Goal: Book appointment/travel/reservation

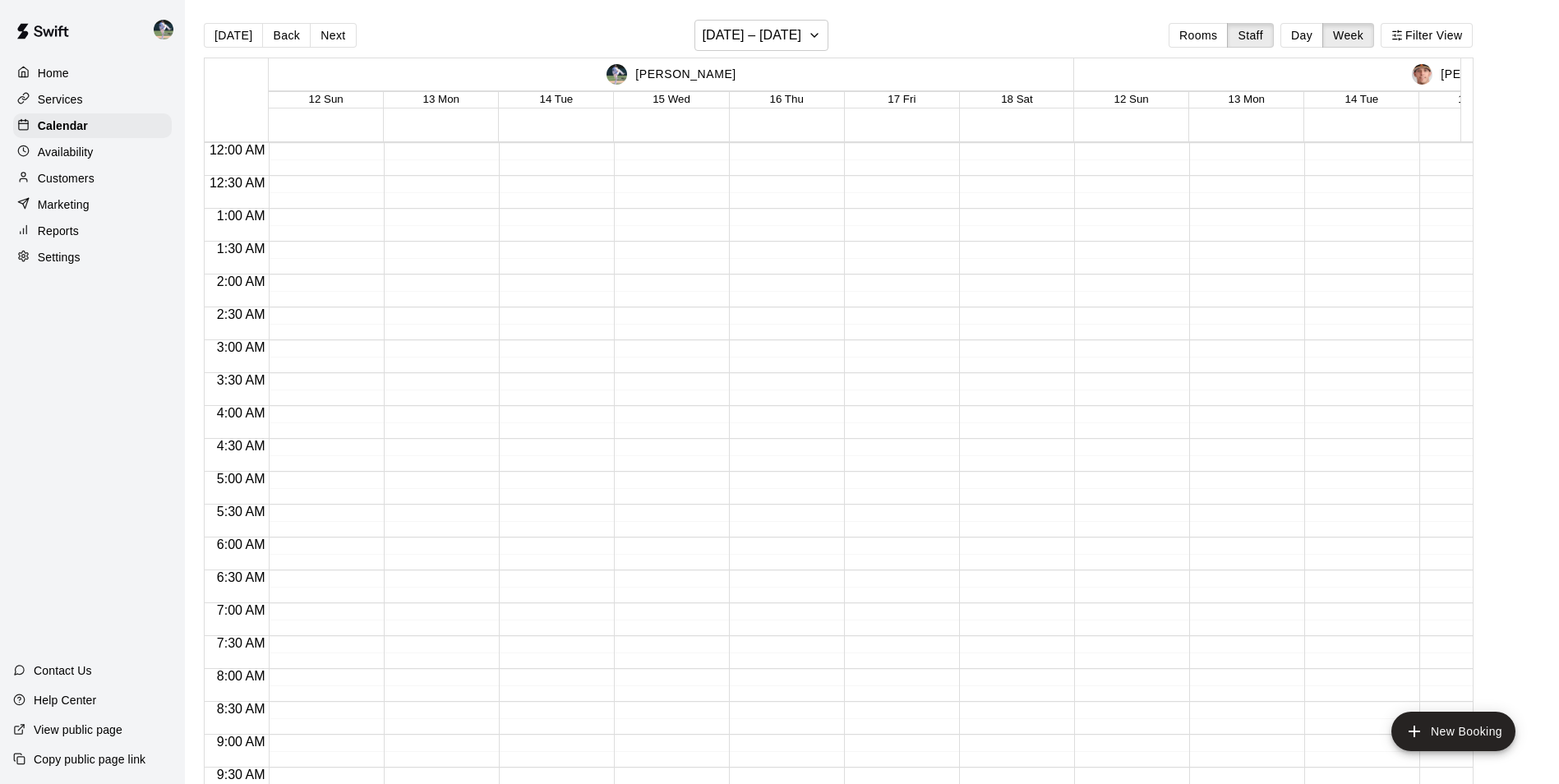
scroll to position [931, 0]
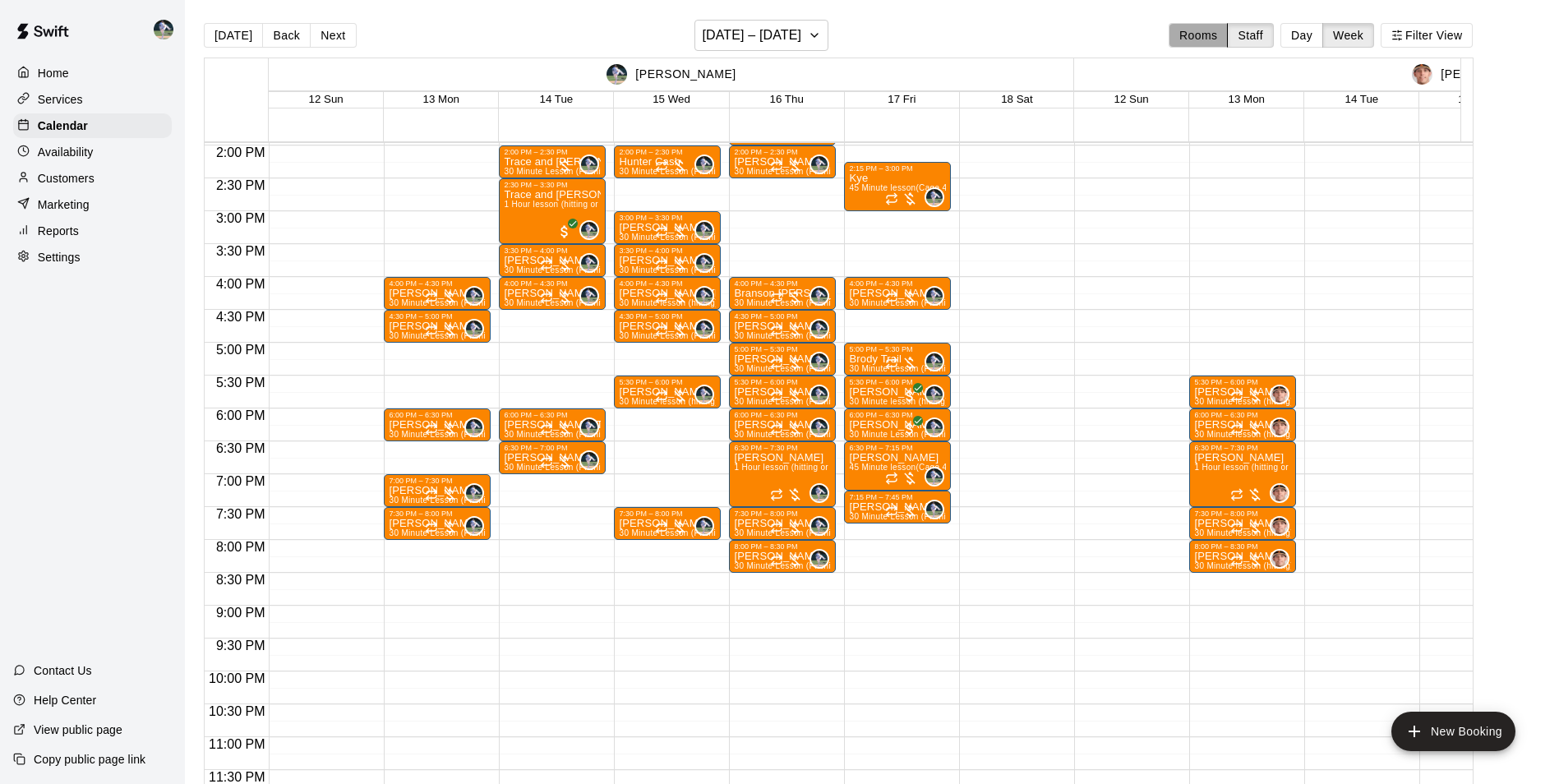
click at [1203, 36] on button "Rooms" at bounding box center [1198, 35] width 60 height 25
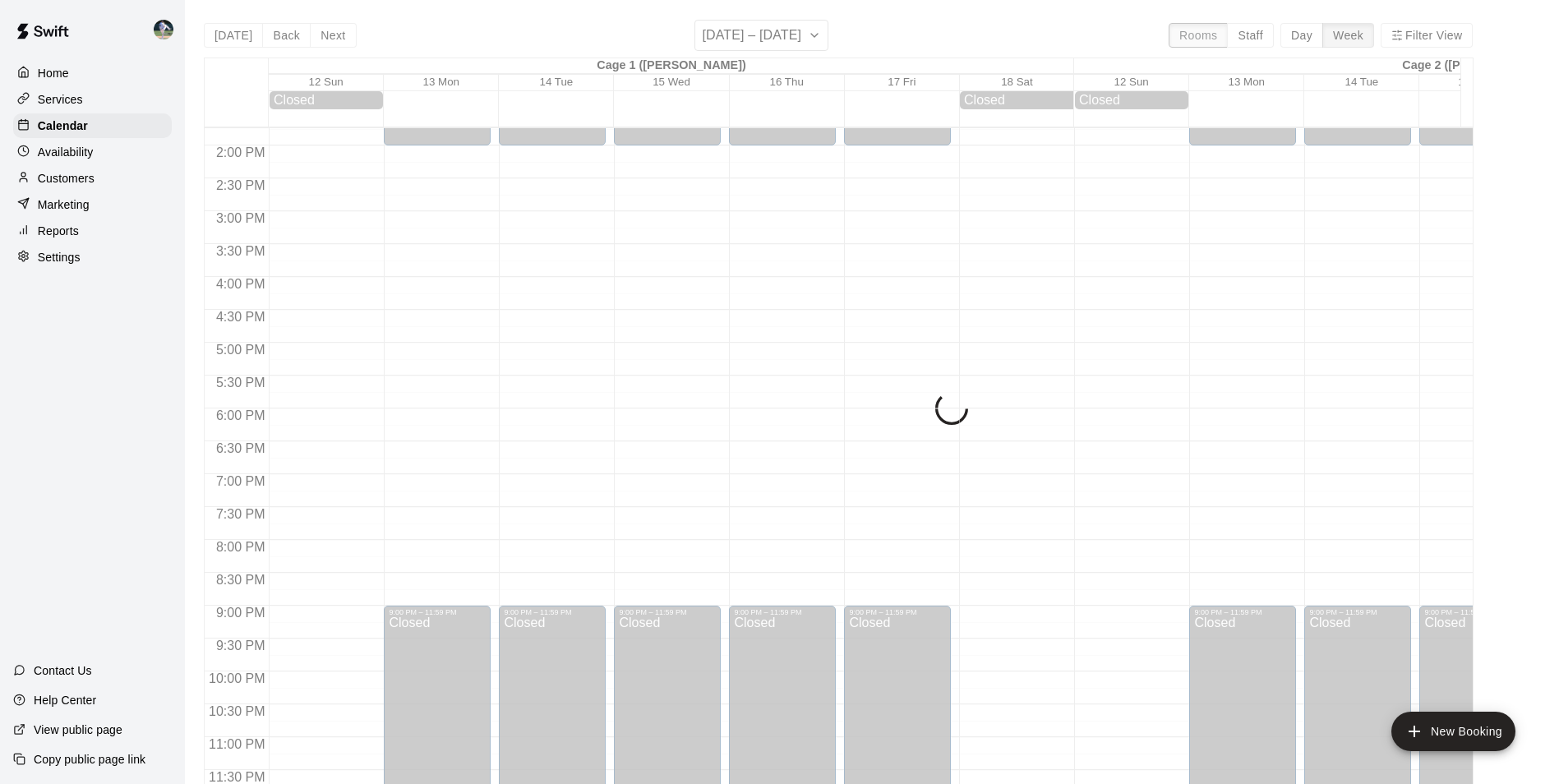
scroll to position [835, 0]
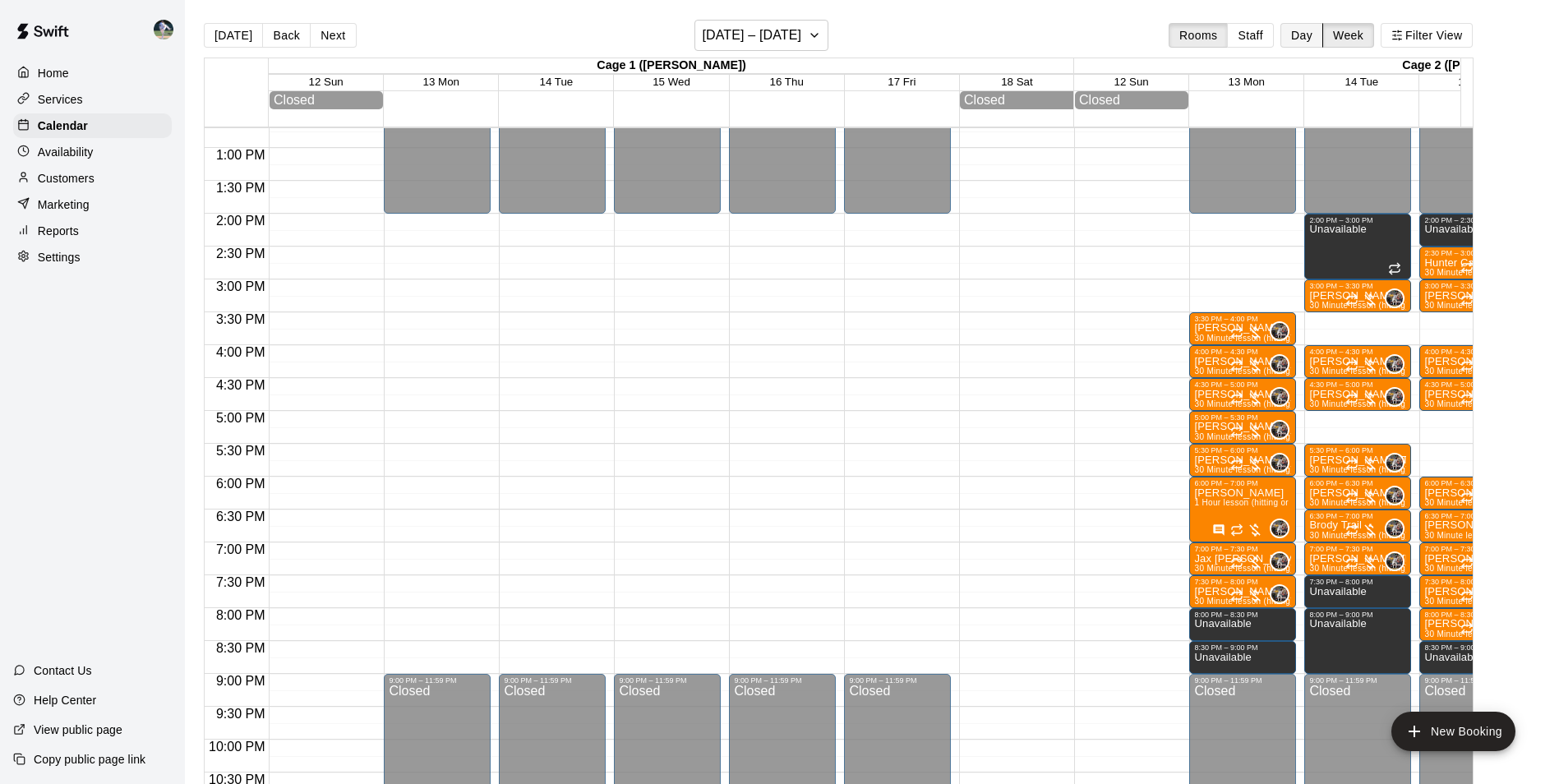
click at [1310, 36] on button "Day" at bounding box center [1301, 35] width 43 height 25
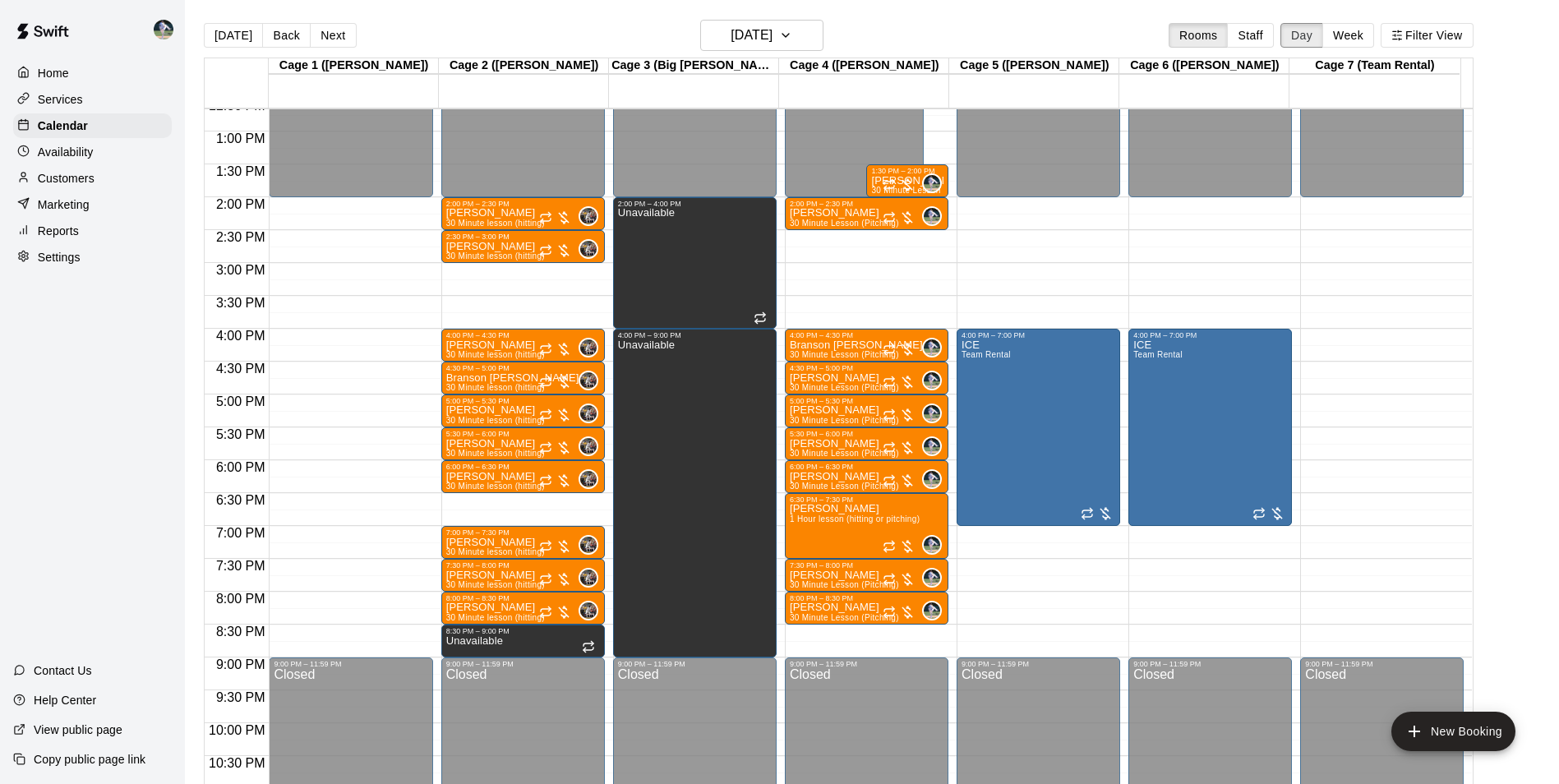
scroll to position [803, 0]
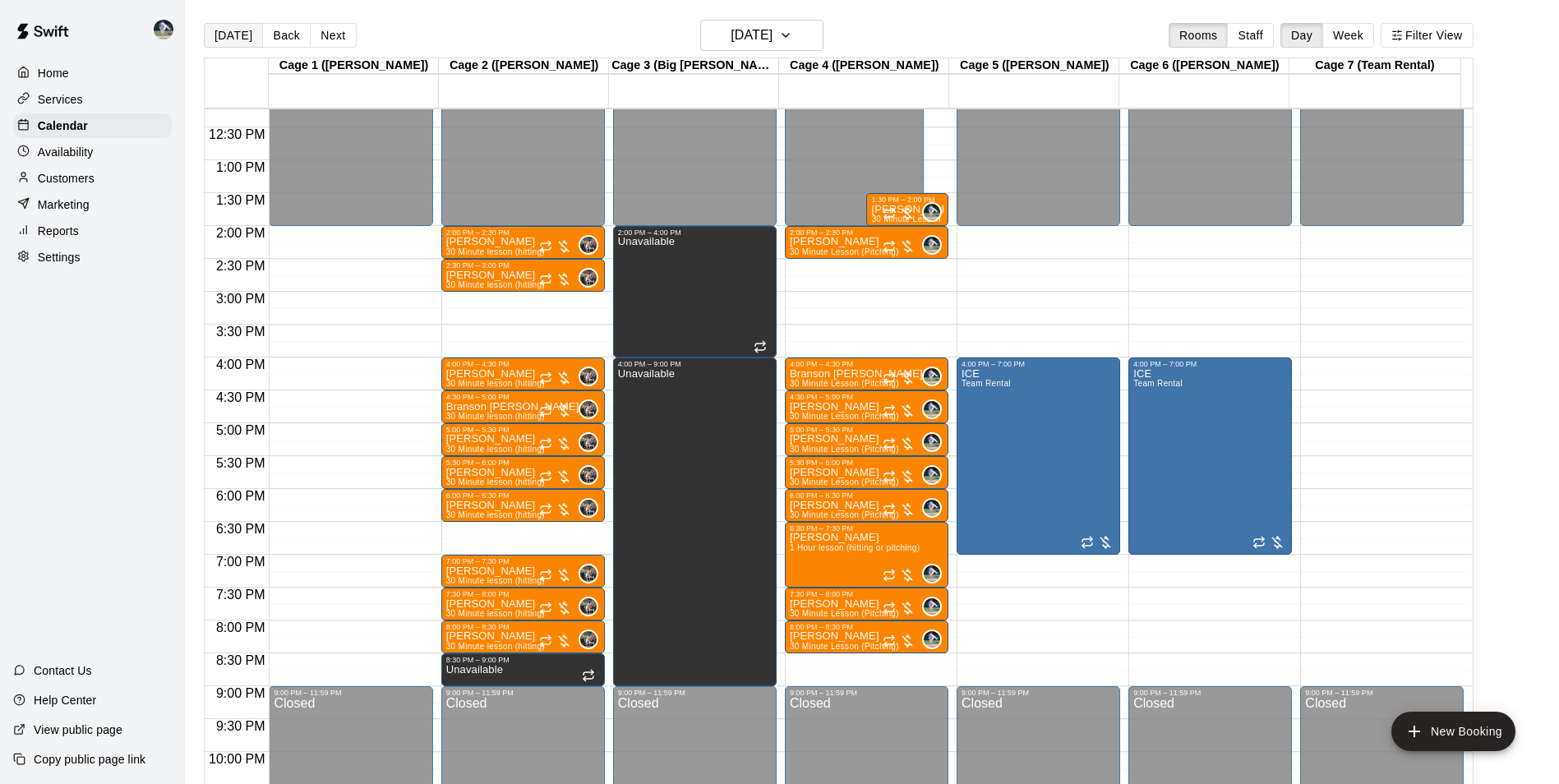
click at [225, 27] on button "[DATE]" at bounding box center [233, 35] width 60 height 25
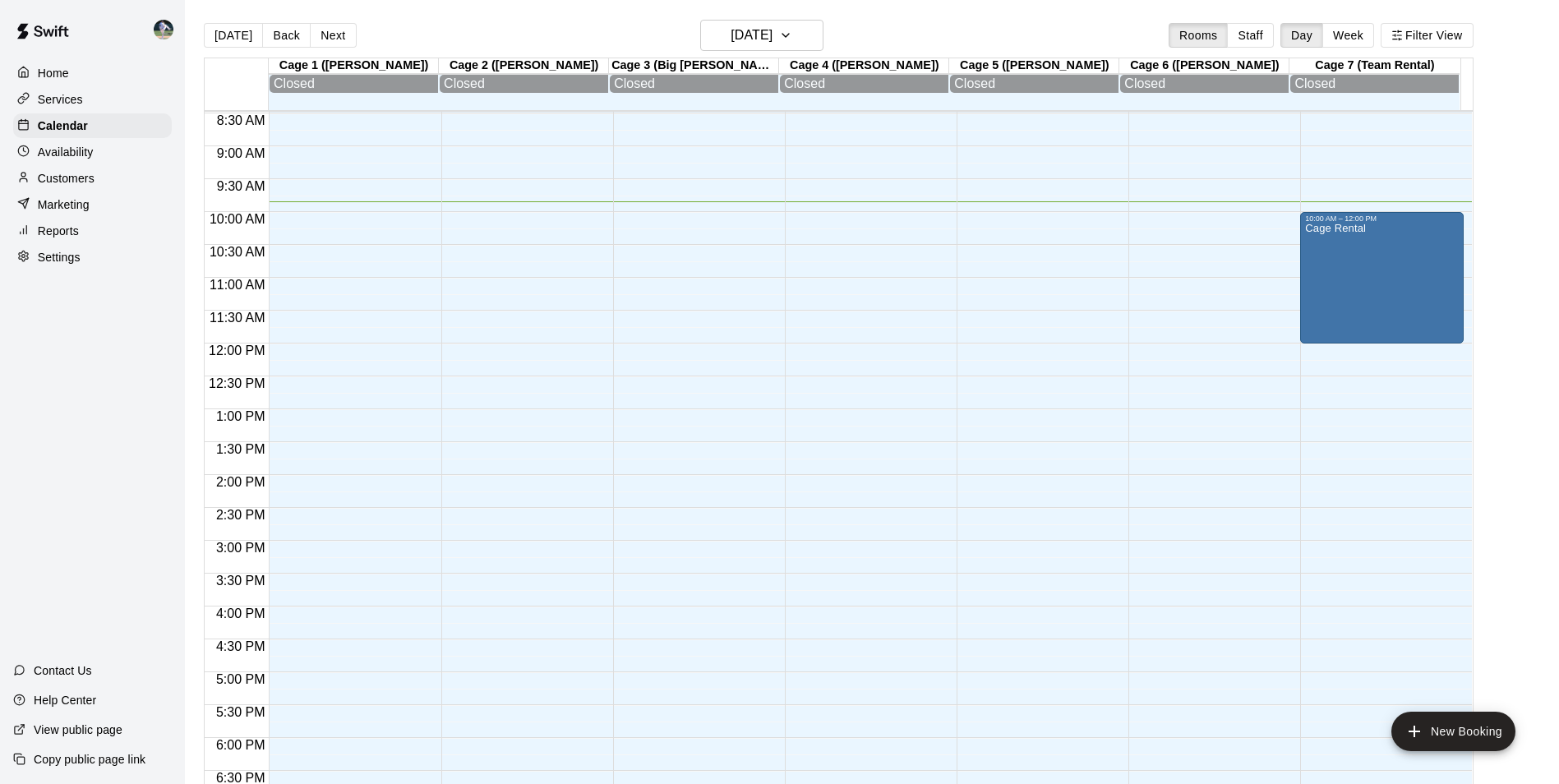
scroll to position [639, 0]
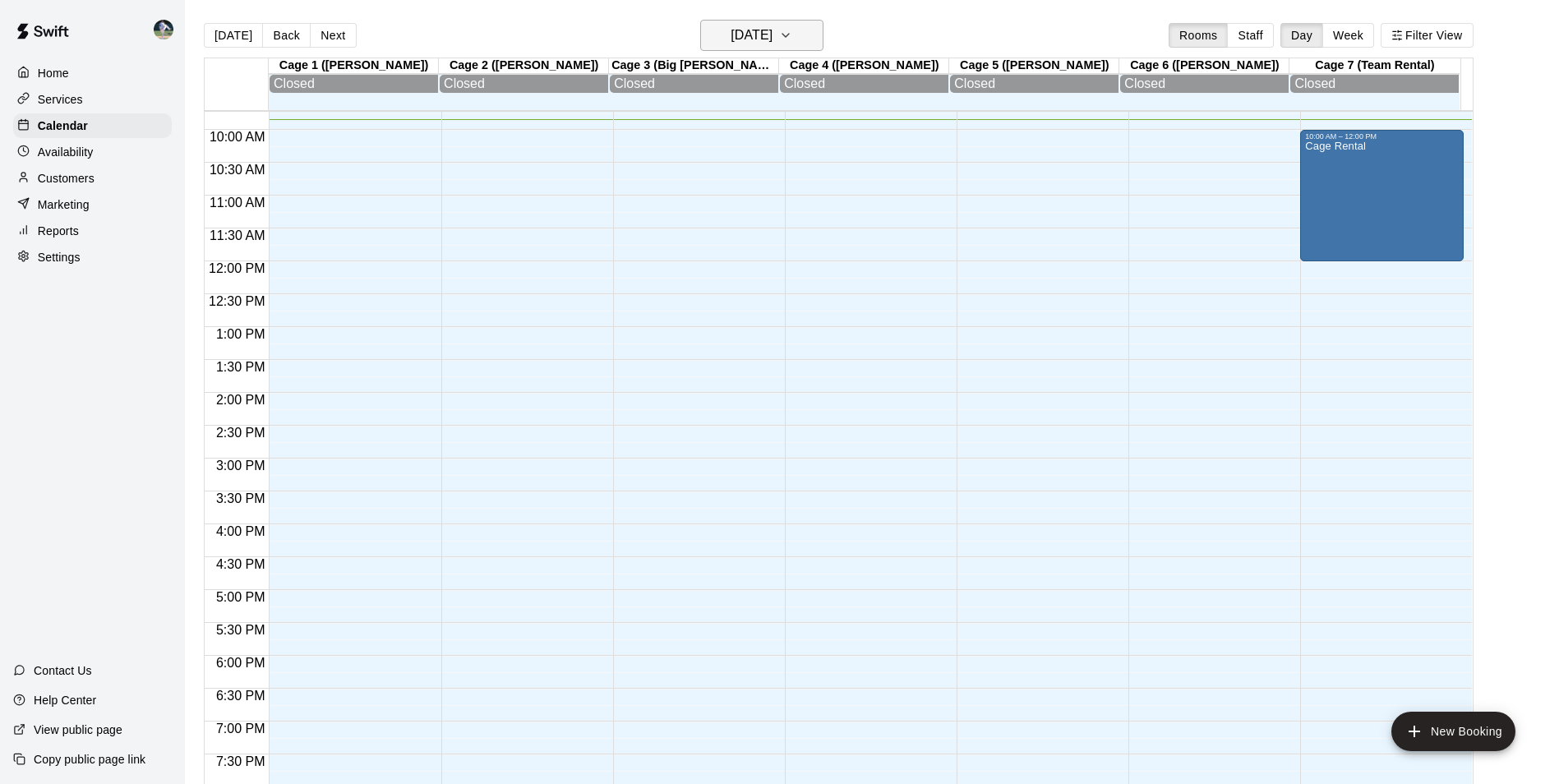
click at [746, 33] on h6 "[DATE]" at bounding box center [752, 35] width 42 height 23
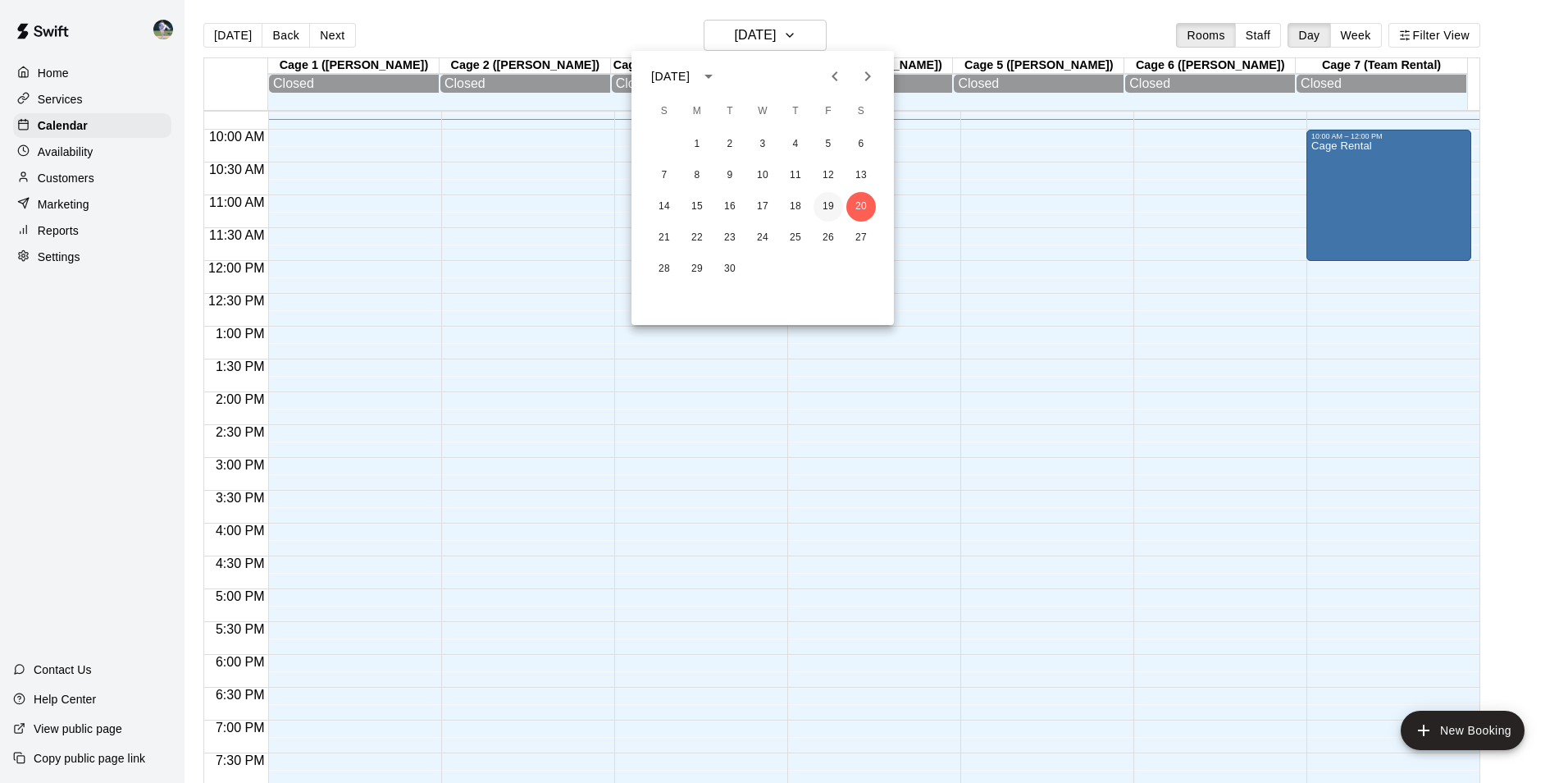
click at [826, 201] on button "19" at bounding box center [828, 207] width 29 height 29
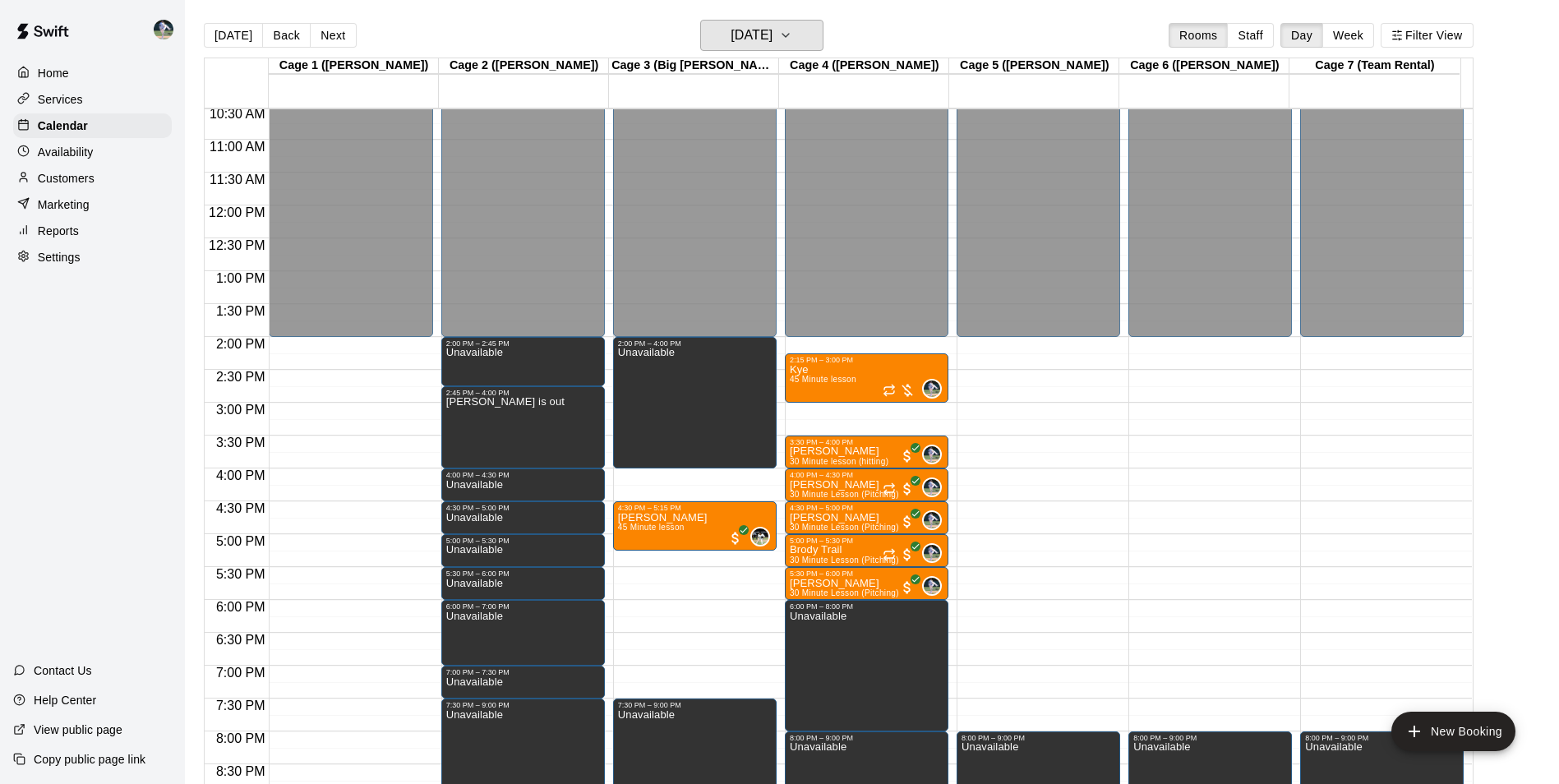
scroll to position [722, 0]
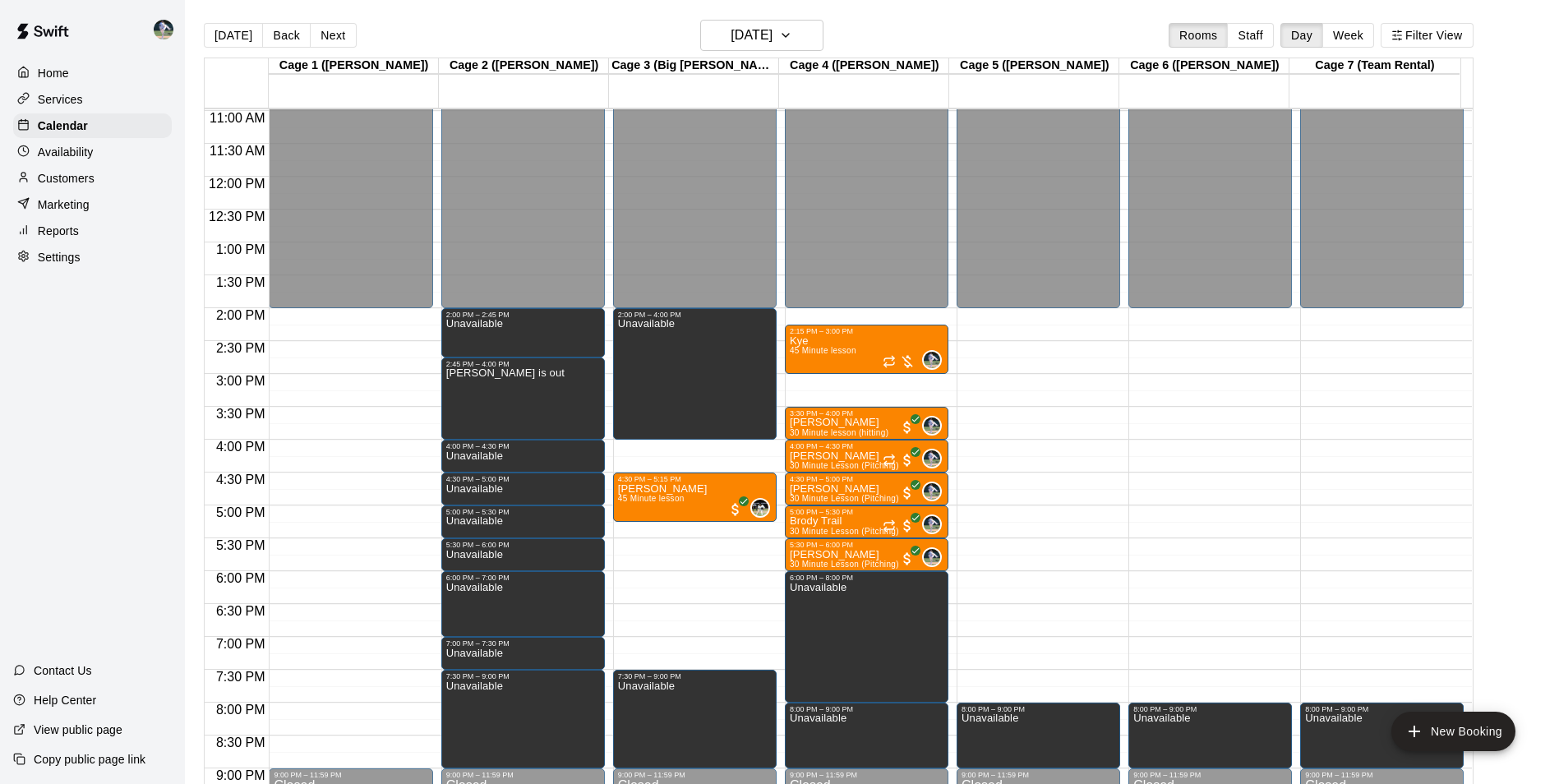
click at [111, 179] on div "Customers" at bounding box center [92, 178] width 159 height 25
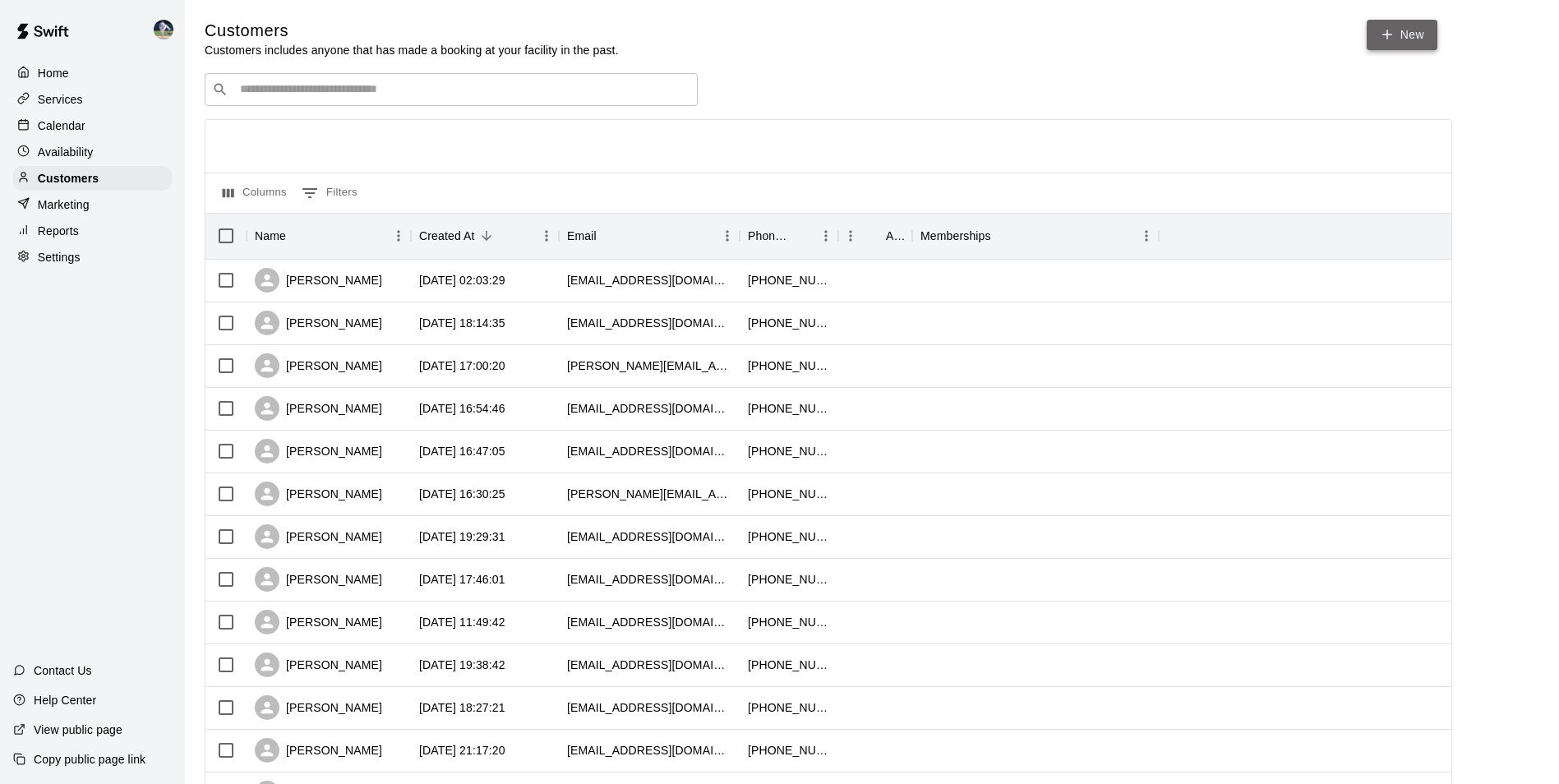
click at [1413, 33] on link "New" at bounding box center [1401, 35] width 71 height 30
select select "**"
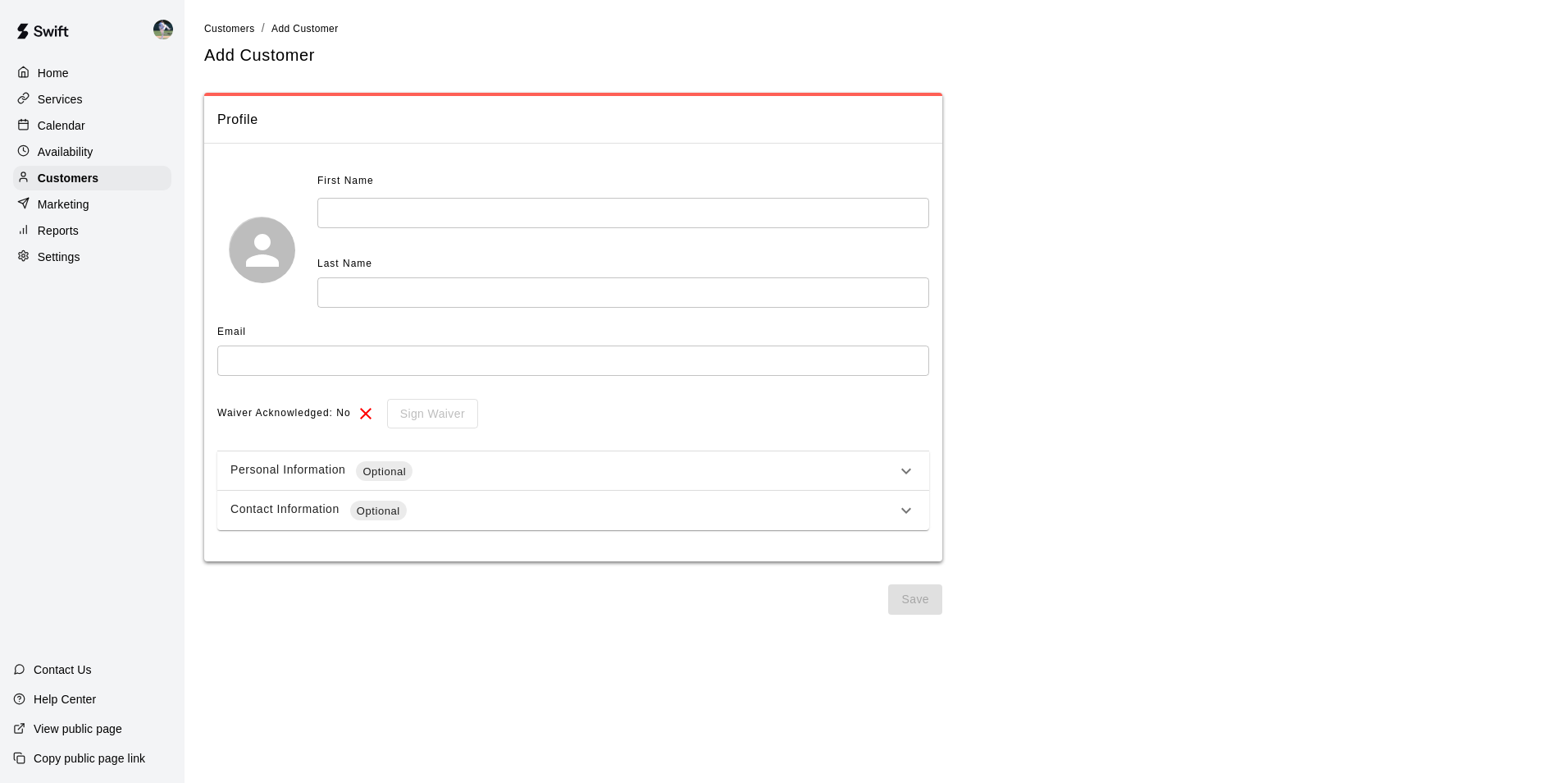
click at [377, 206] on input "text" at bounding box center [623, 212] width 612 height 30
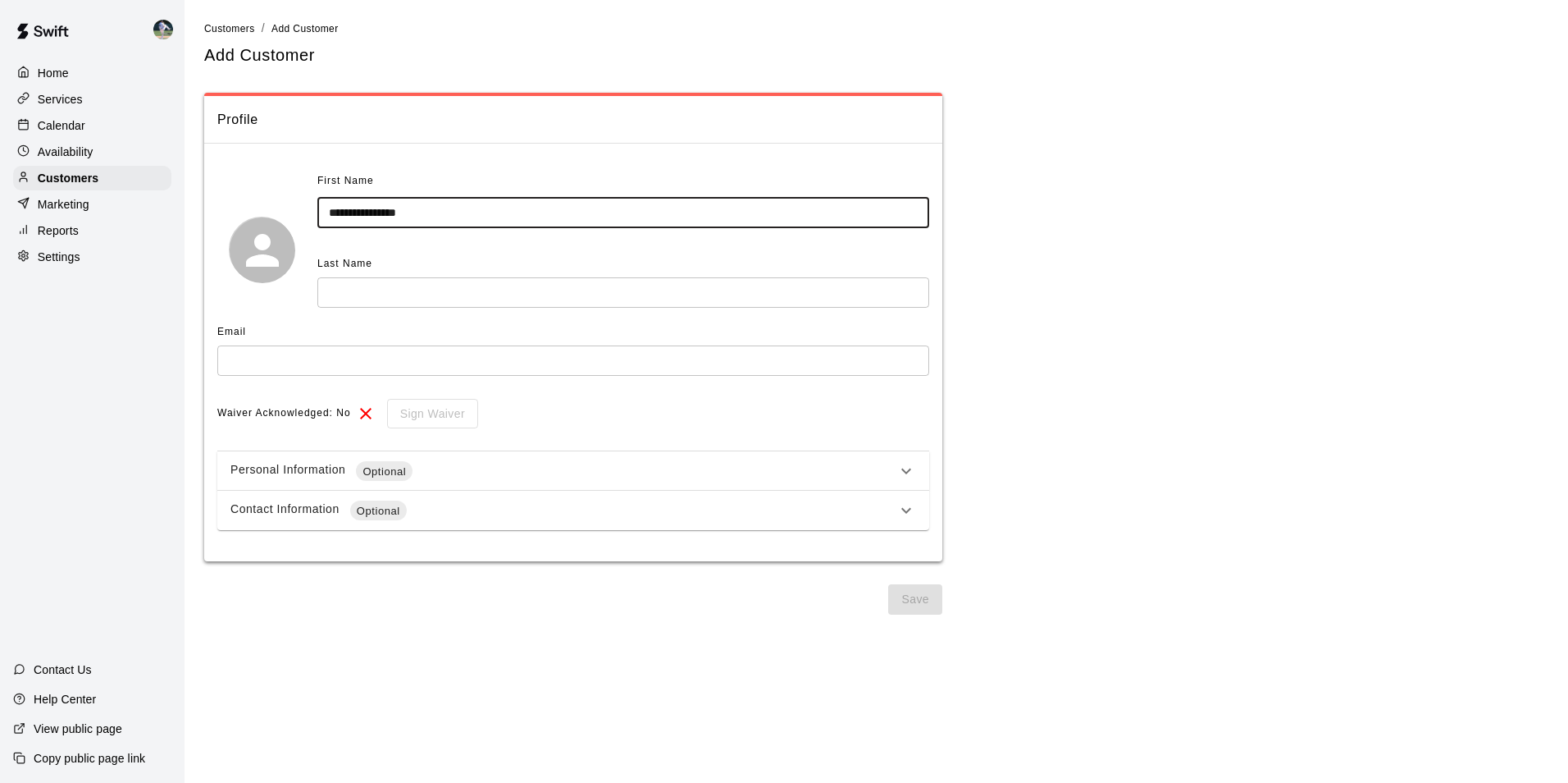
type input "**********"
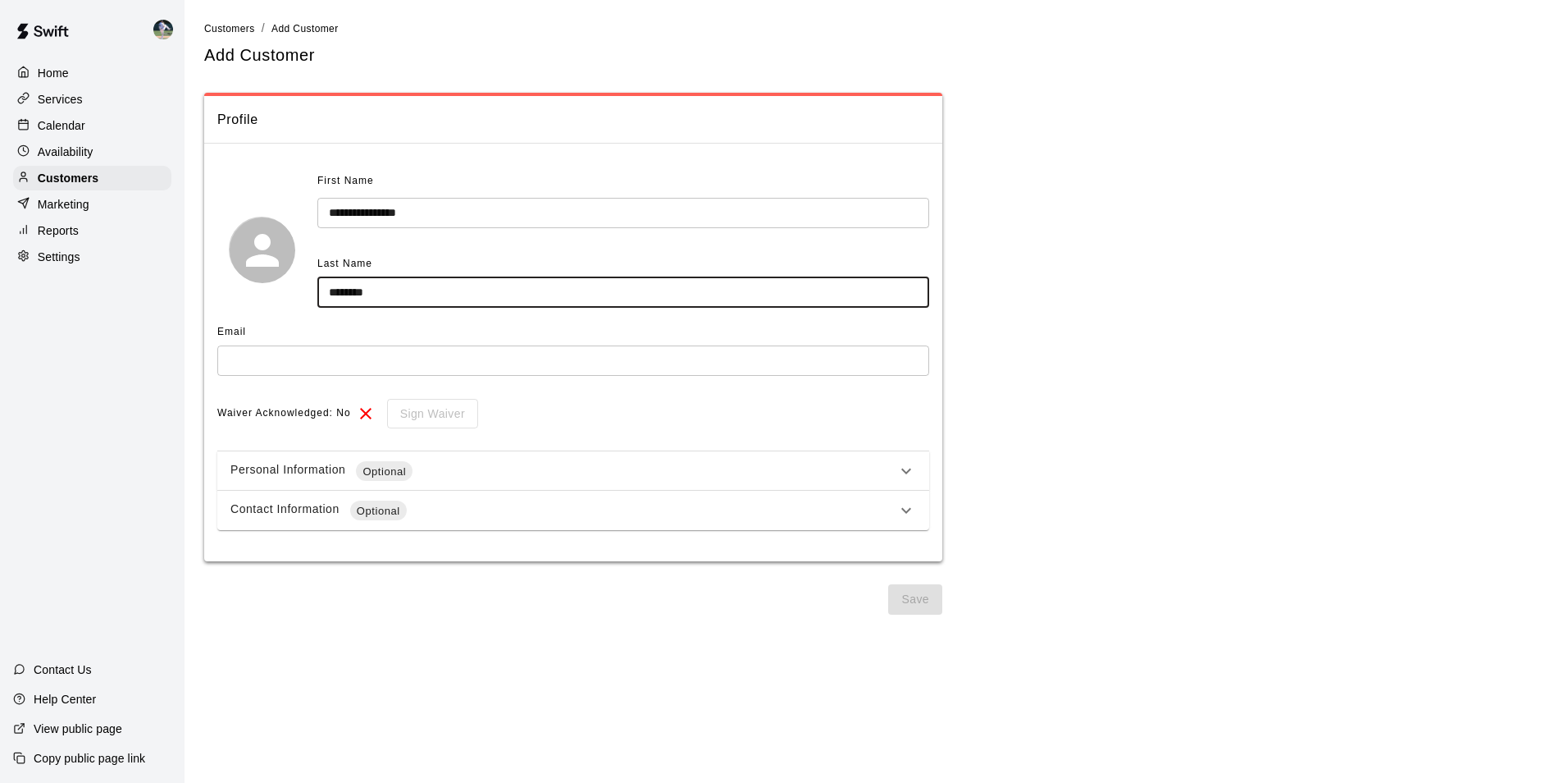
type input "********"
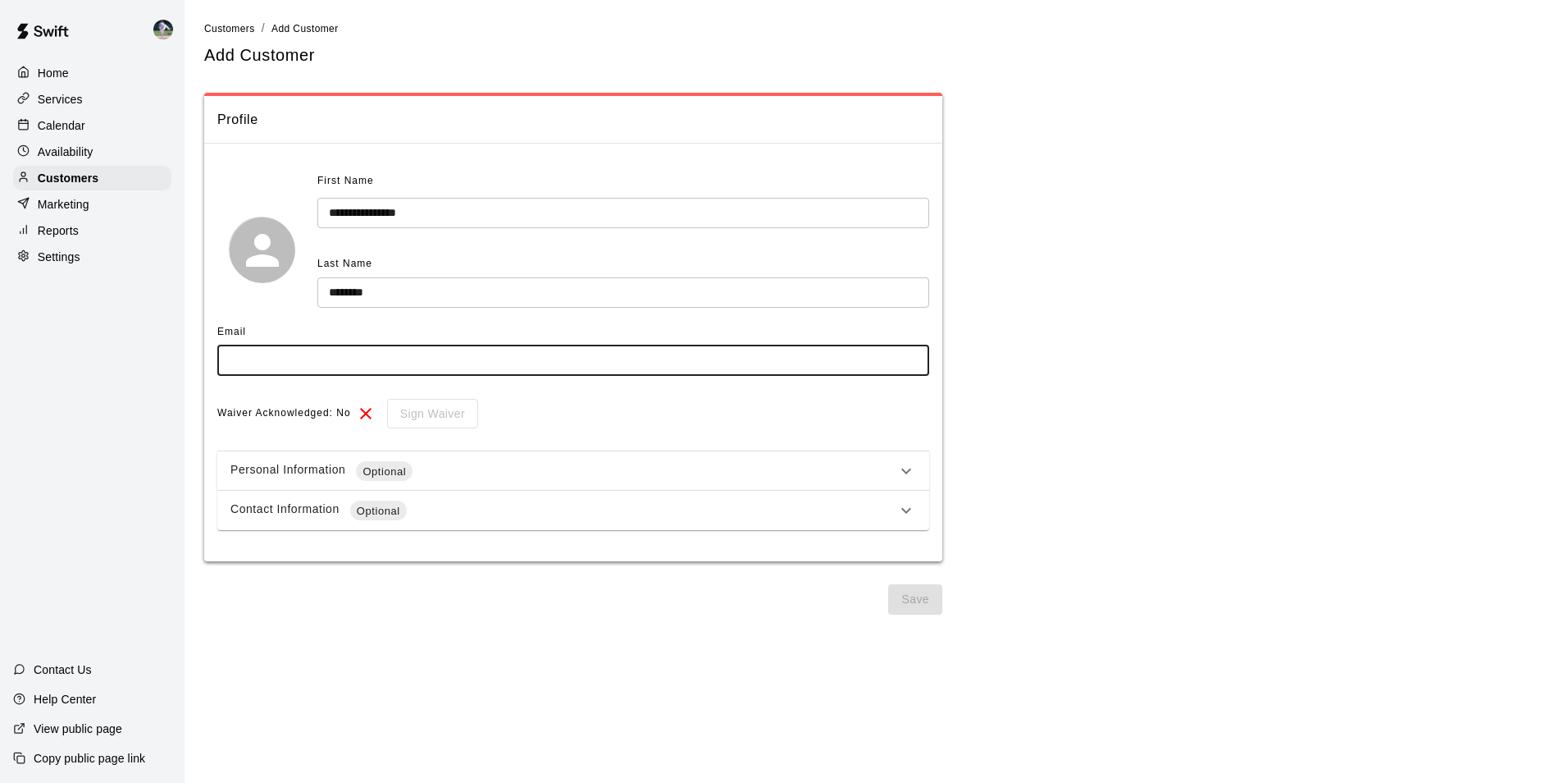
click at [238, 365] on input "text" at bounding box center [573, 360] width 712 height 30
type input "**********"
click at [908, 595] on button "Save" at bounding box center [915, 599] width 54 height 30
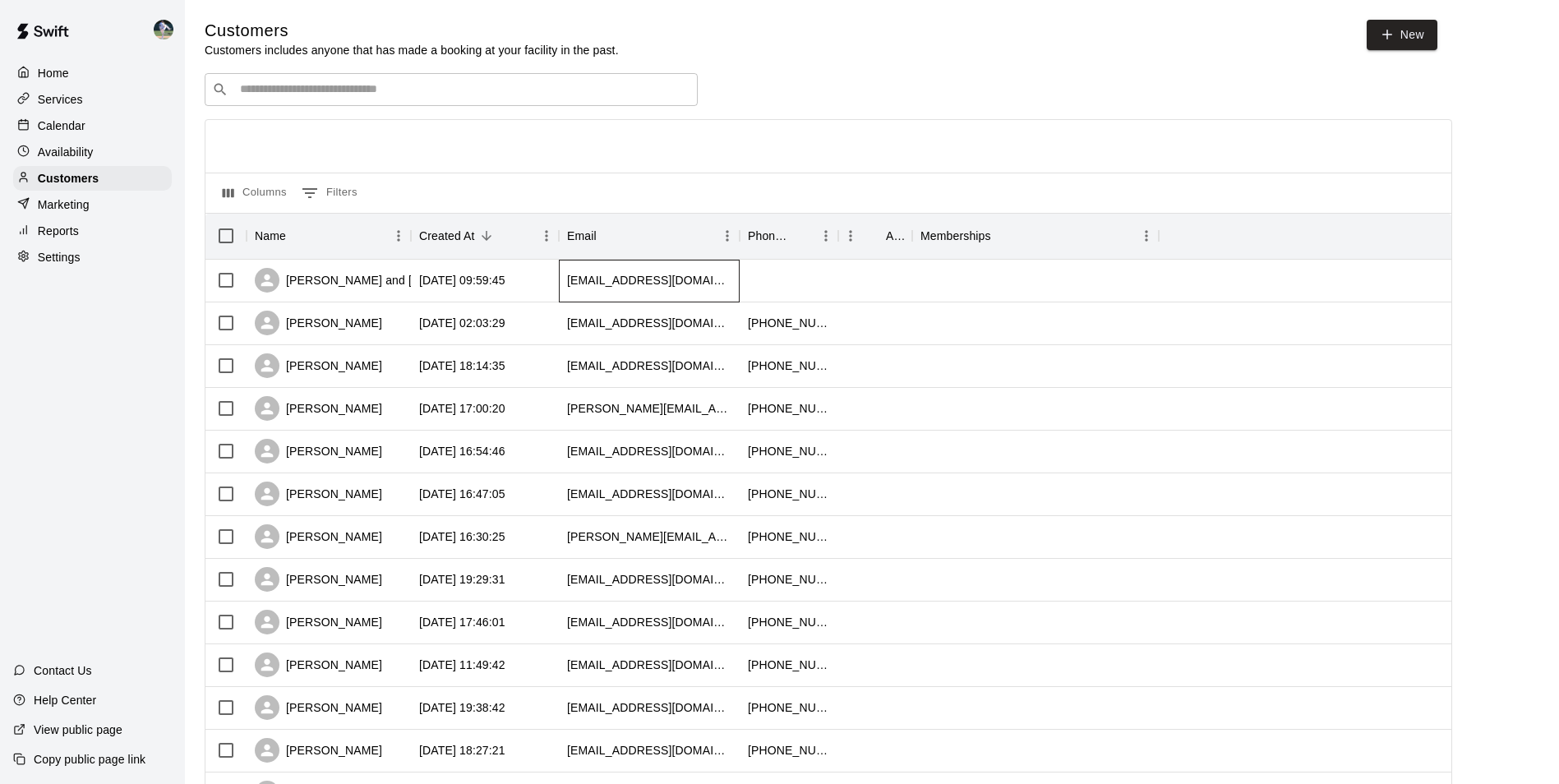
click at [647, 277] on div "[EMAIL_ADDRESS][DOMAIN_NAME]" at bounding box center [648, 281] width 164 height 17
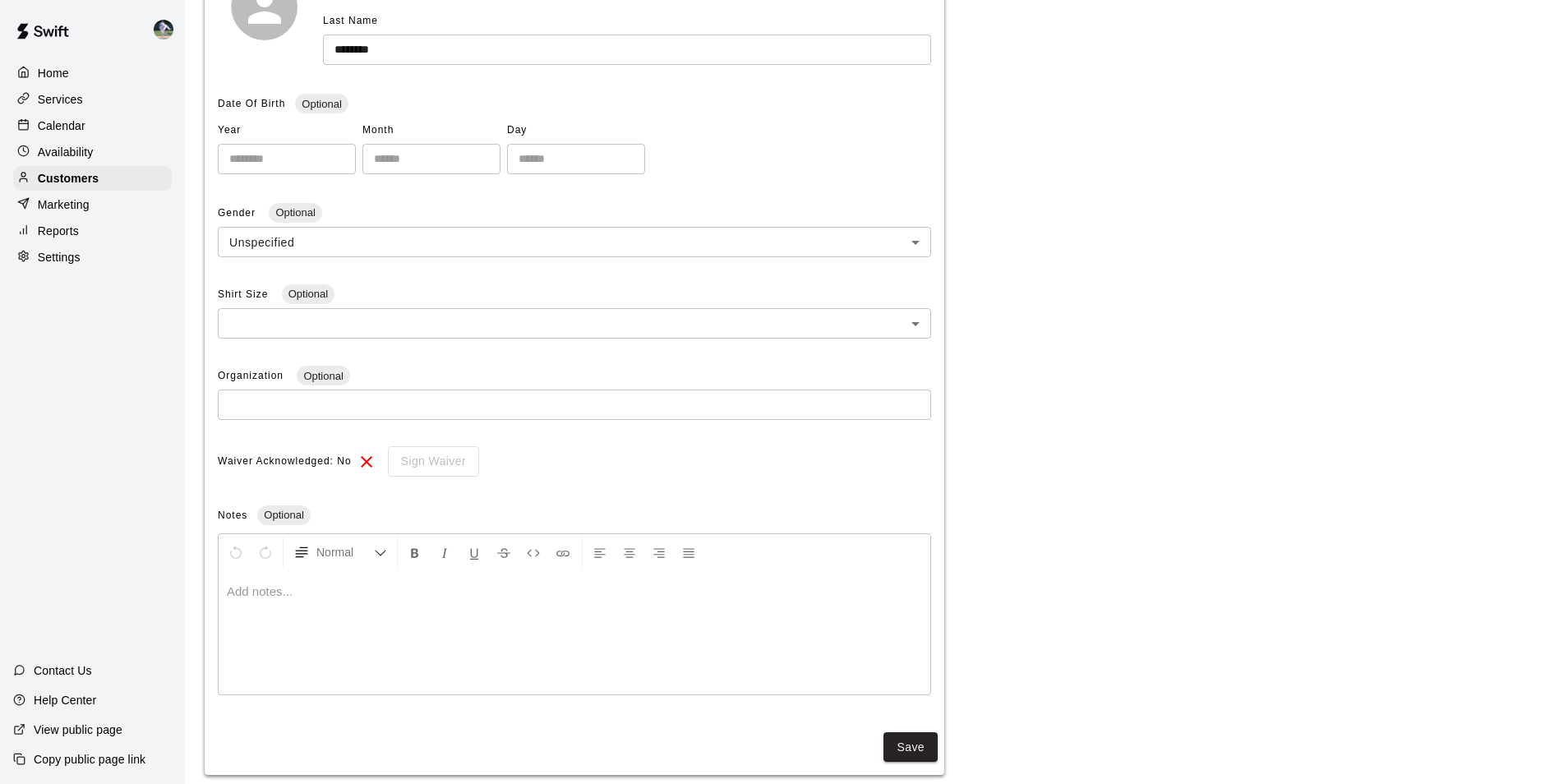
scroll to position [314, 0]
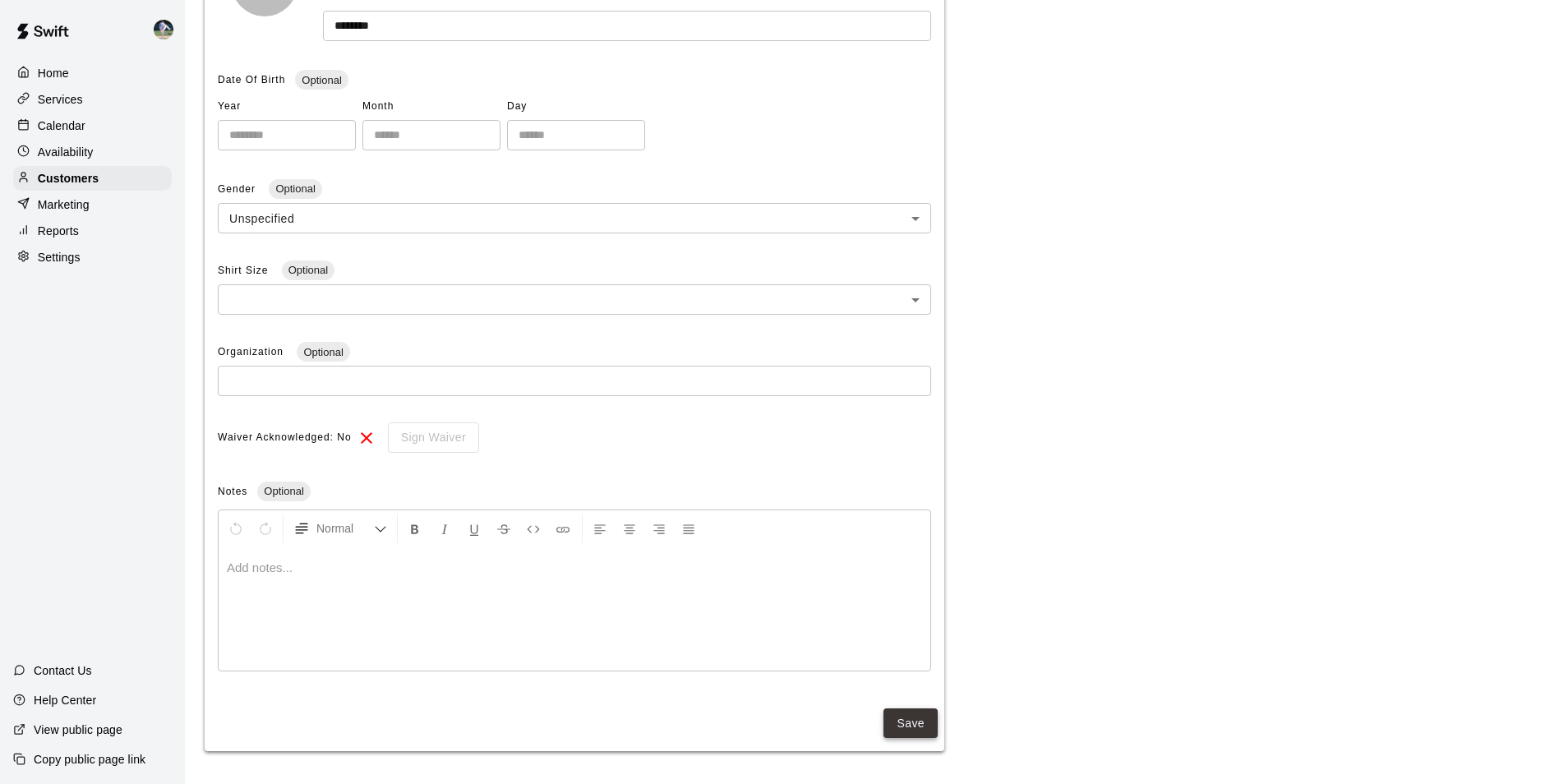
click at [910, 726] on button "Save" at bounding box center [910, 723] width 54 height 30
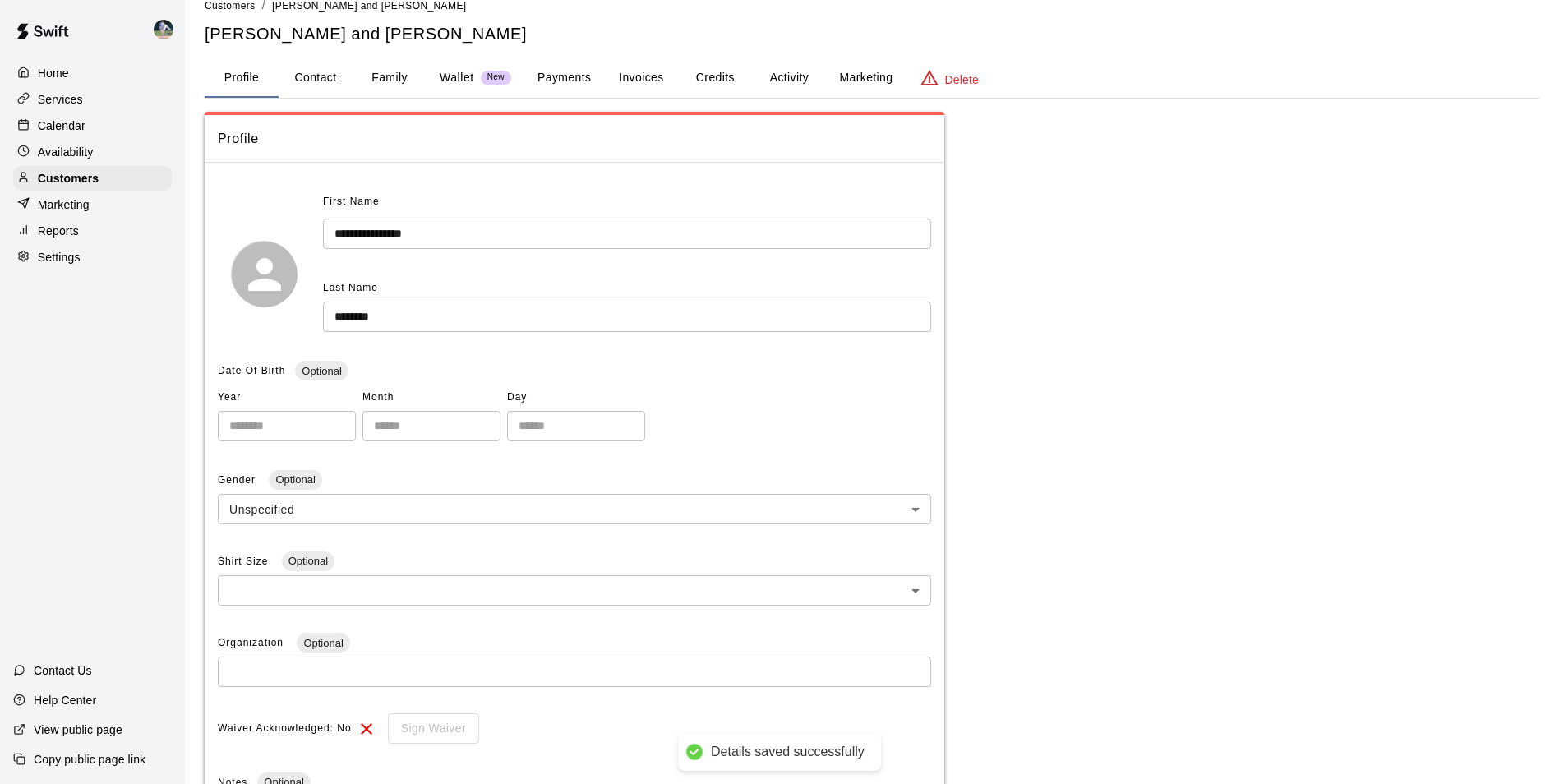
scroll to position [0, 0]
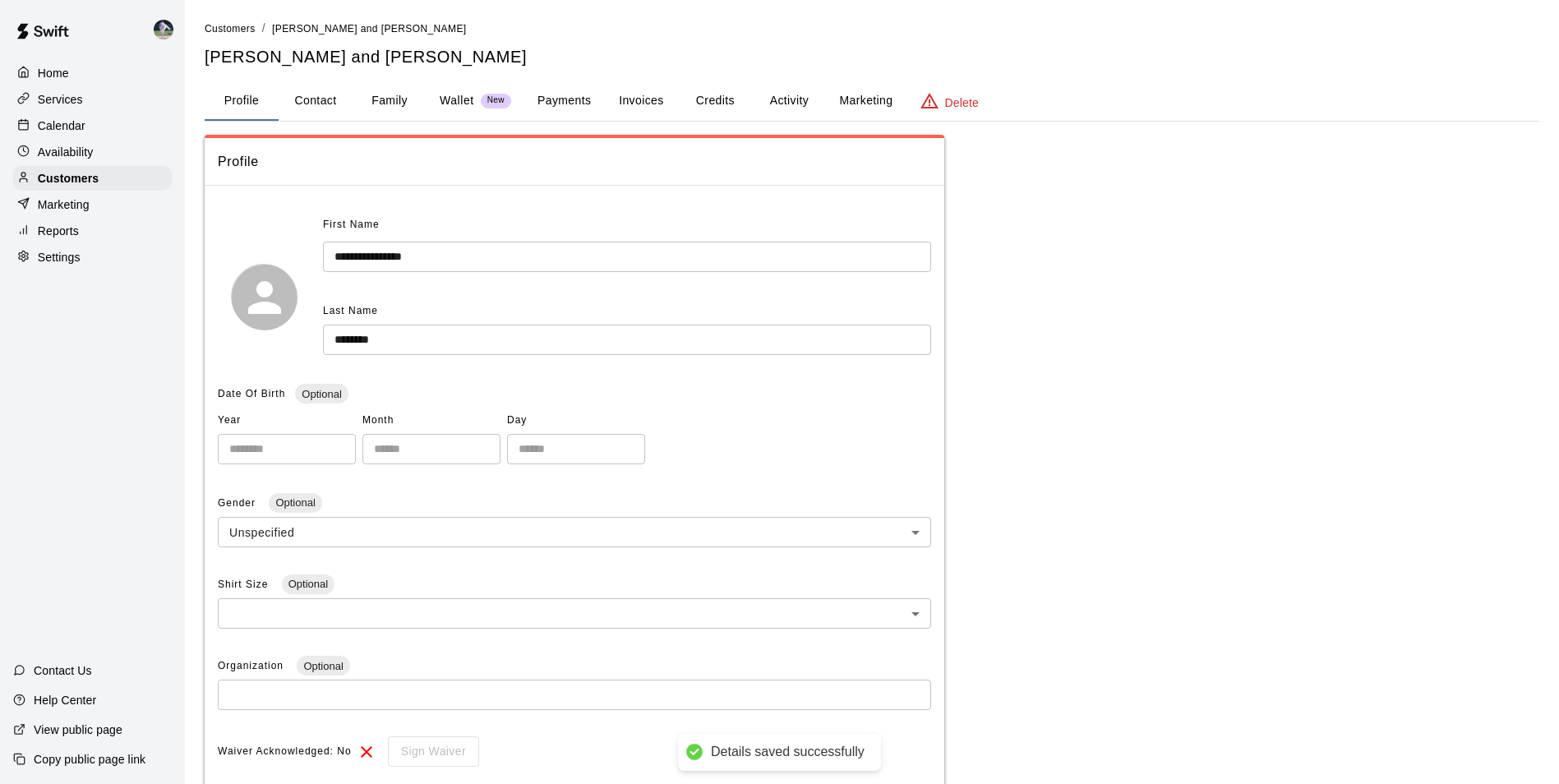
click at [322, 98] on button "Contact" at bounding box center [315, 101] width 74 height 39
select select "**"
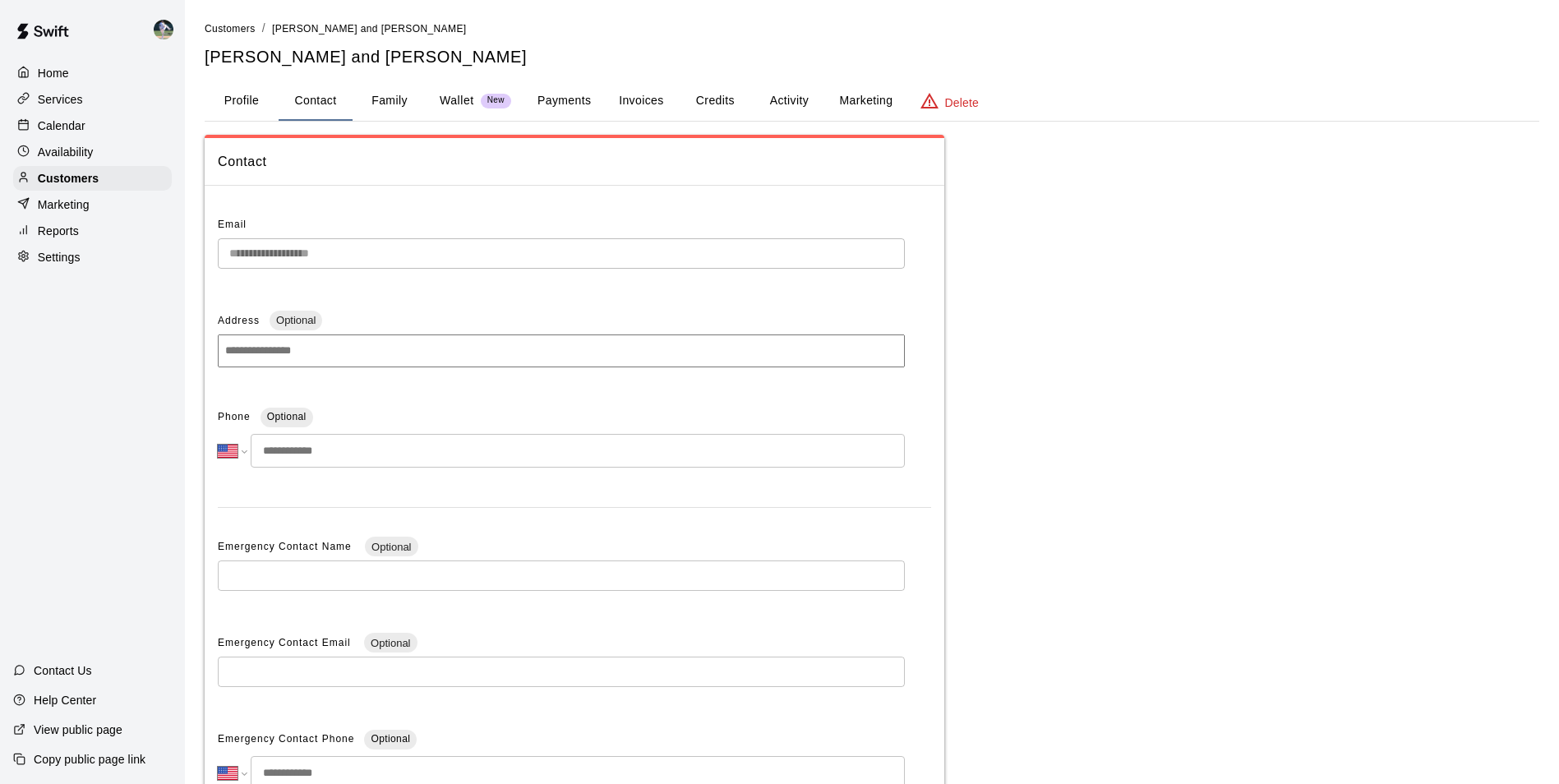
click at [372, 454] on input "tel" at bounding box center [577, 450] width 654 height 34
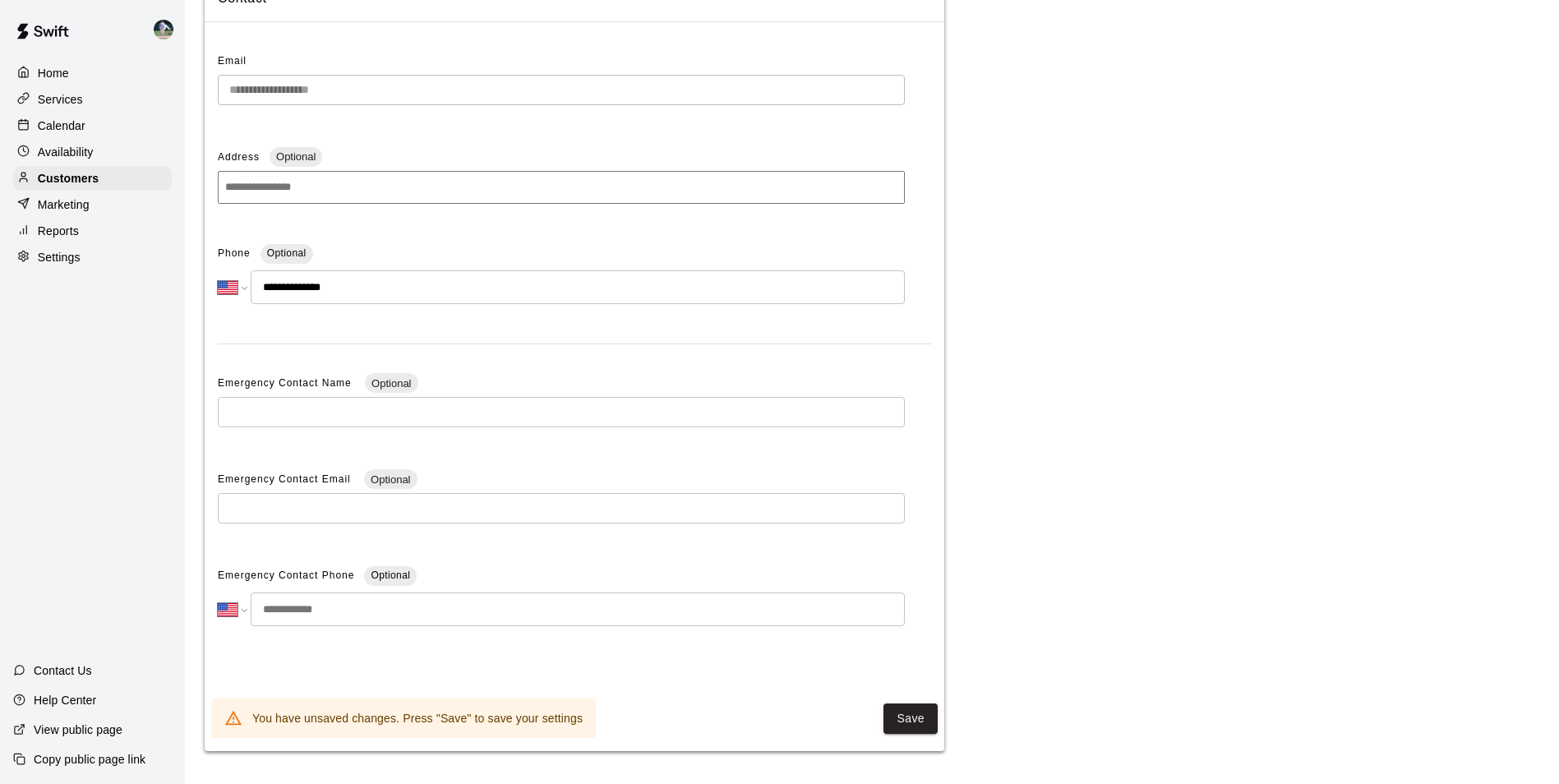
scroll to position [165, 0]
type input "**********"
click at [923, 723] on button "Save" at bounding box center [910, 718] width 54 height 30
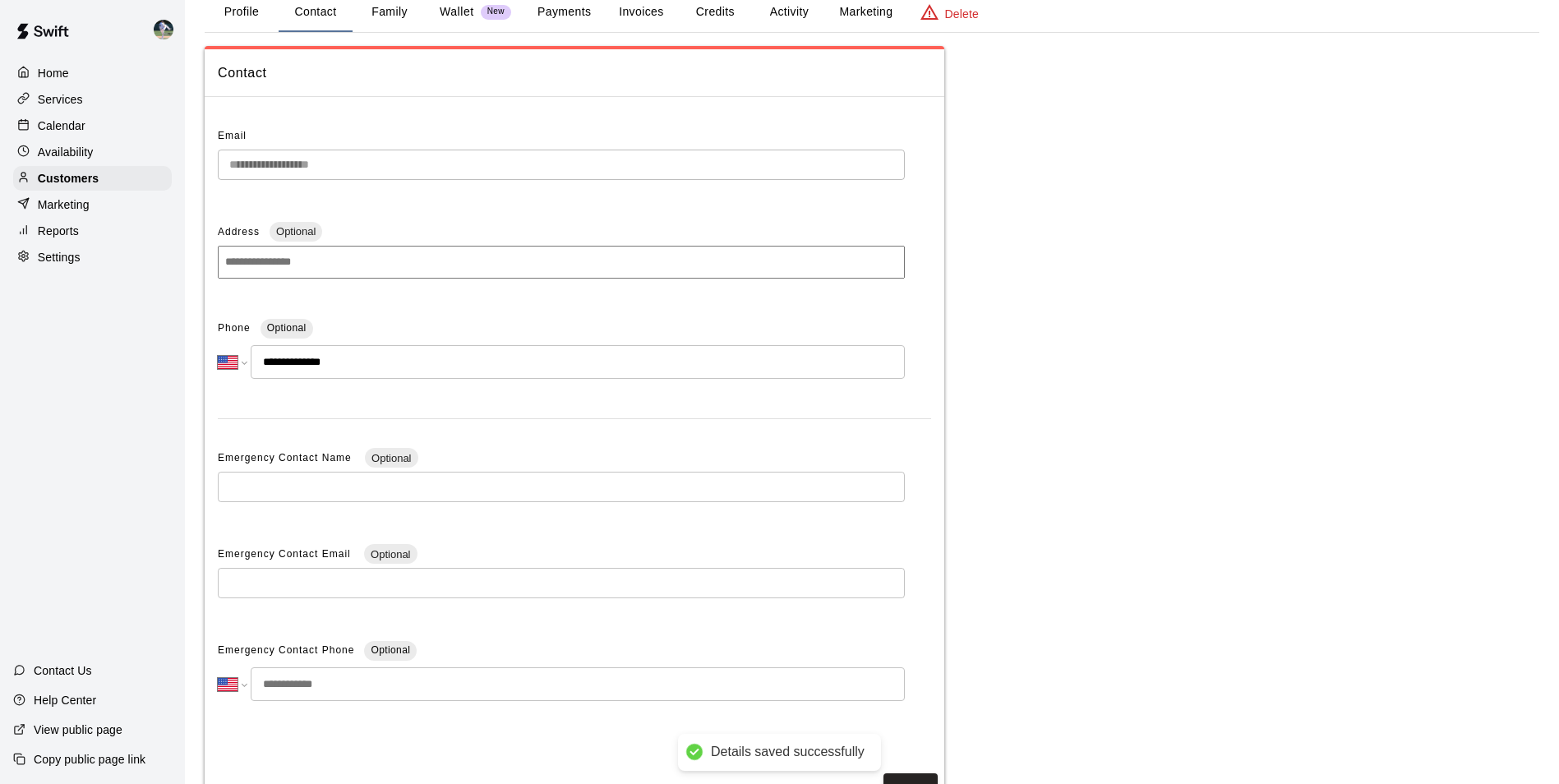
scroll to position [0, 0]
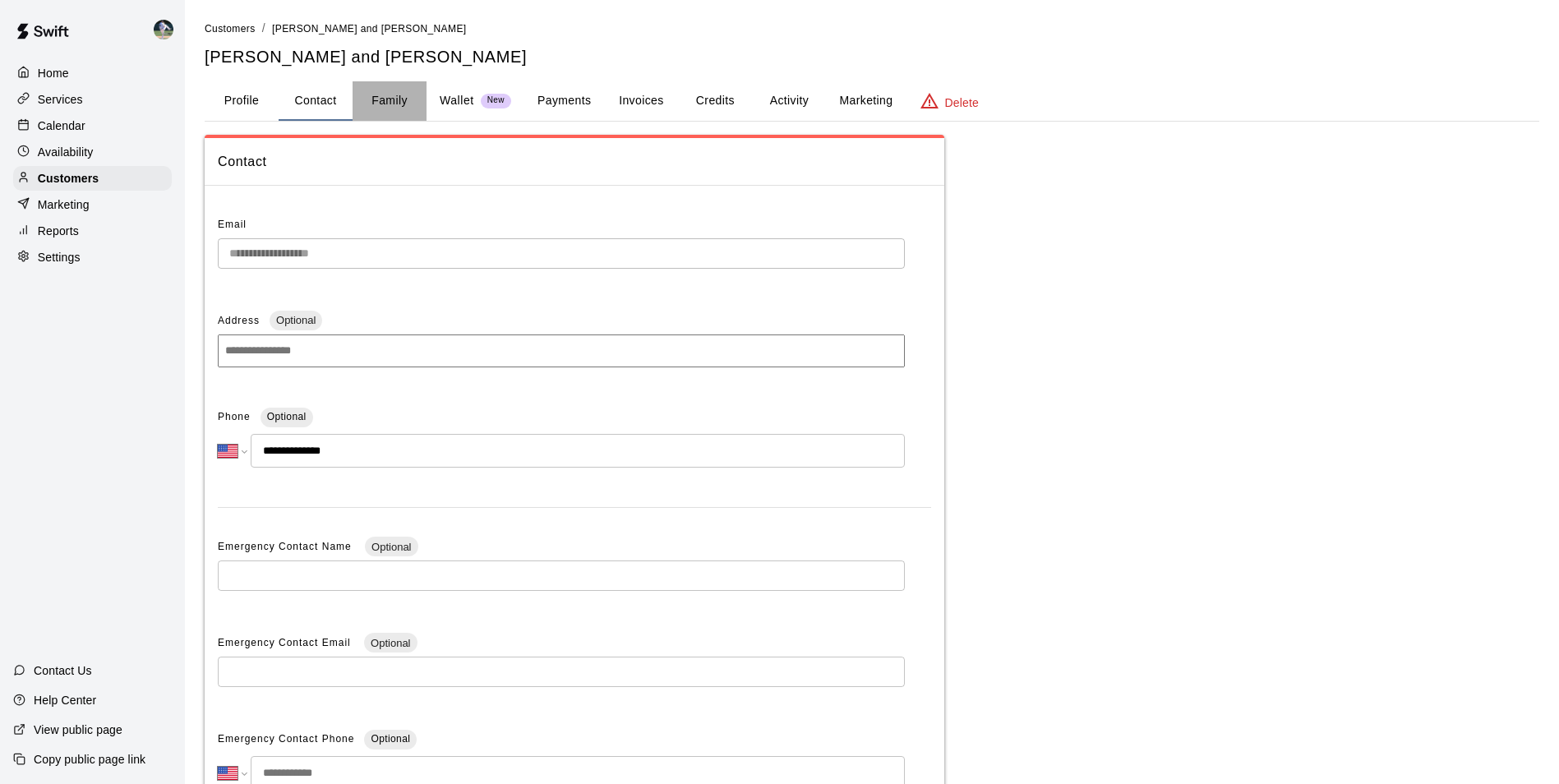
click at [388, 101] on button "Family" at bounding box center [389, 101] width 74 height 39
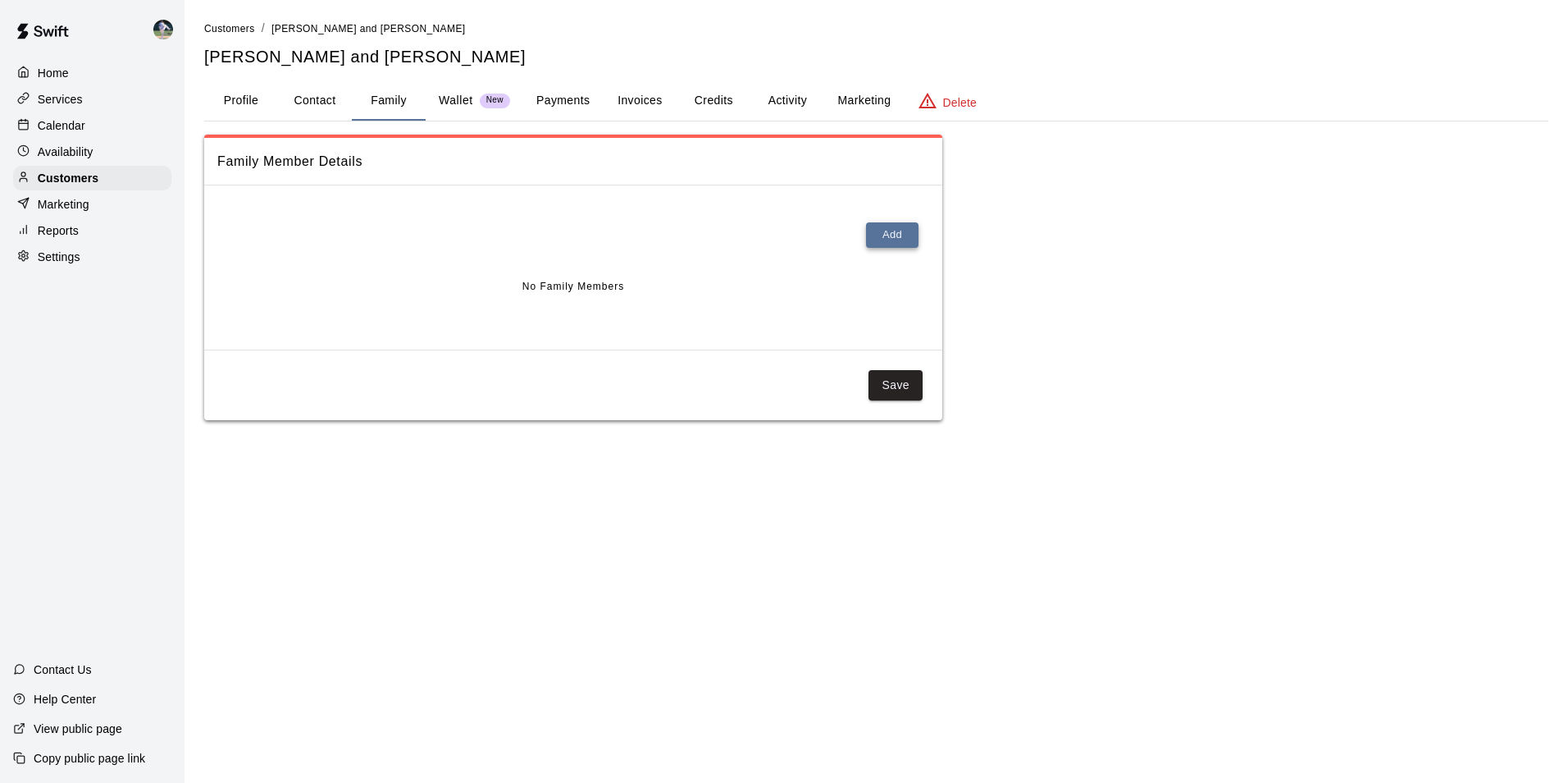
click at [882, 230] on button "Add" at bounding box center [892, 235] width 52 height 26
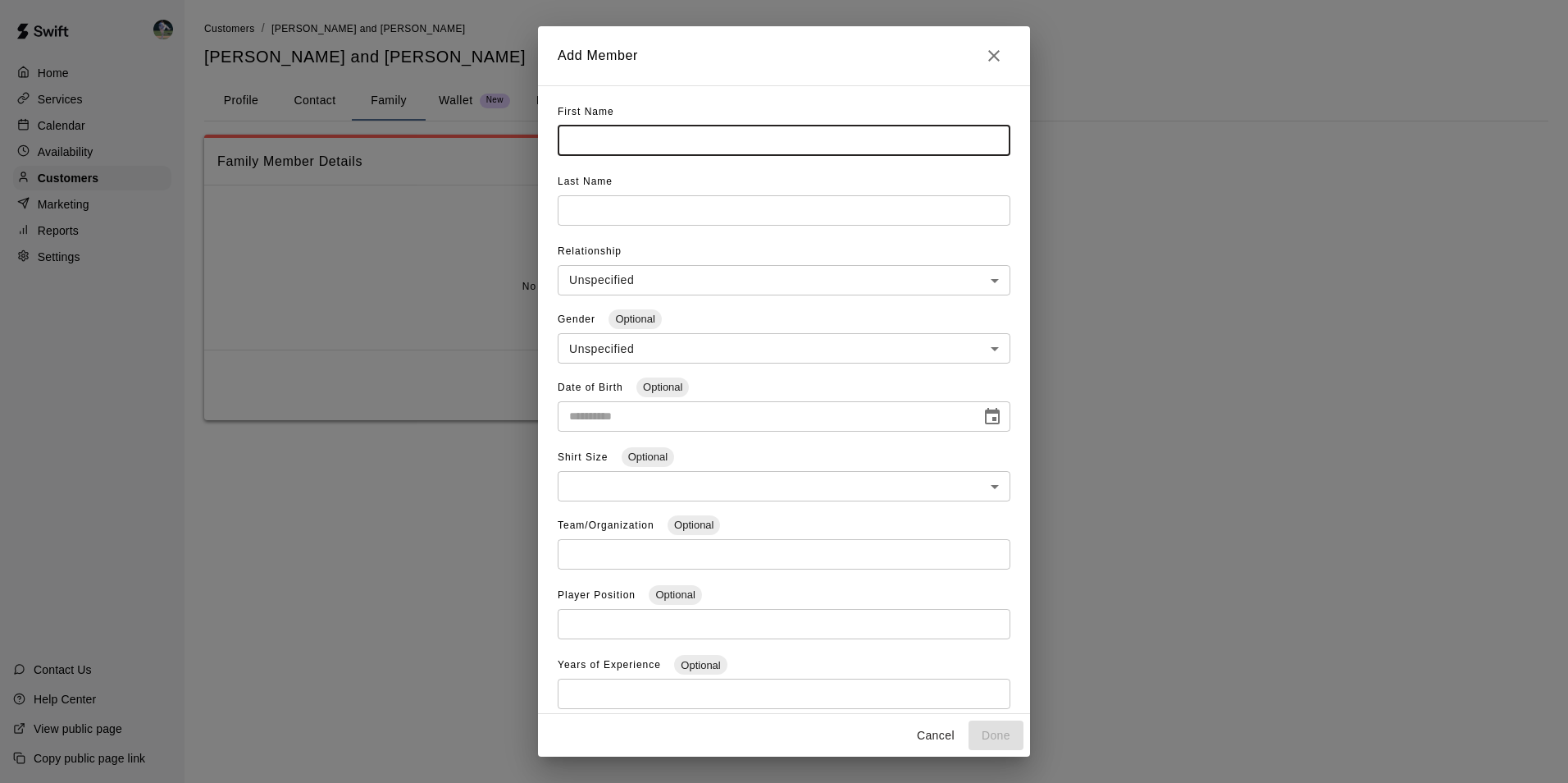
click at [586, 141] on input "text" at bounding box center [784, 140] width 453 height 30
type input "******"
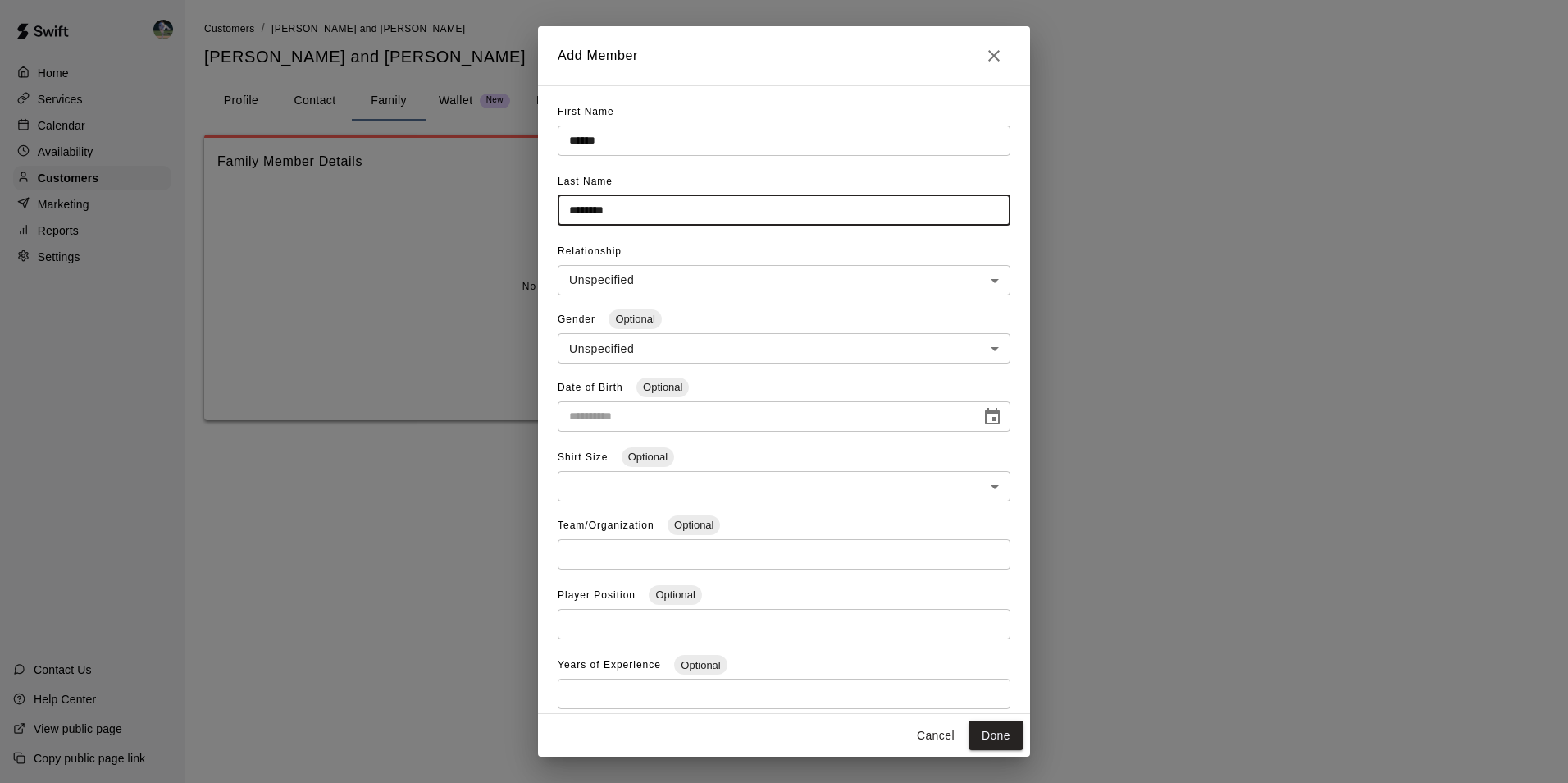
type input "********"
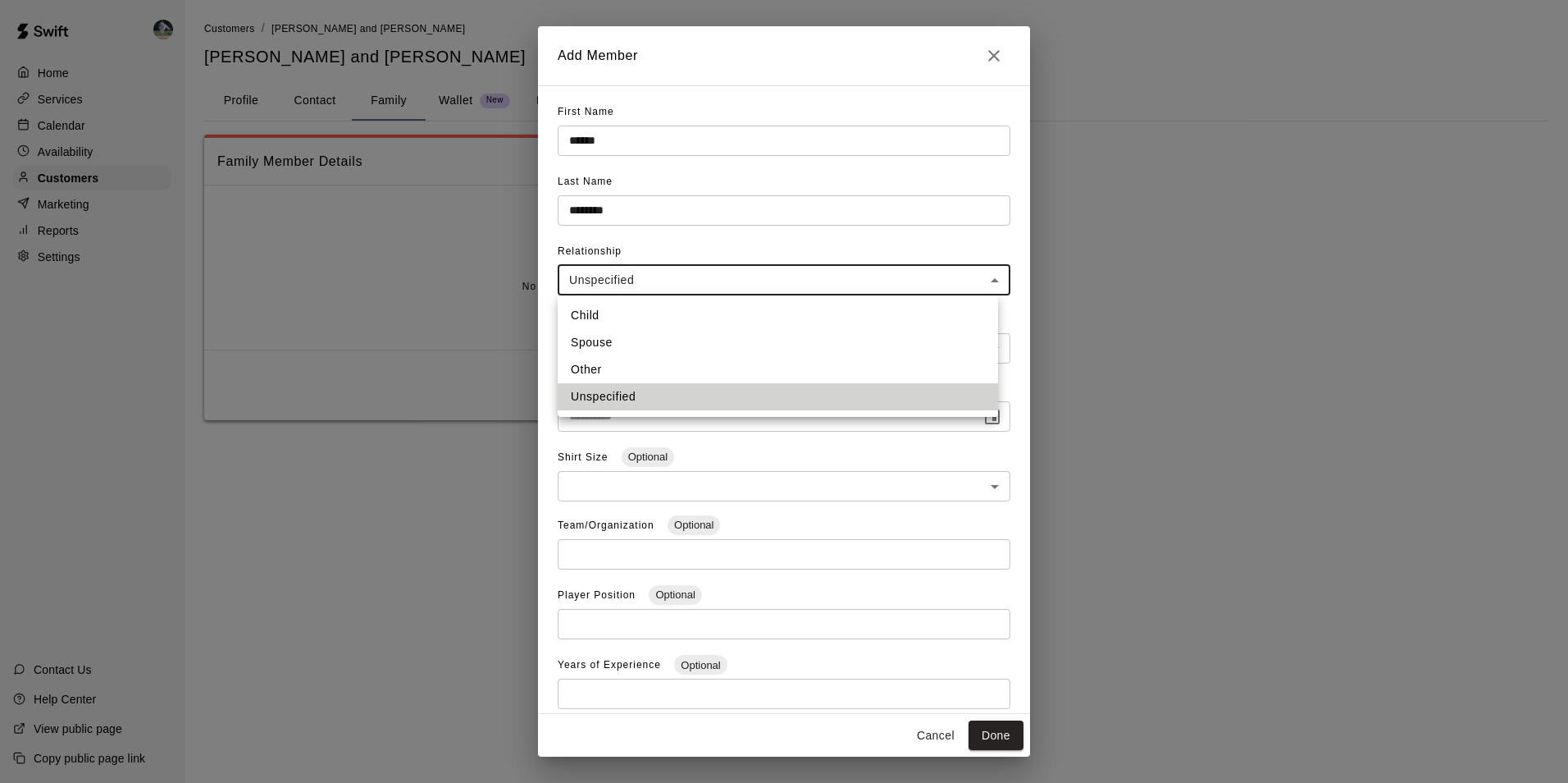
click at [583, 274] on body "**********" at bounding box center [784, 226] width 1568 height 453
click at [591, 310] on li "Child" at bounding box center [777, 316] width 440 height 27
type input "*****"
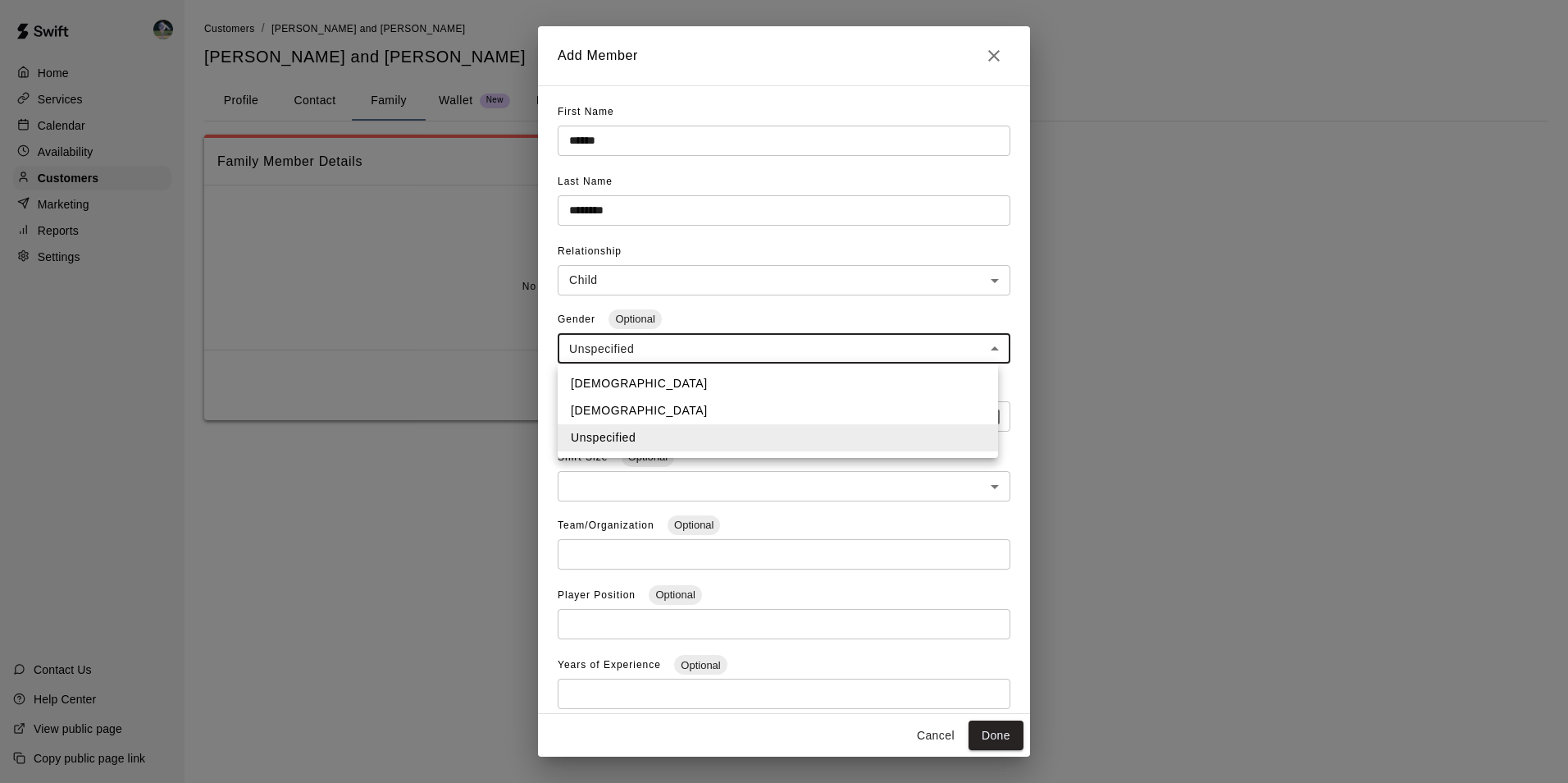
click at [604, 347] on body "**********" at bounding box center [784, 226] width 1568 height 453
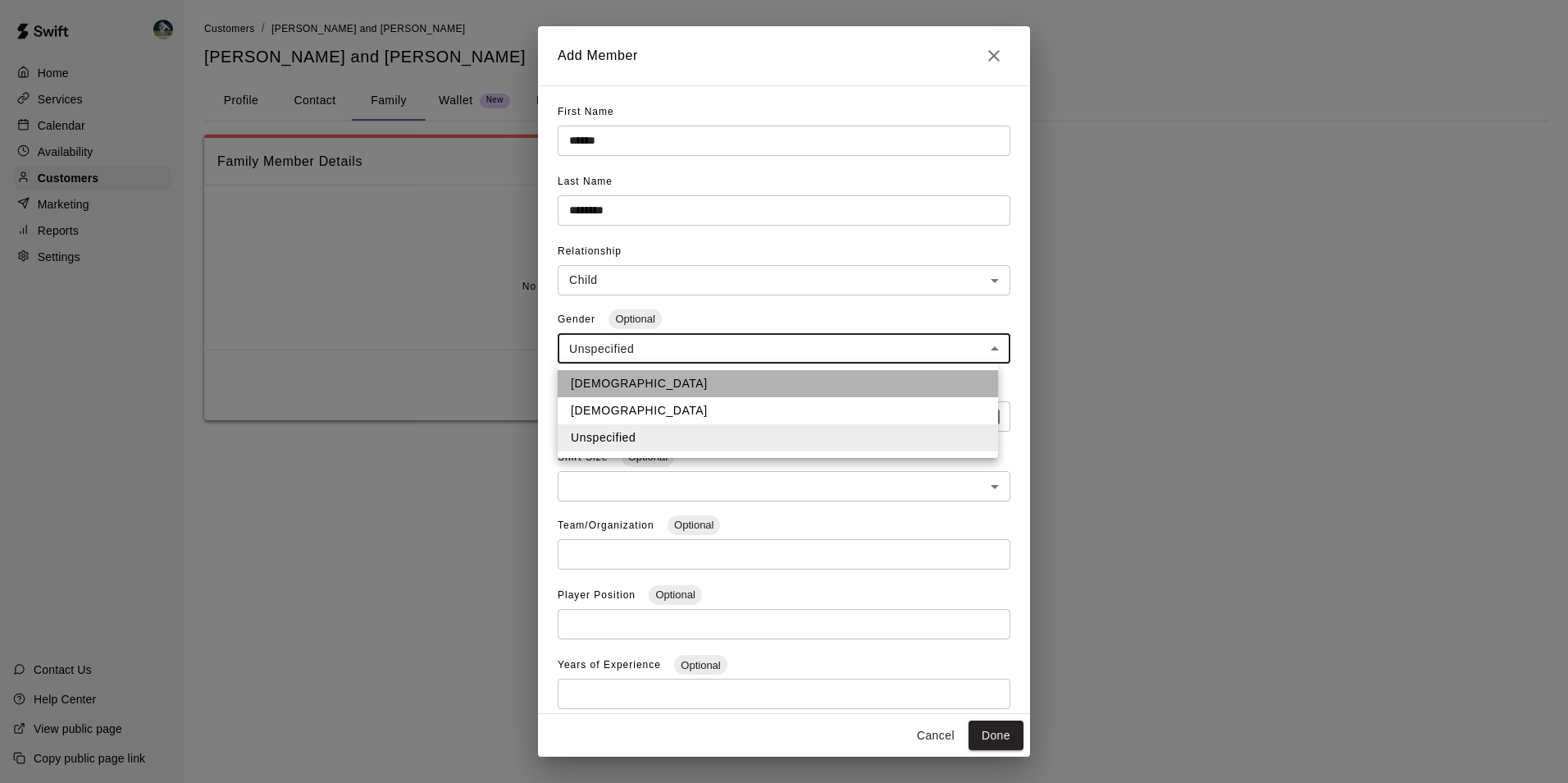
drag, startPoint x: 597, startPoint y: 378, endPoint x: 723, endPoint y: 474, distance: 158.4
click at [613, 399] on ul "[DEMOGRAPHIC_DATA] [DEMOGRAPHIC_DATA] Unspecified" at bounding box center [777, 410] width 440 height 94
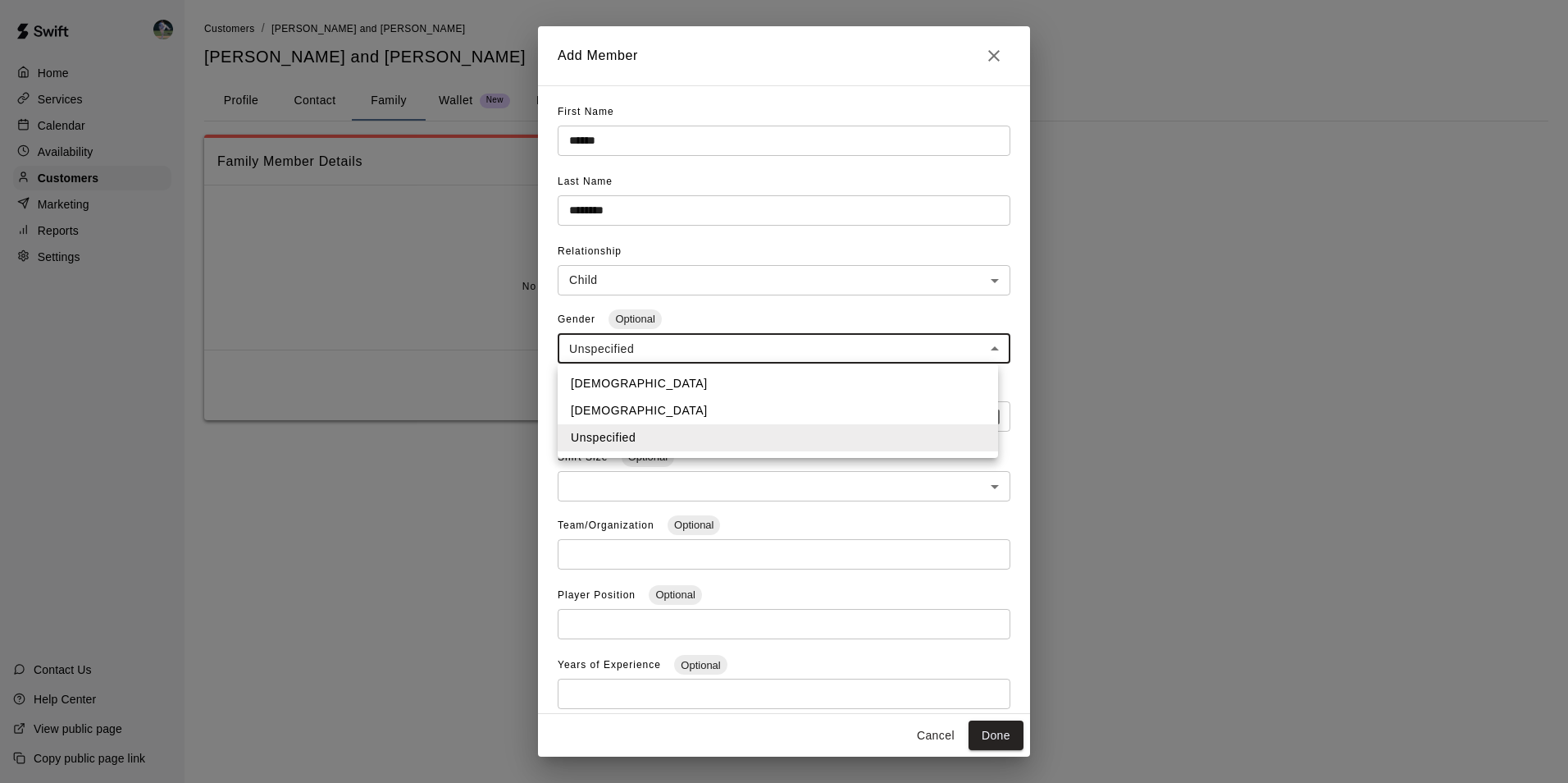
click at [1008, 732] on div at bounding box center [784, 391] width 1568 height 783
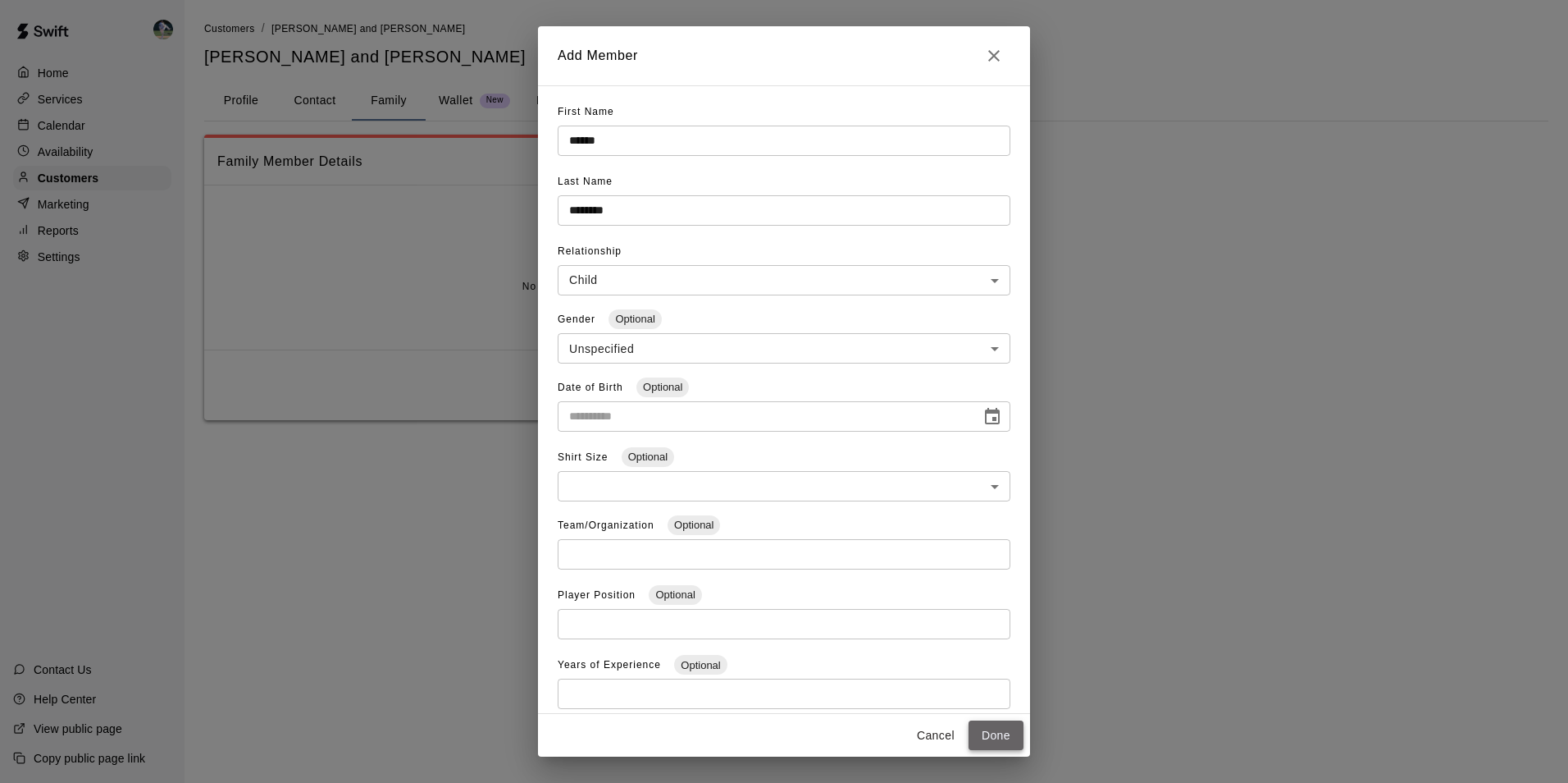
click at [999, 733] on button "Done" at bounding box center [996, 735] width 55 height 30
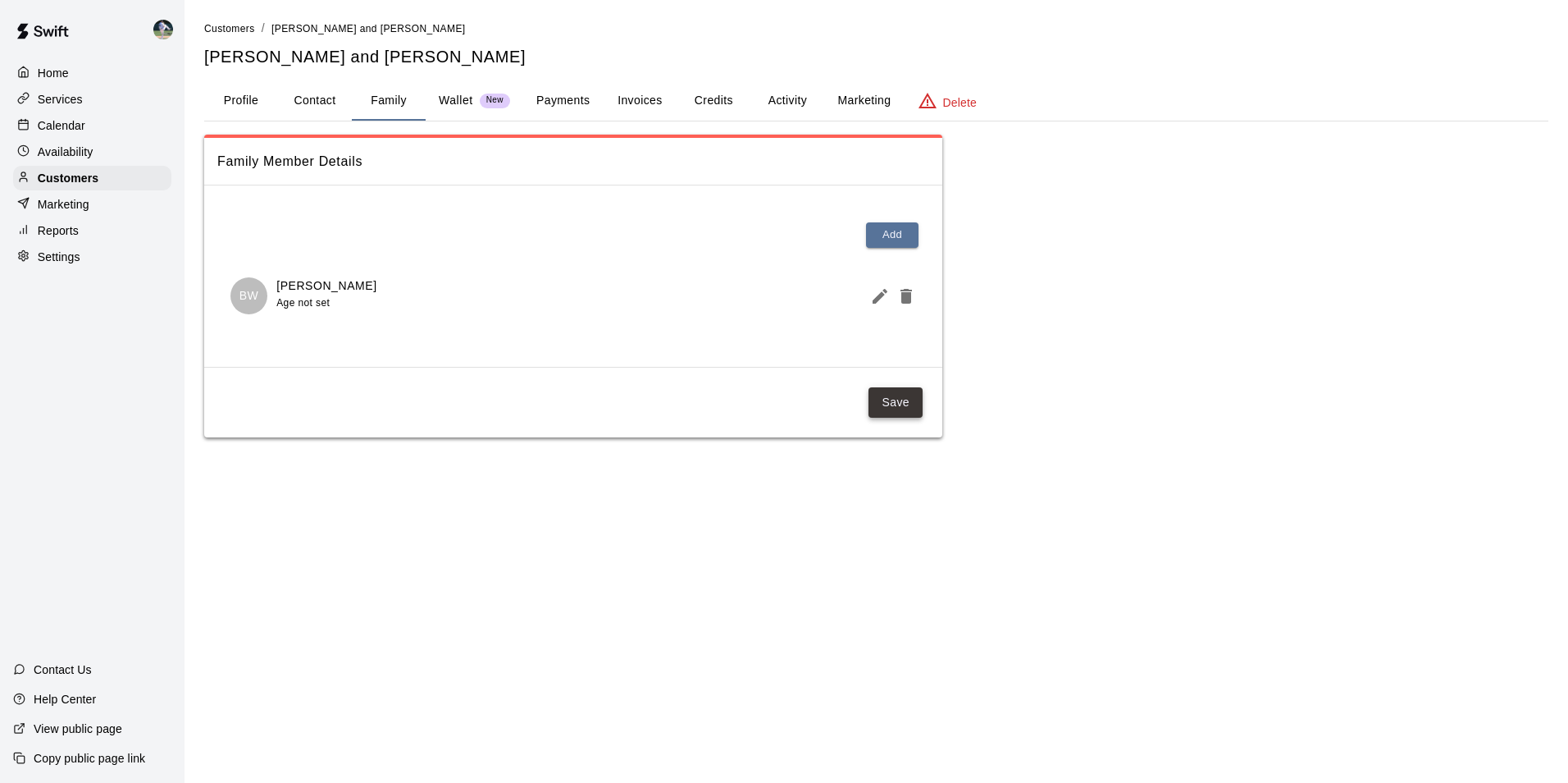
click at [897, 401] on button "Save" at bounding box center [895, 402] width 54 height 30
click at [120, 177] on div "Customers" at bounding box center [92, 178] width 158 height 25
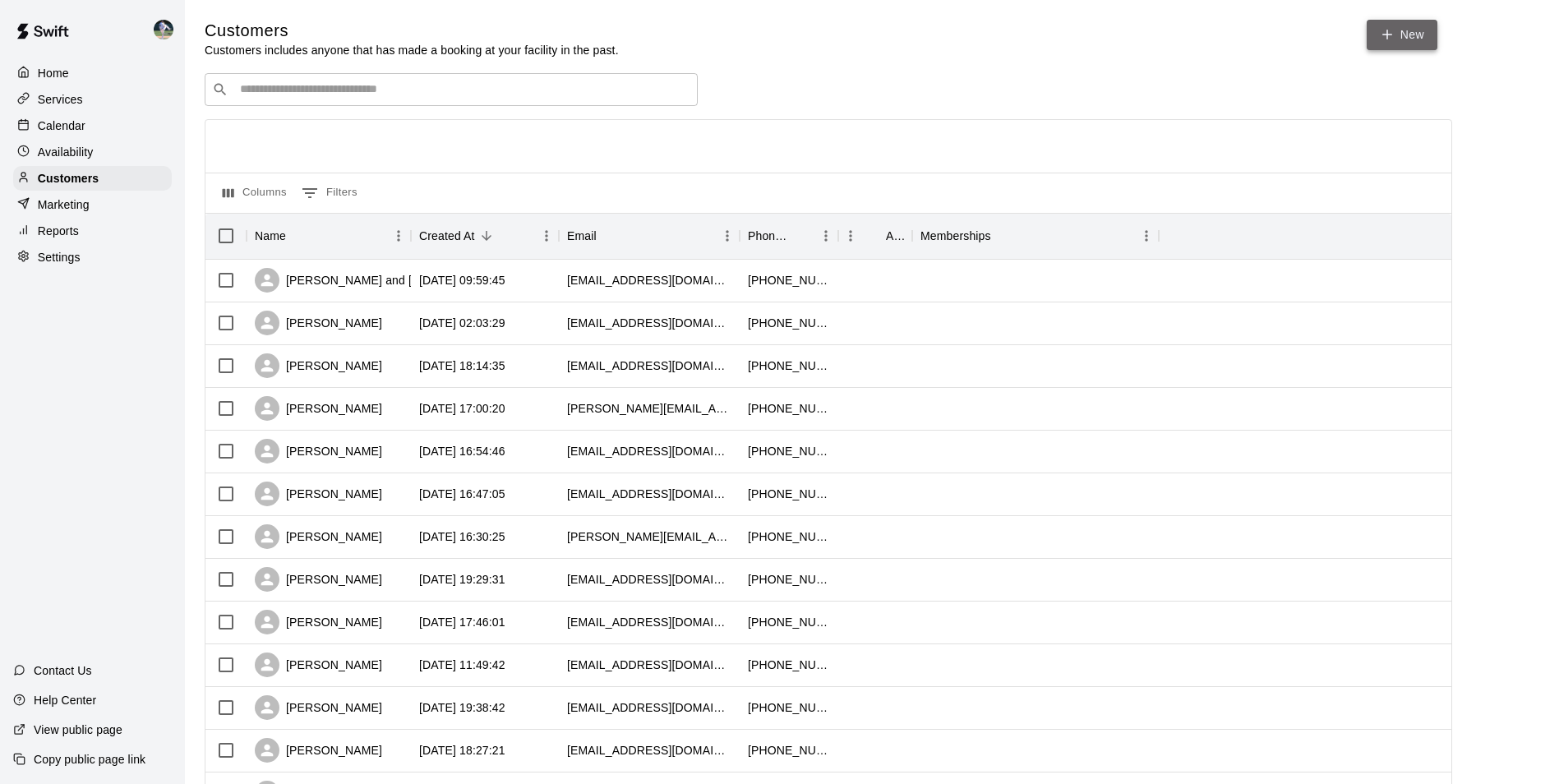
click at [1418, 27] on link "New" at bounding box center [1401, 35] width 71 height 30
select select "**"
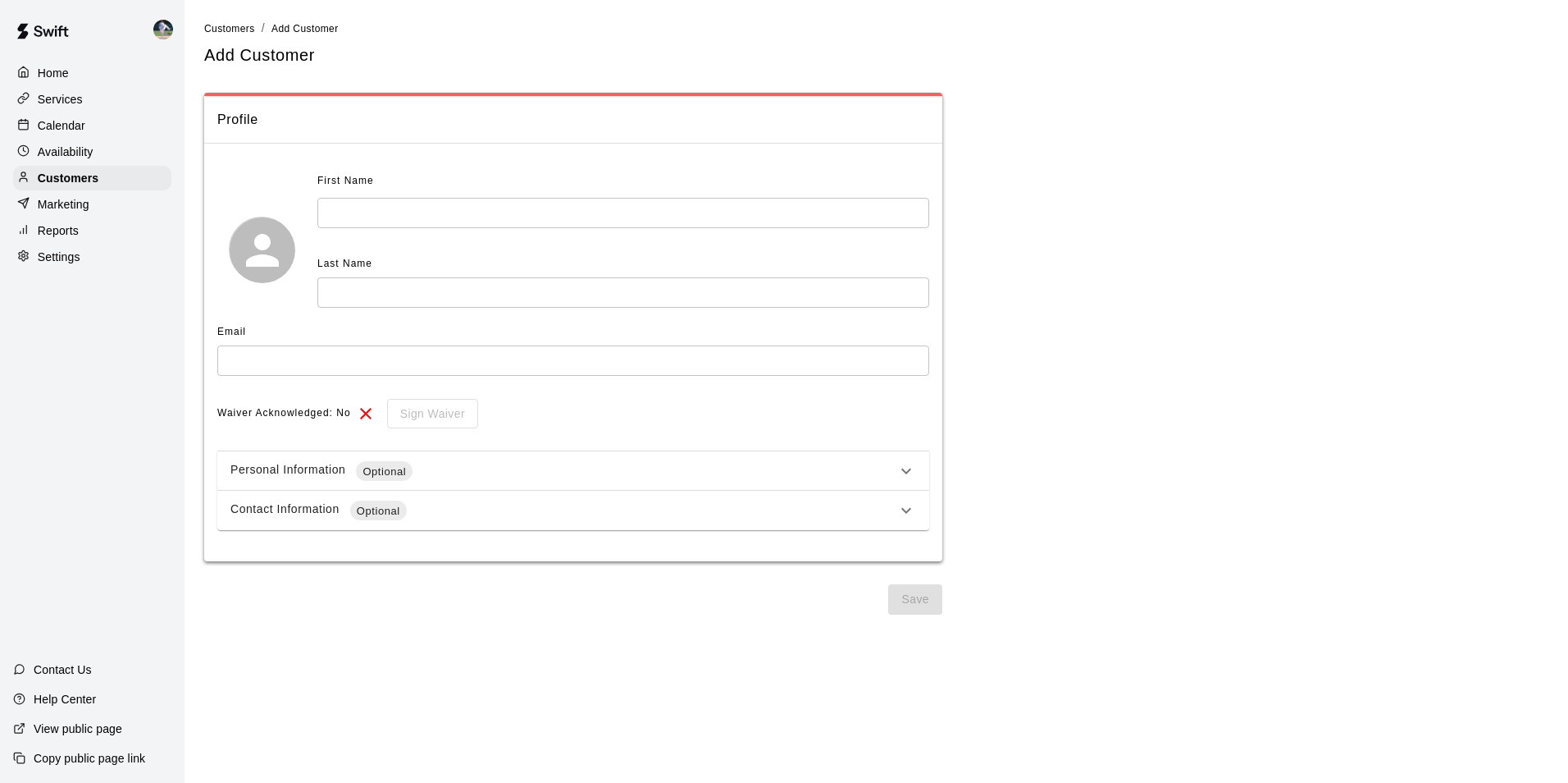
click at [343, 212] on input "text" at bounding box center [623, 212] width 612 height 30
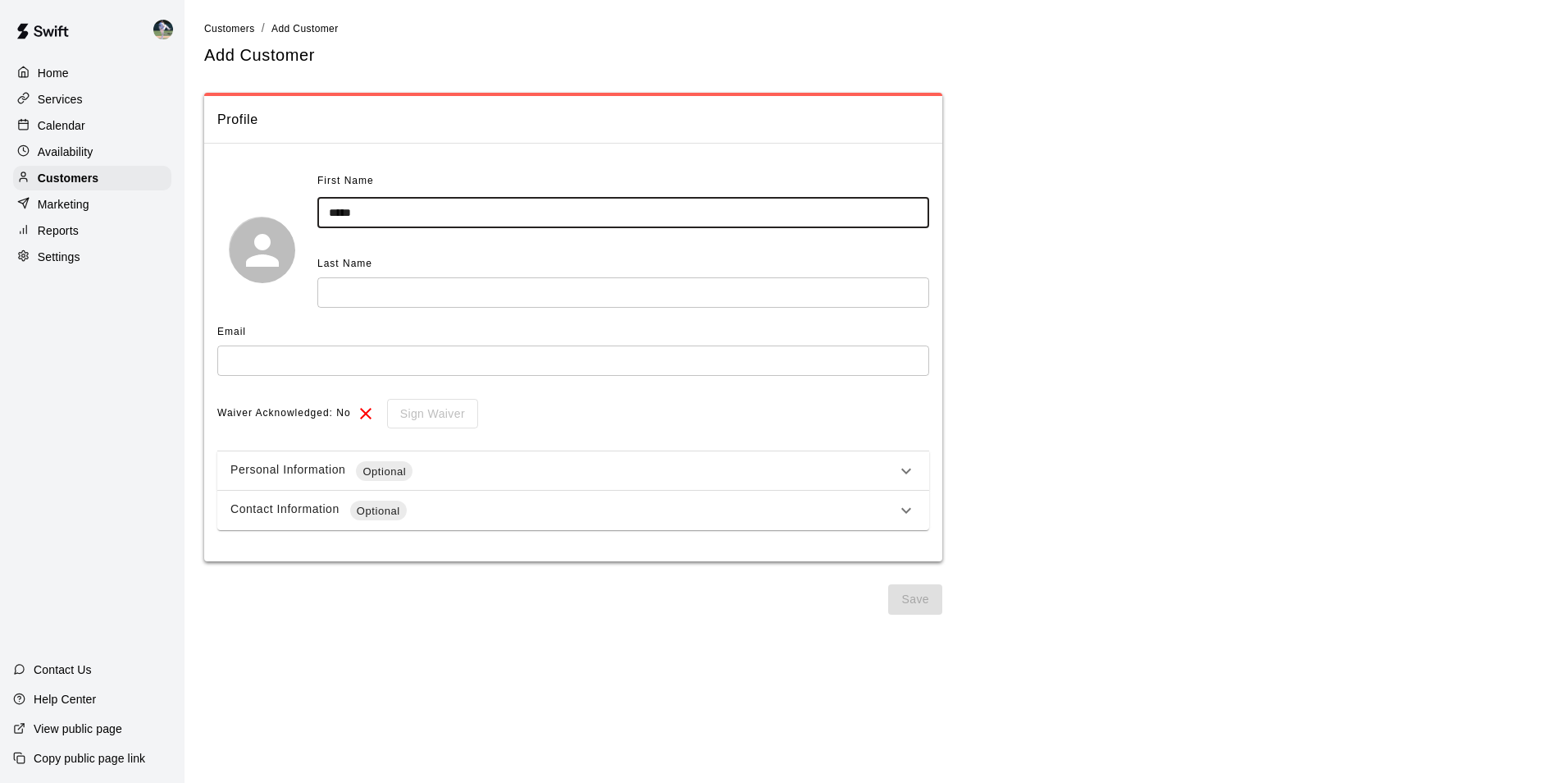
type input "*****"
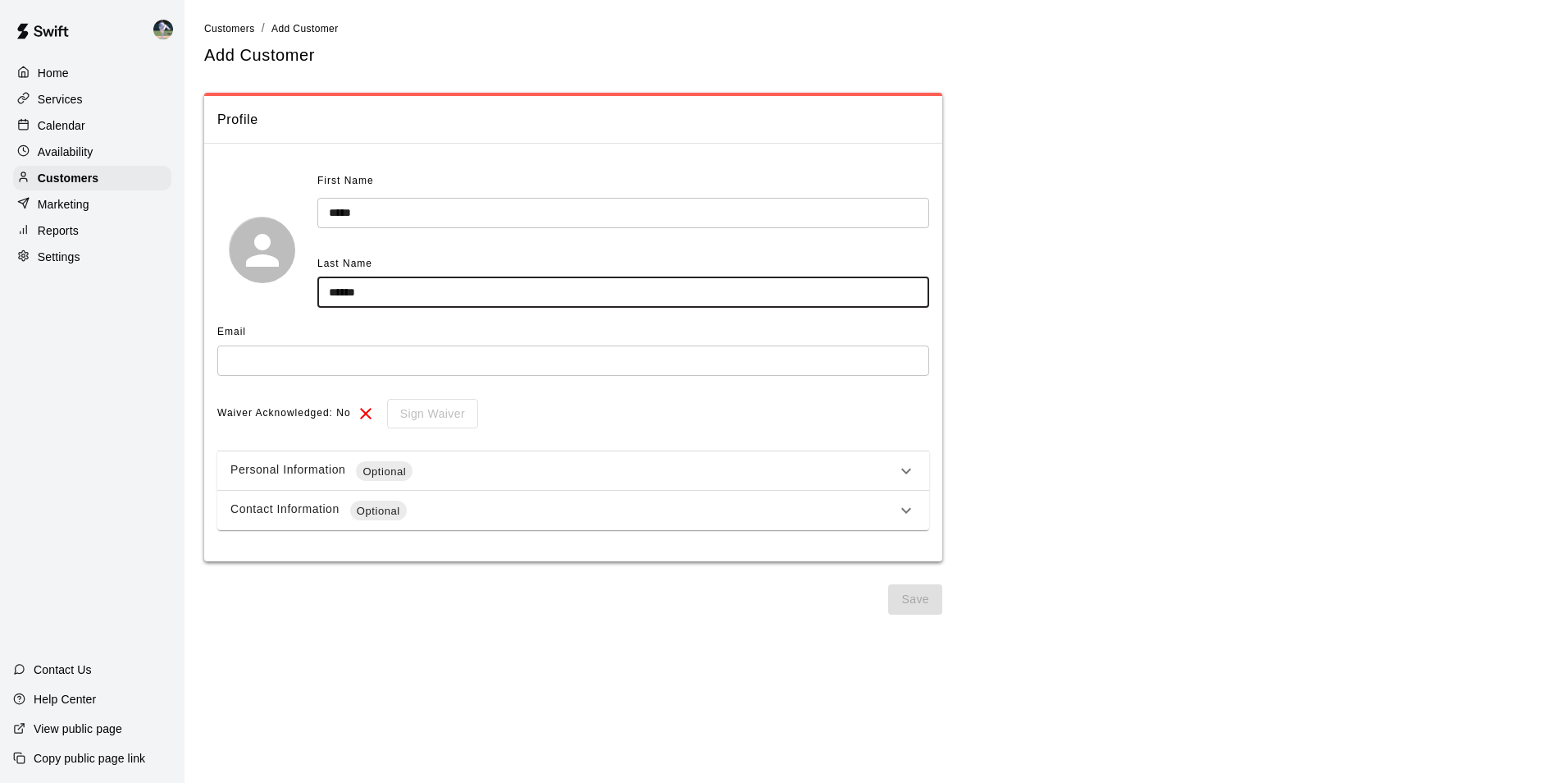
type input "******"
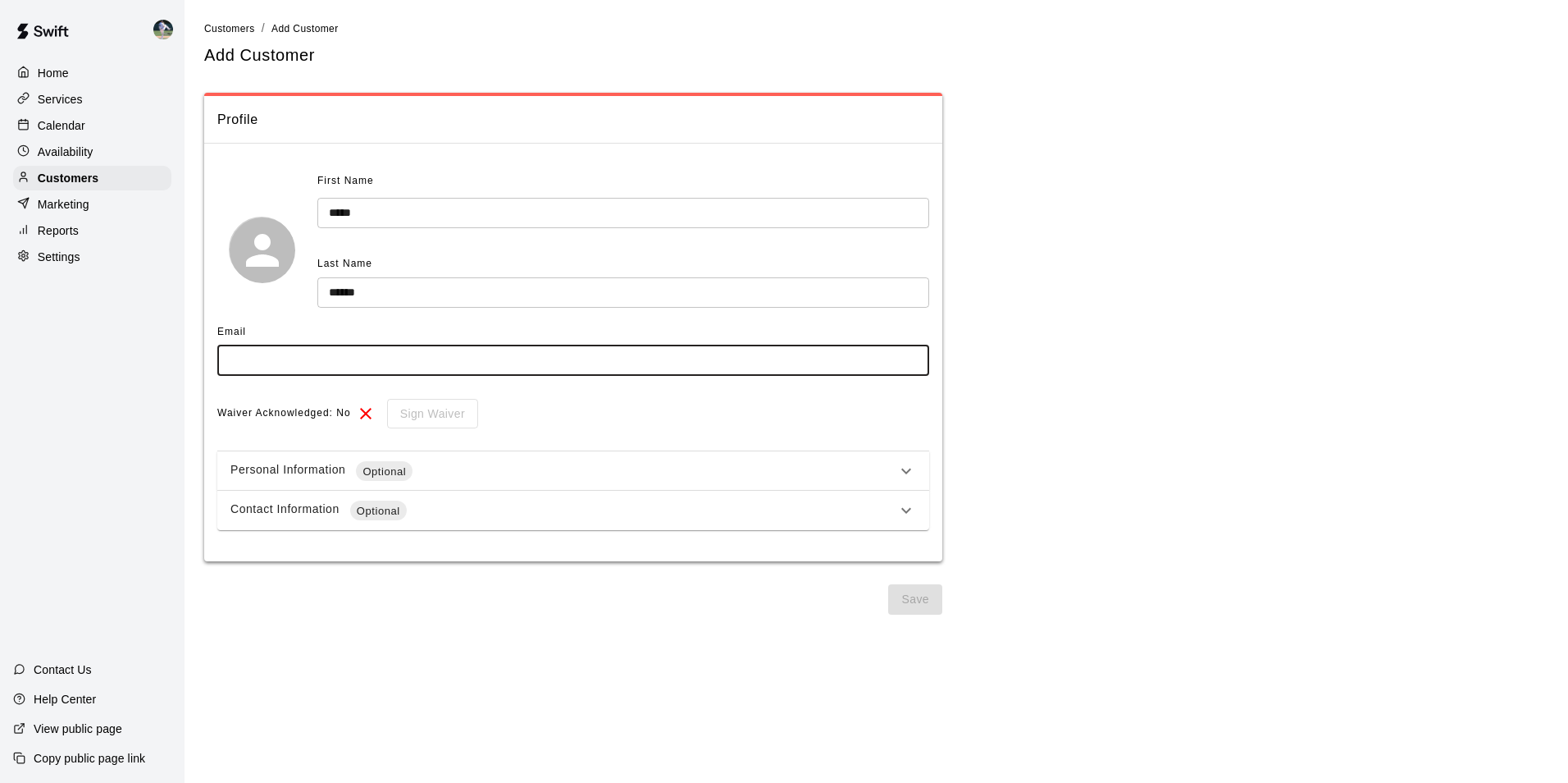
click at [237, 360] on input "text" at bounding box center [573, 360] width 712 height 30
type input "**********"
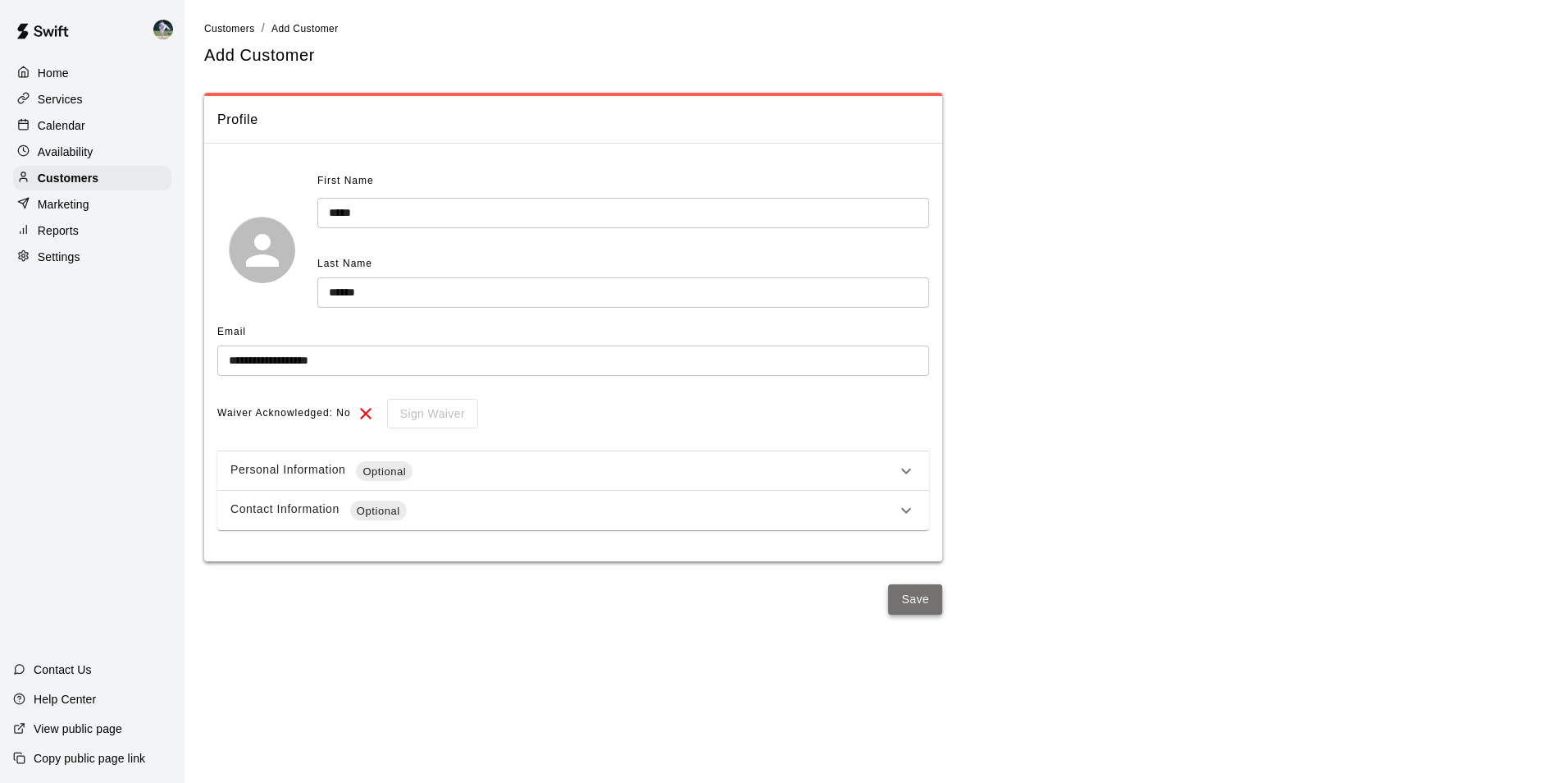
click at [909, 595] on button "Save" at bounding box center [915, 599] width 54 height 30
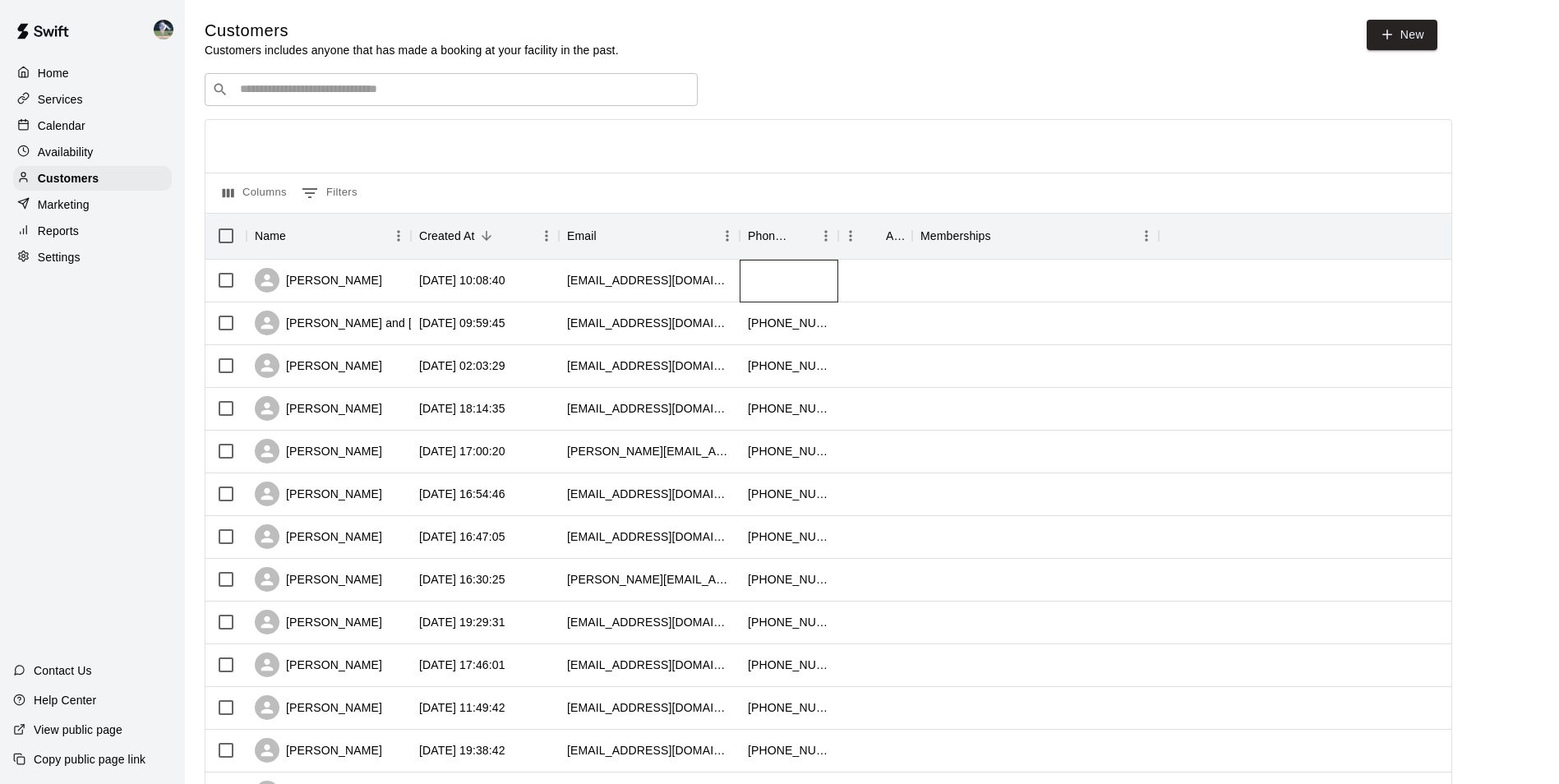
click at [764, 286] on div at bounding box center [790, 281] width 99 height 43
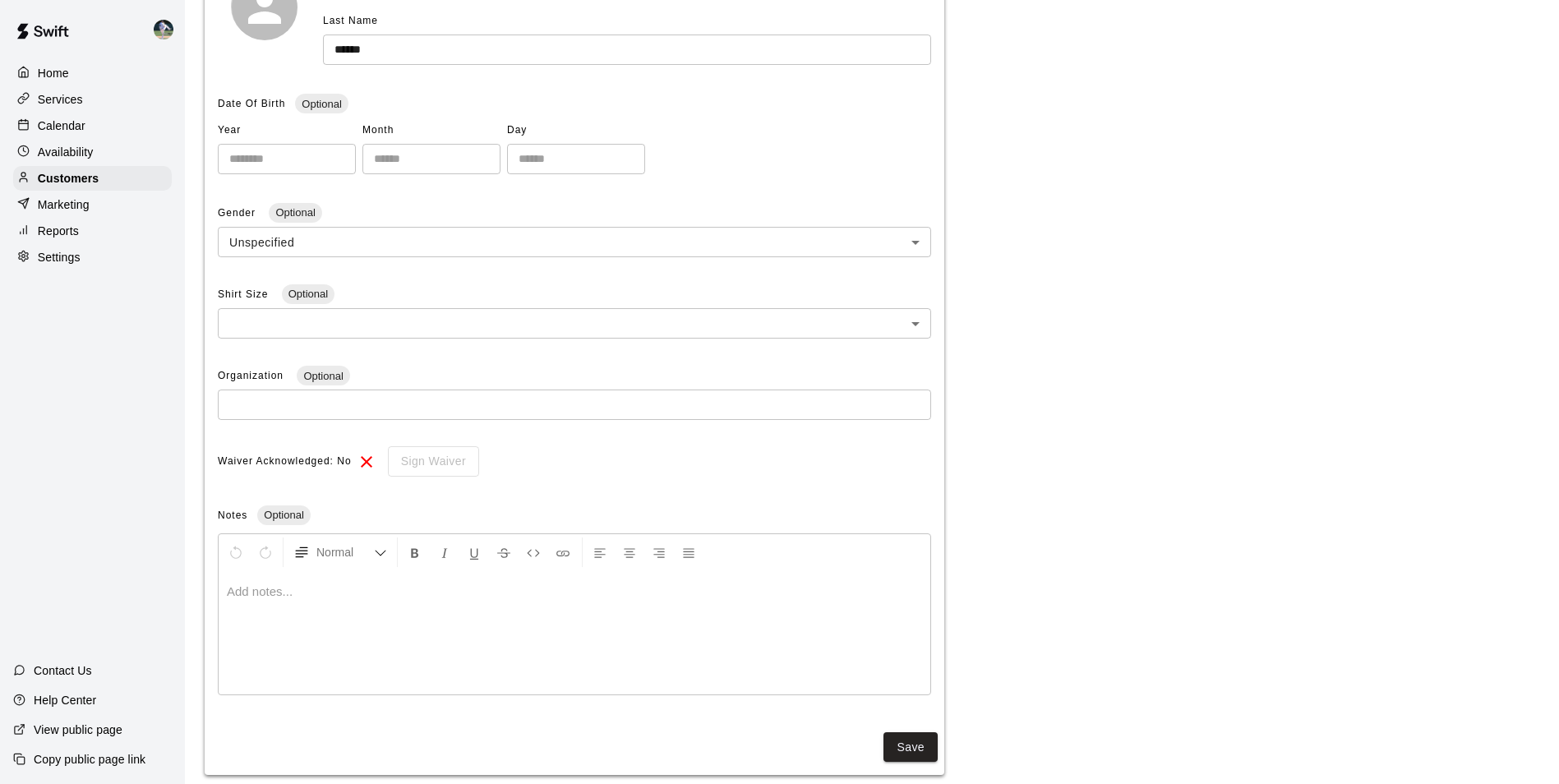
scroll to position [314, 0]
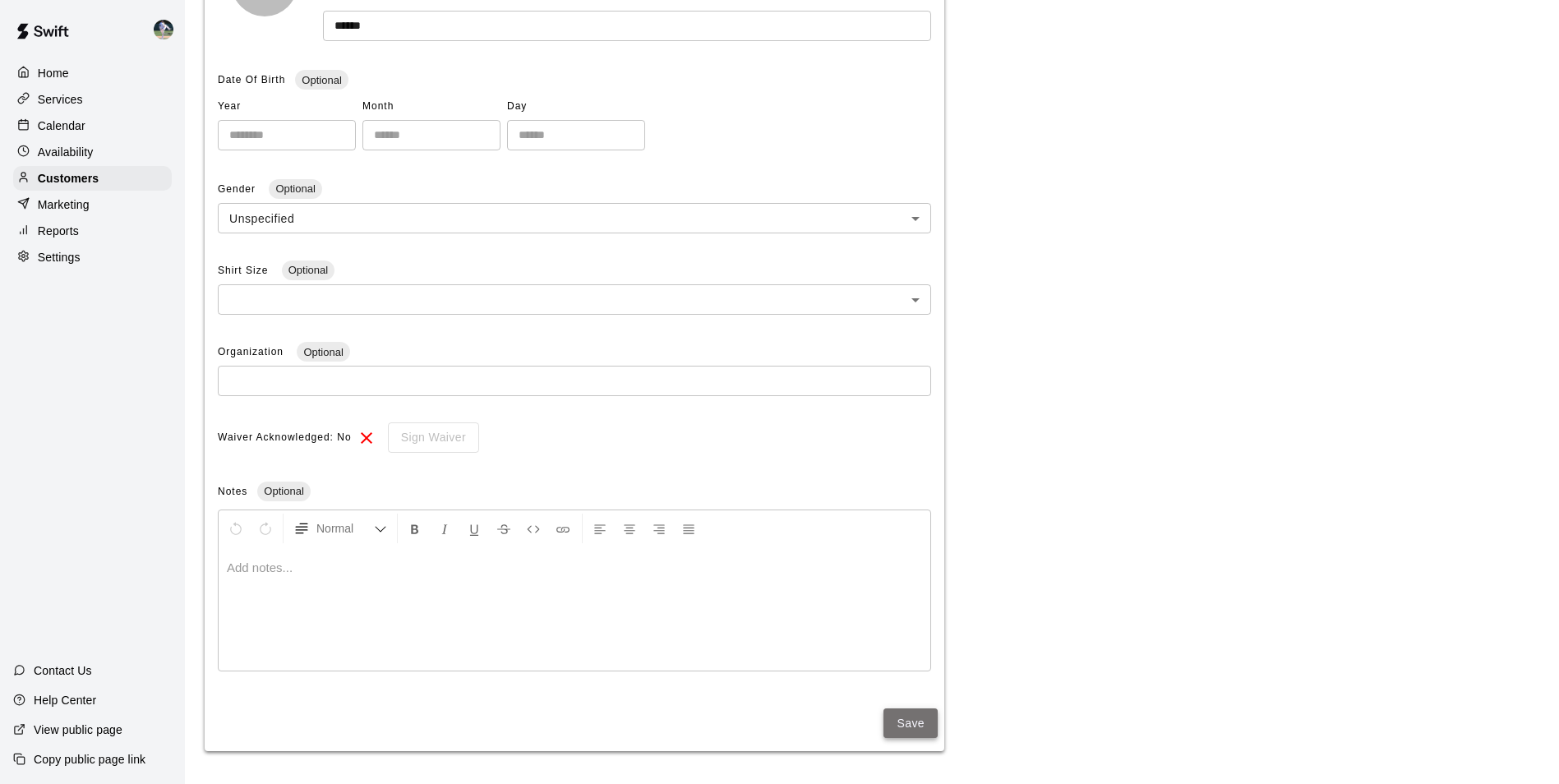
click at [897, 725] on button "Save" at bounding box center [910, 723] width 54 height 30
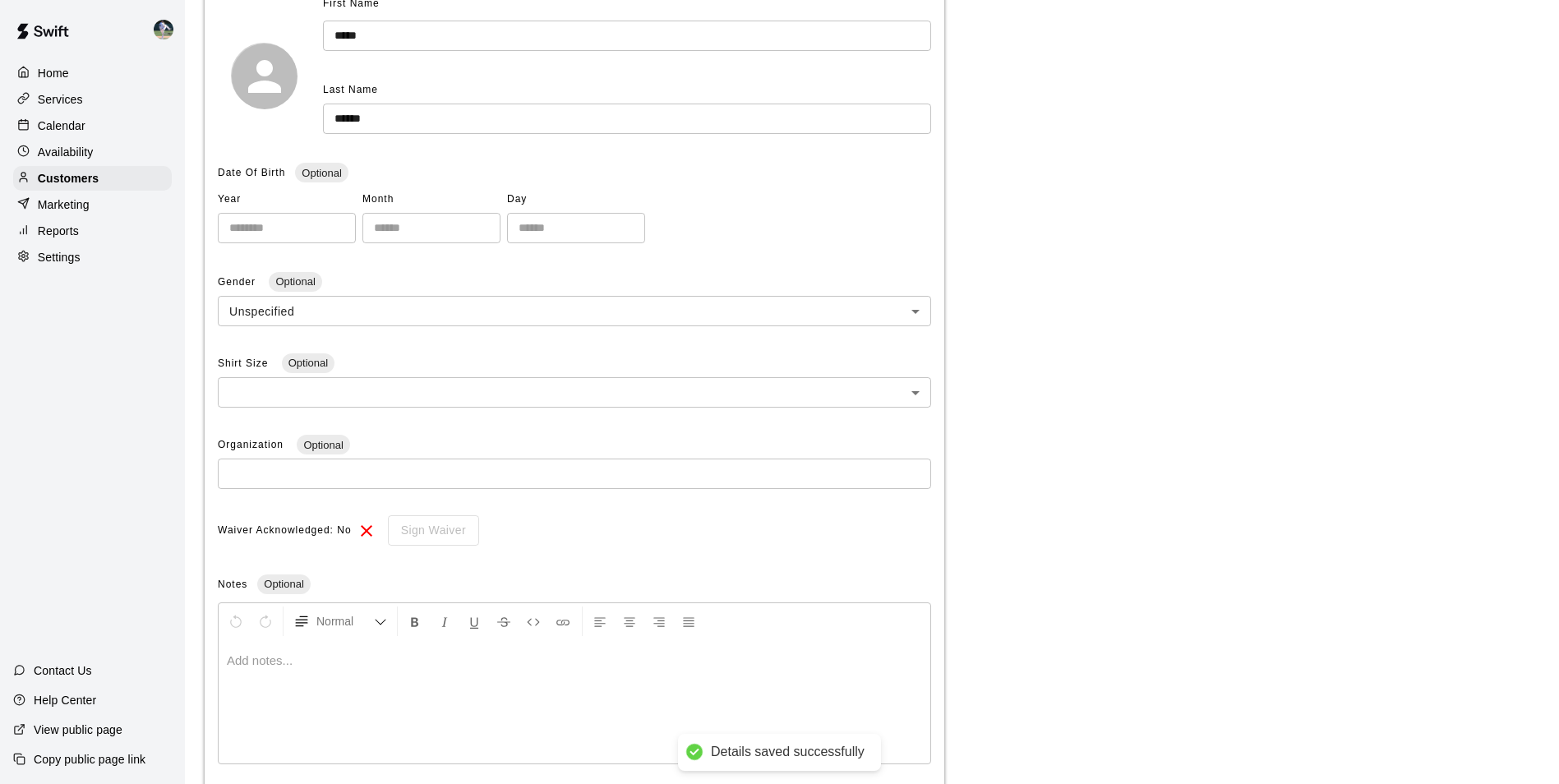
scroll to position [0, 0]
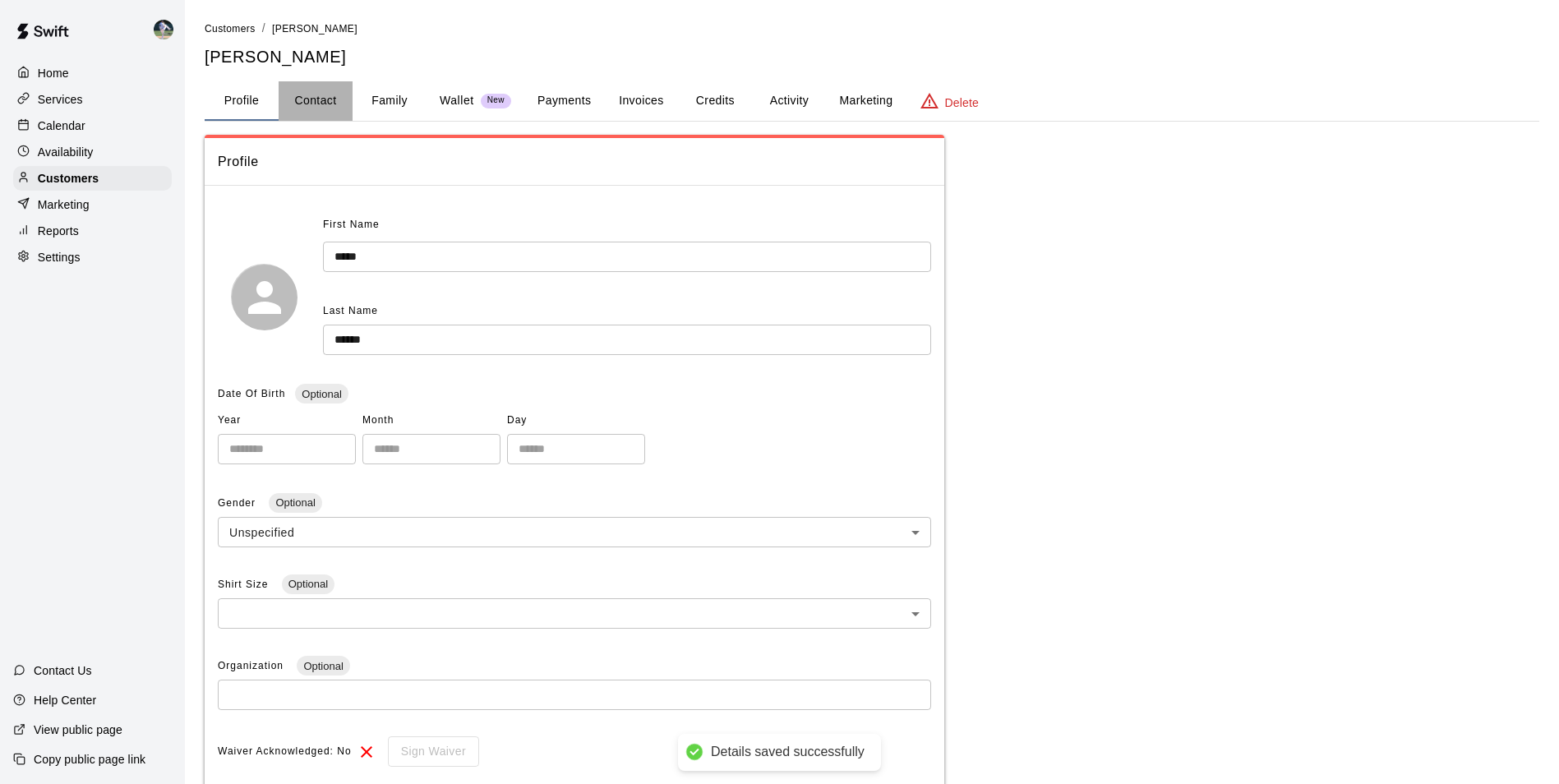
click at [315, 99] on button "Contact" at bounding box center [315, 101] width 74 height 39
select select "**"
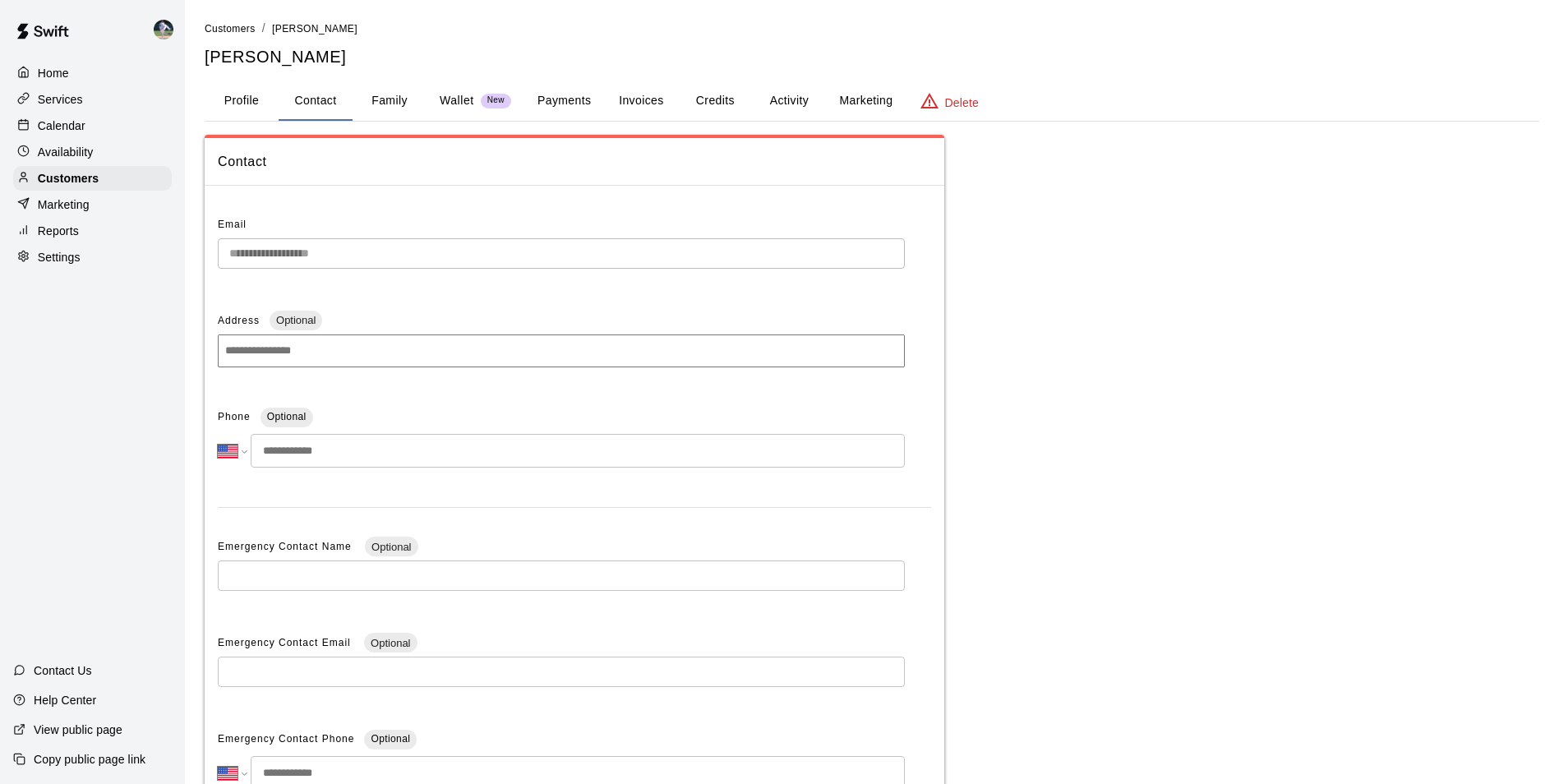
click at [370, 453] on input "tel" at bounding box center [577, 450] width 654 height 34
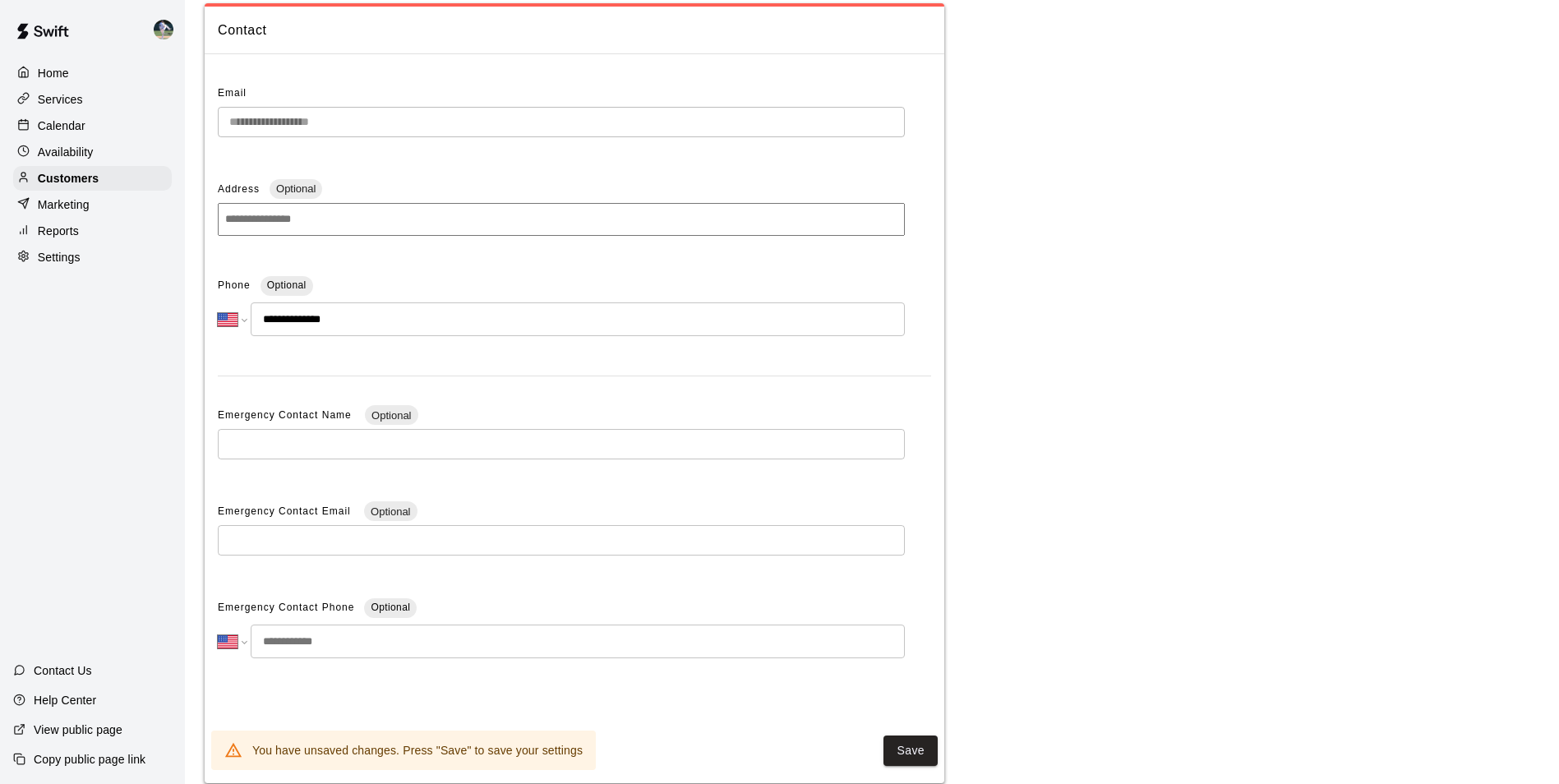
scroll to position [164, 0]
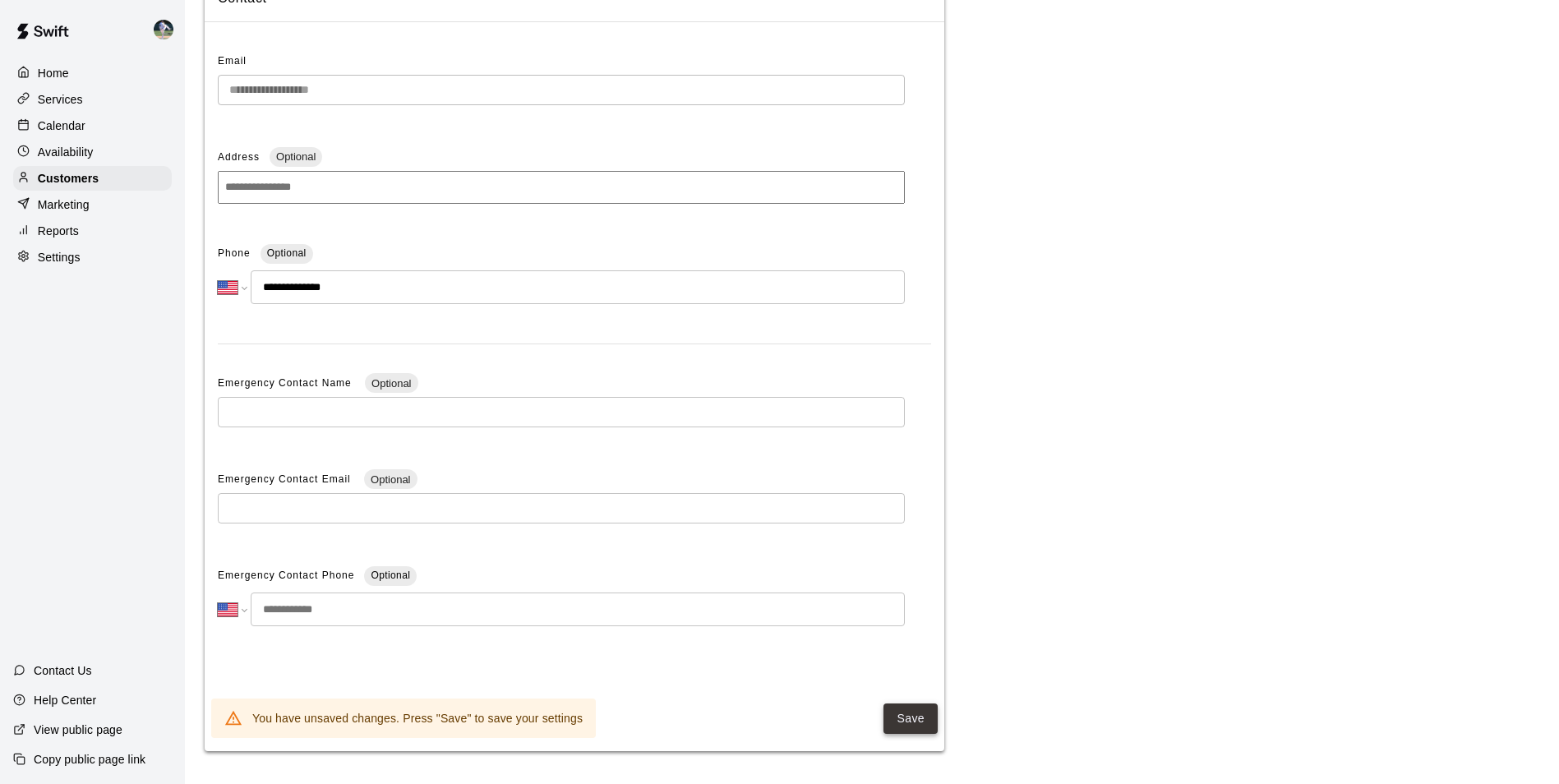
type input "**********"
click at [913, 716] on button "Save" at bounding box center [910, 718] width 54 height 30
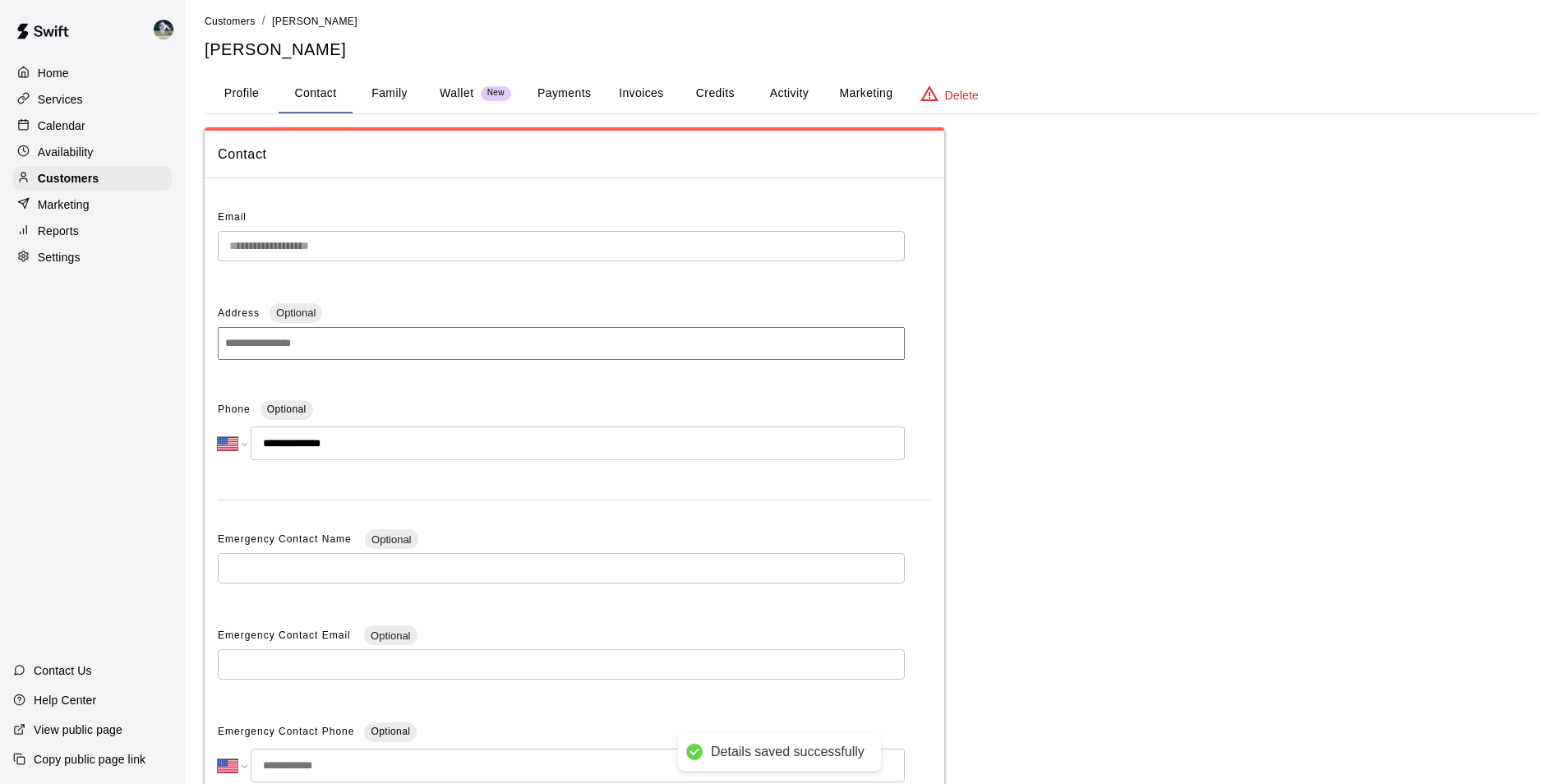
scroll to position [0, 0]
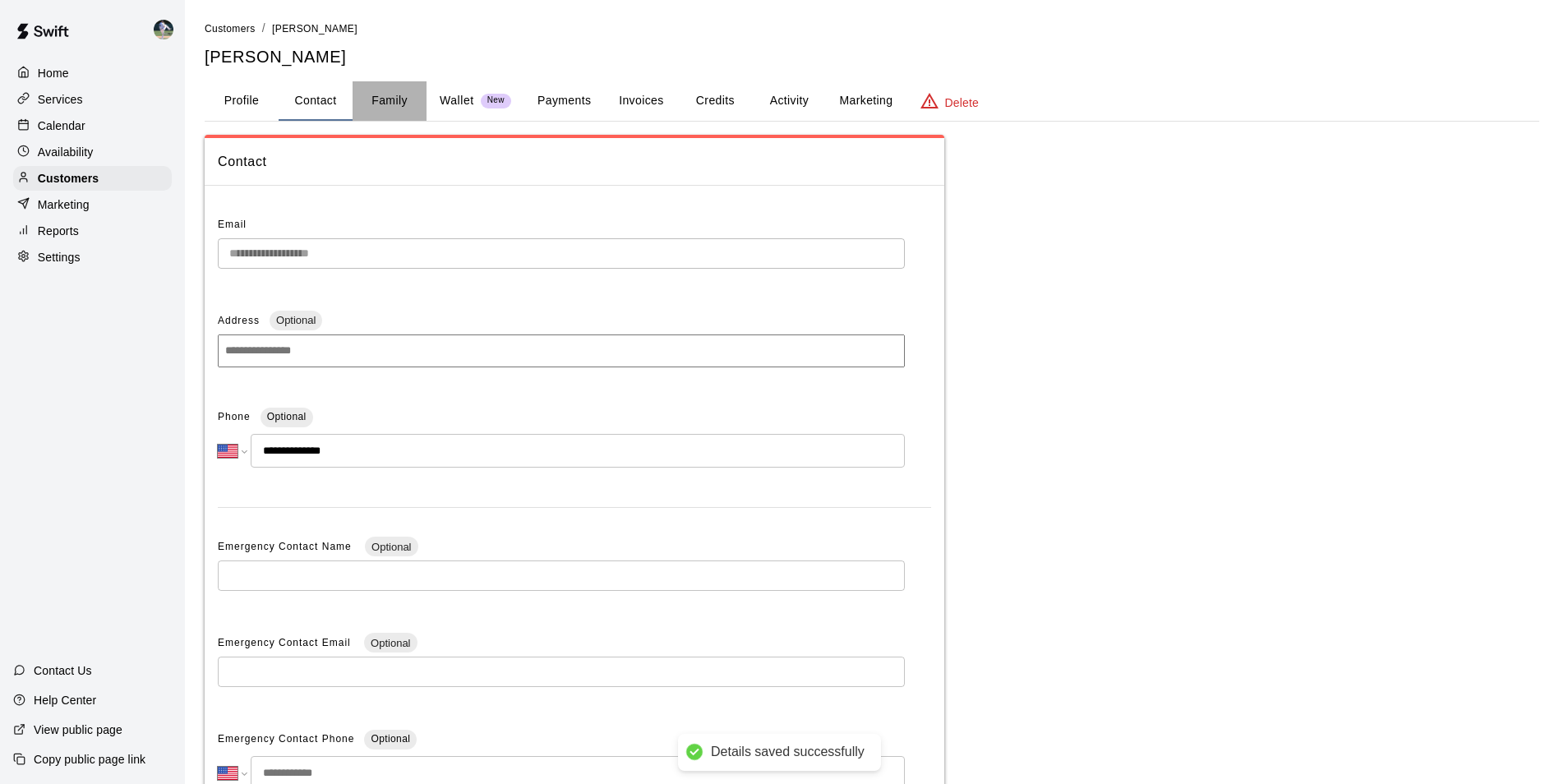
click at [399, 102] on button "Family" at bounding box center [389, 101] width 74 height 39
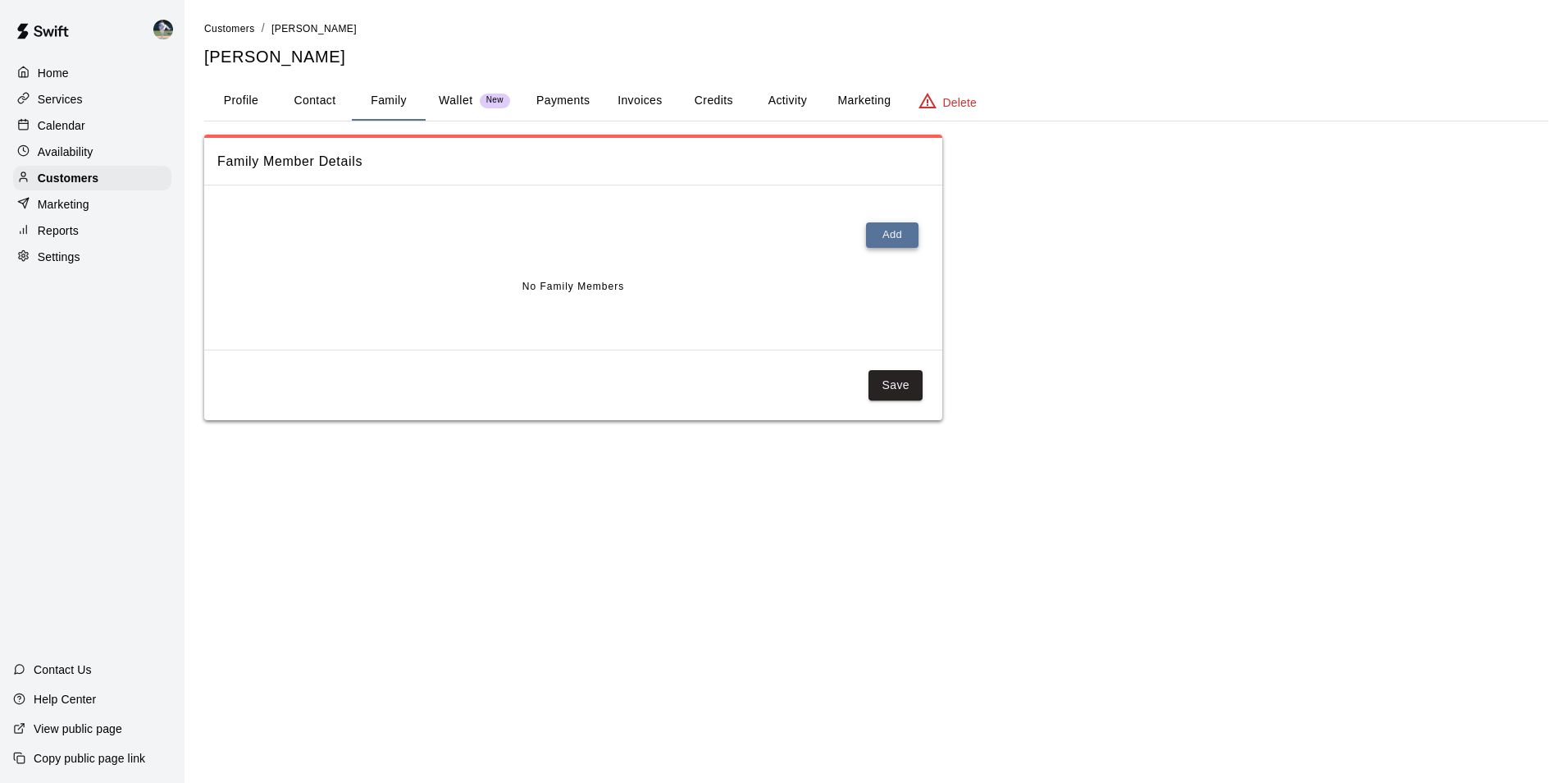
click at [889, 234] on button "Add" at bounding box center [892, 235] width 52 height 26
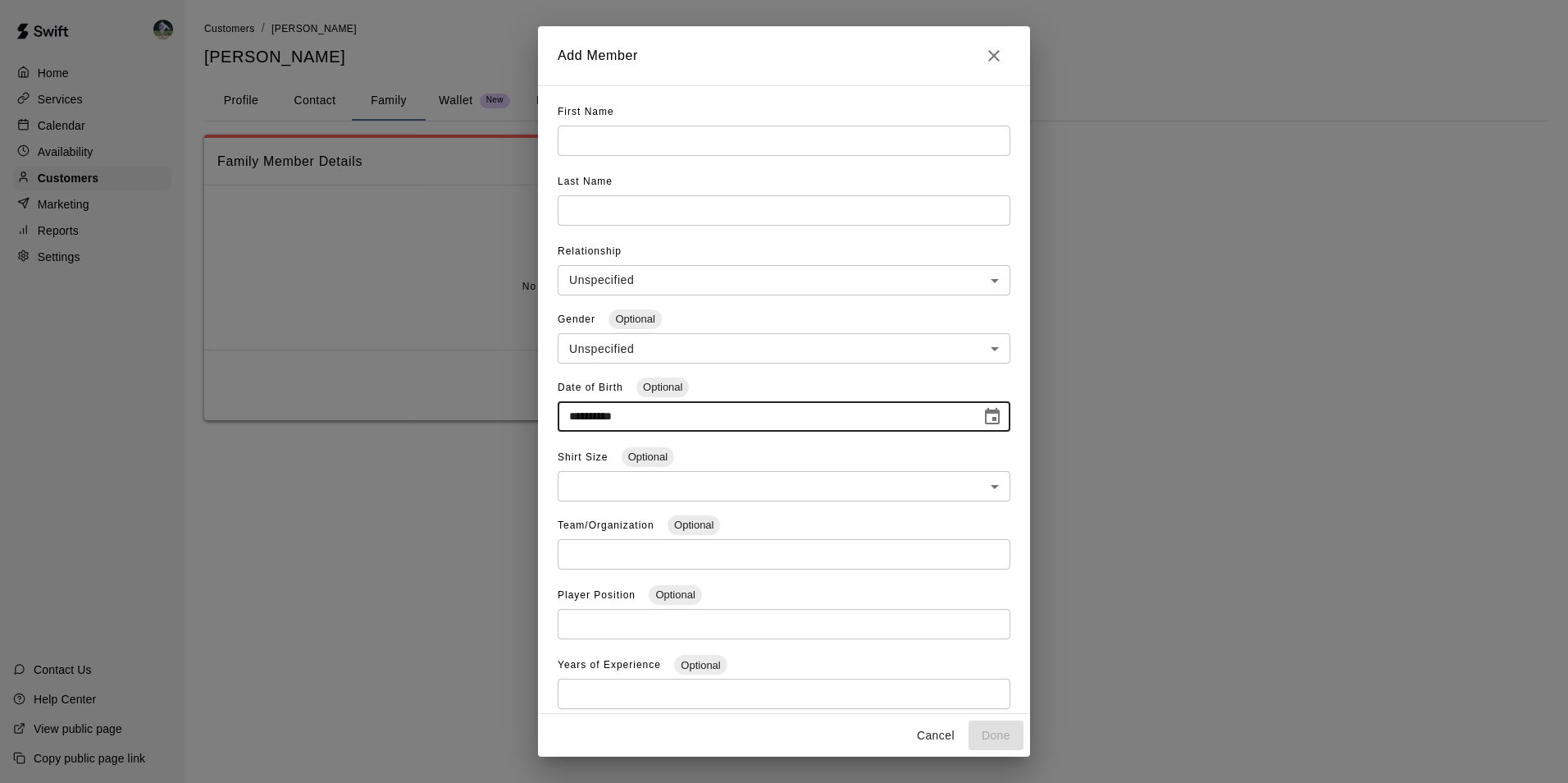
click at [651, 414] on input "**********" at bounding box center [763, 416] width 412 height 30
type input "**********"
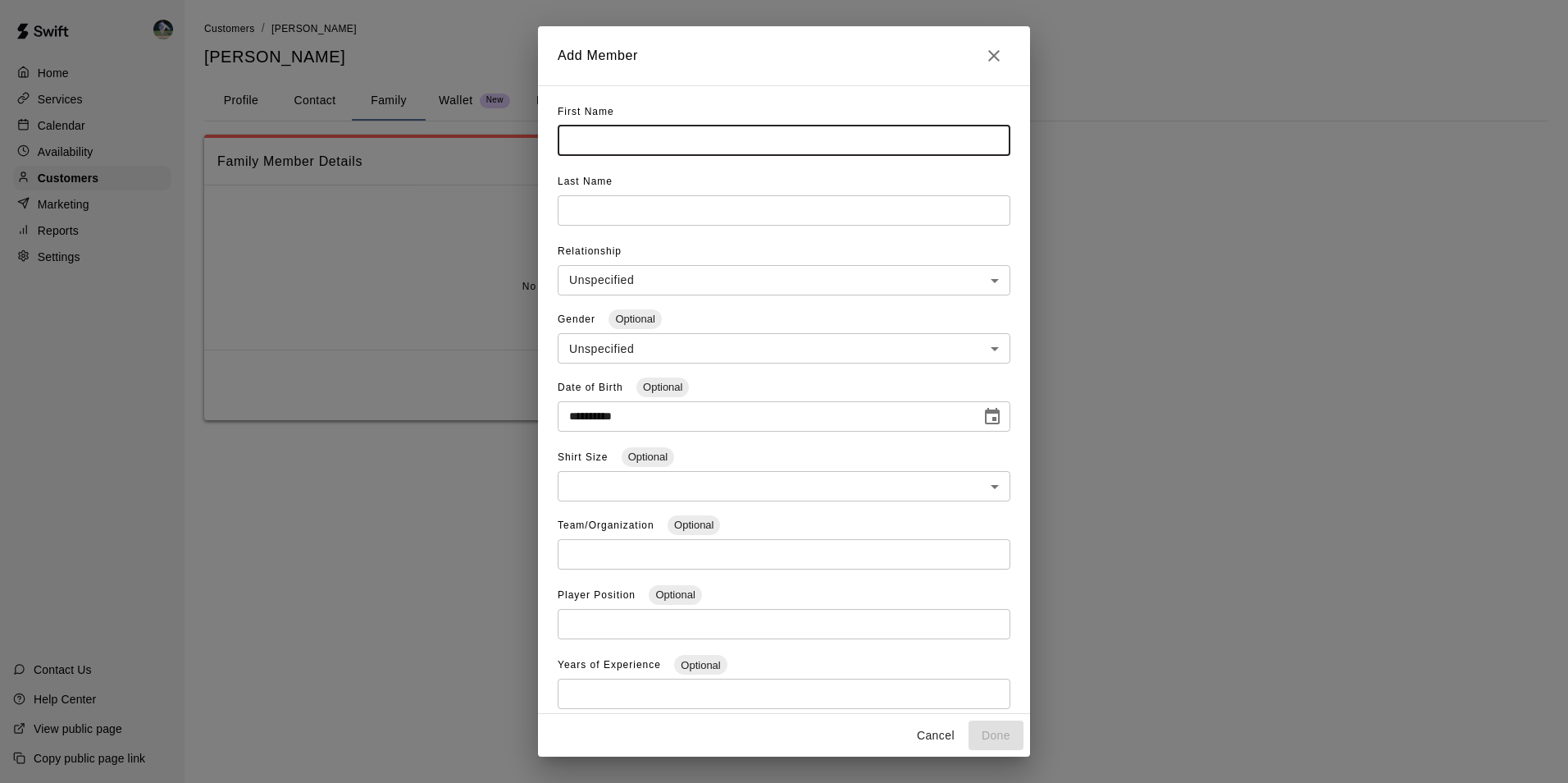
click at [596, 140] on input "text" at bounding box center [784, 140] width 453 height 30
type input "*******"
click at [578, 210] on input "text" at bounding box center [784, 210] width 453 height 30
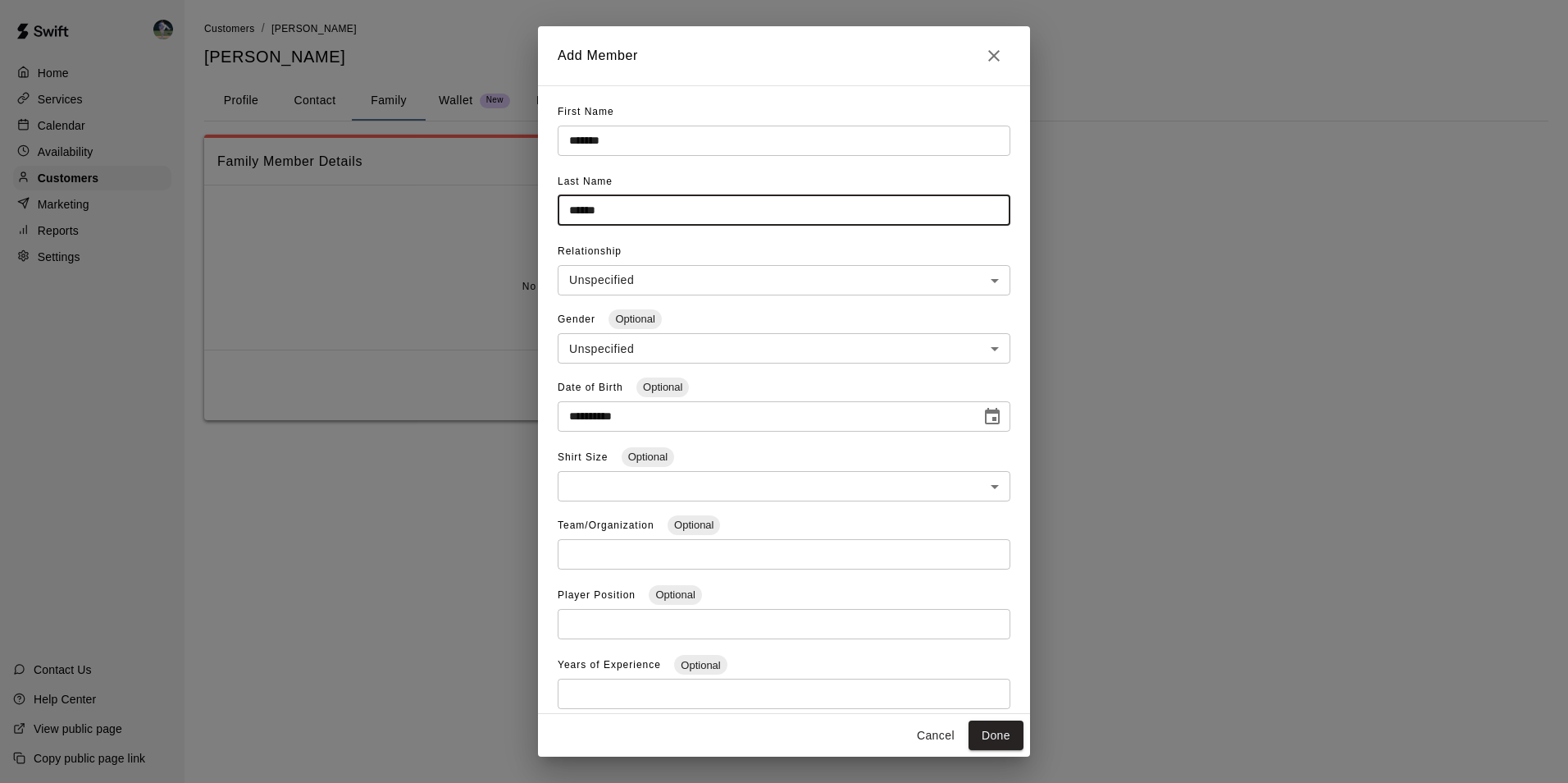
type input "******"
click at [596, 280] on body "**********" at bounding box center [784, 226] width 1568 height 453
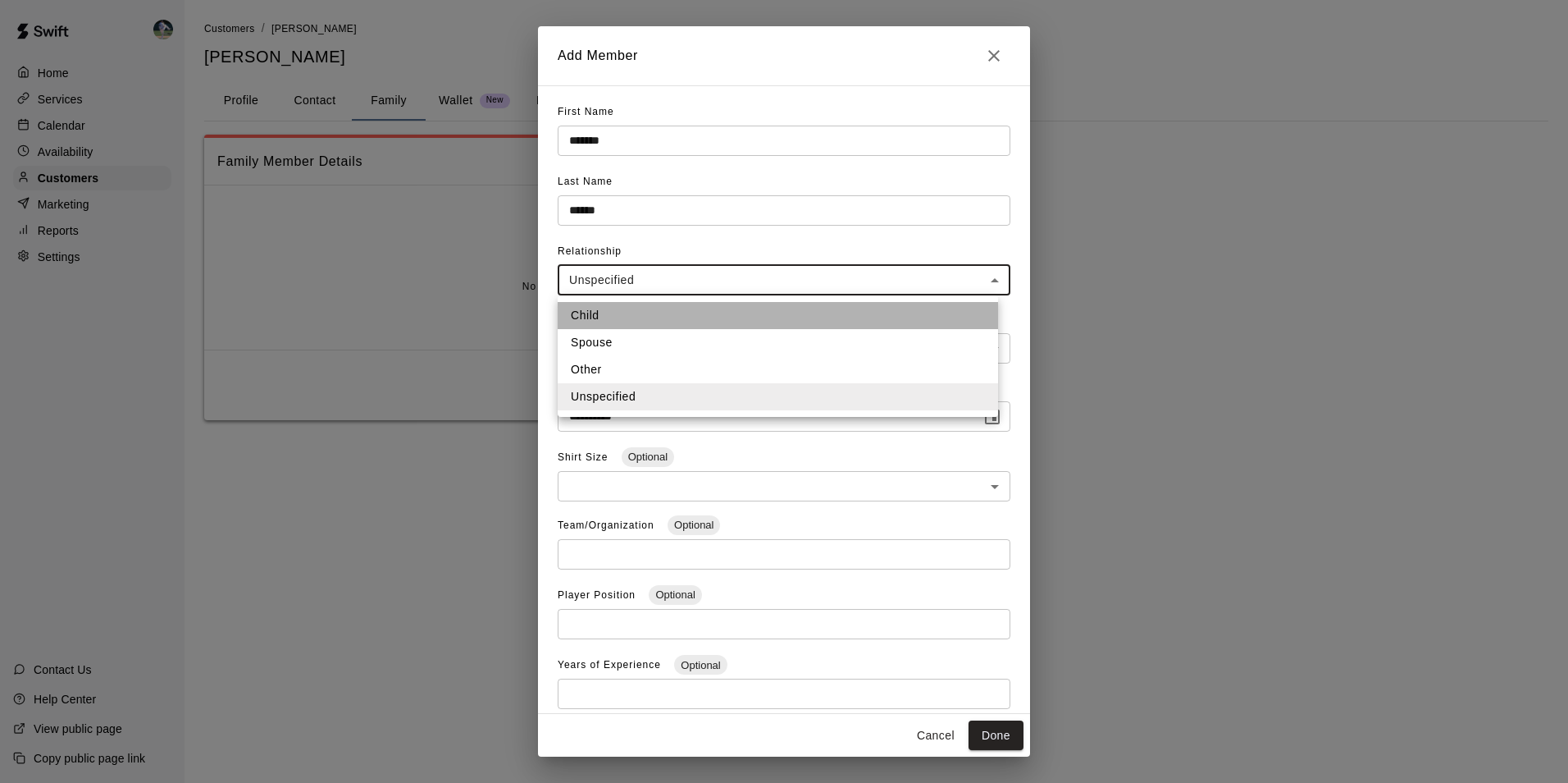
click at [595, 310] on li "Child" at bounding box center [777, 316] width 440 height 27
type input "*****"
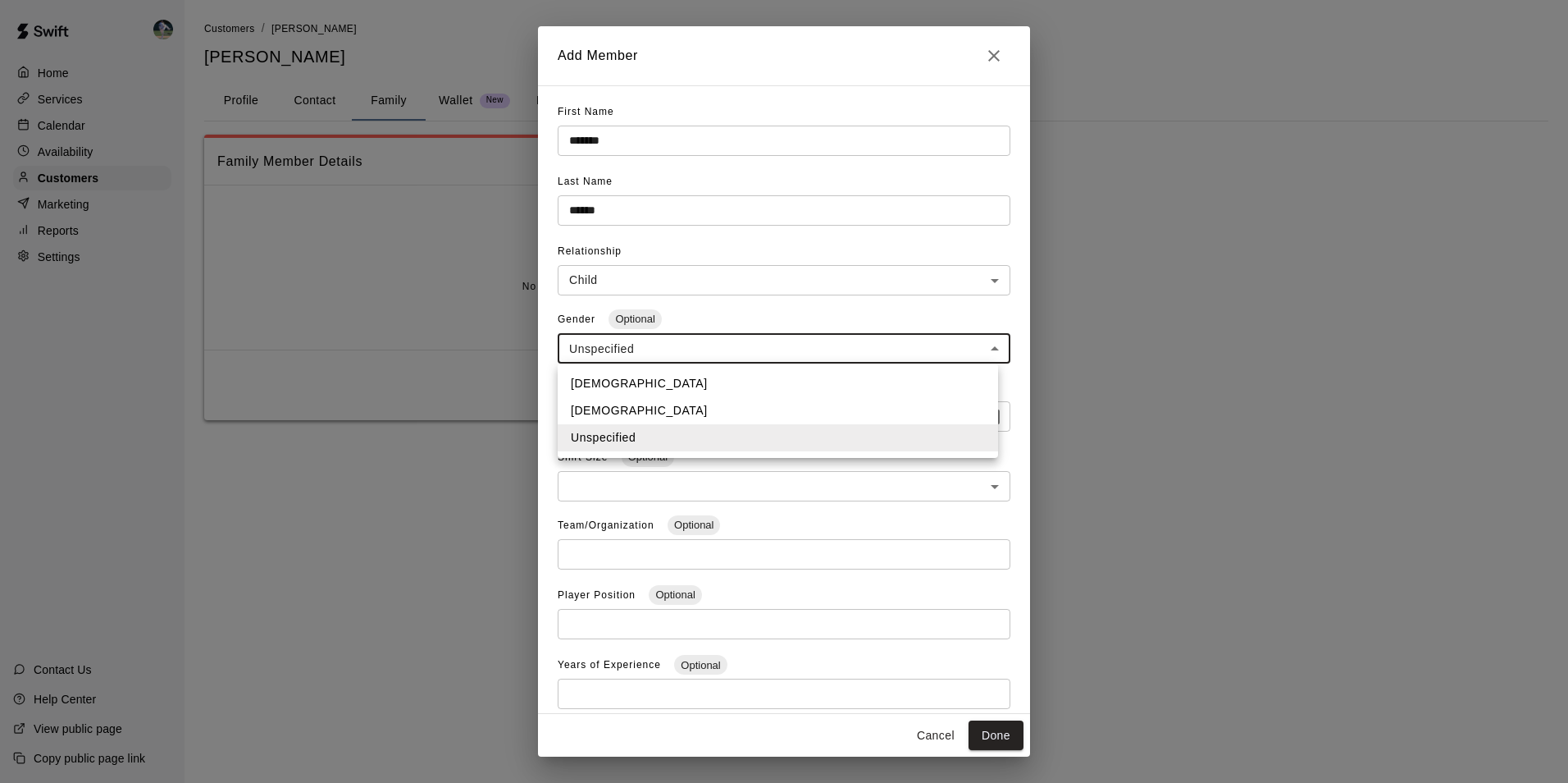
click at [603, 349] on body "**********" at bounding box center [784, 226] width 1568 height 453
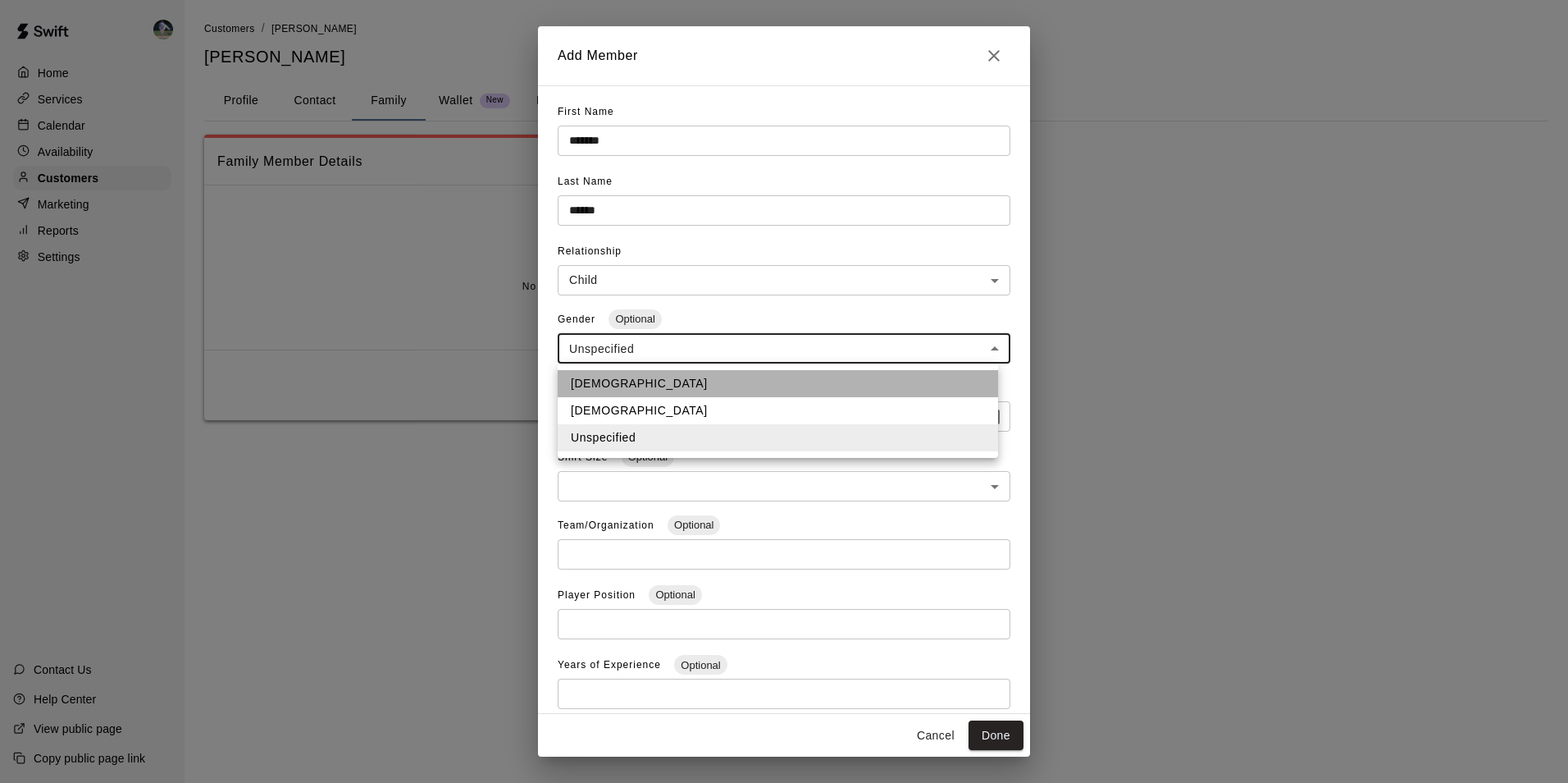
click at [596, 384] on li "[DEMOGRAPHIC_DATA]" at bounding box center [777, 384] width 440 height 27
type input "****"
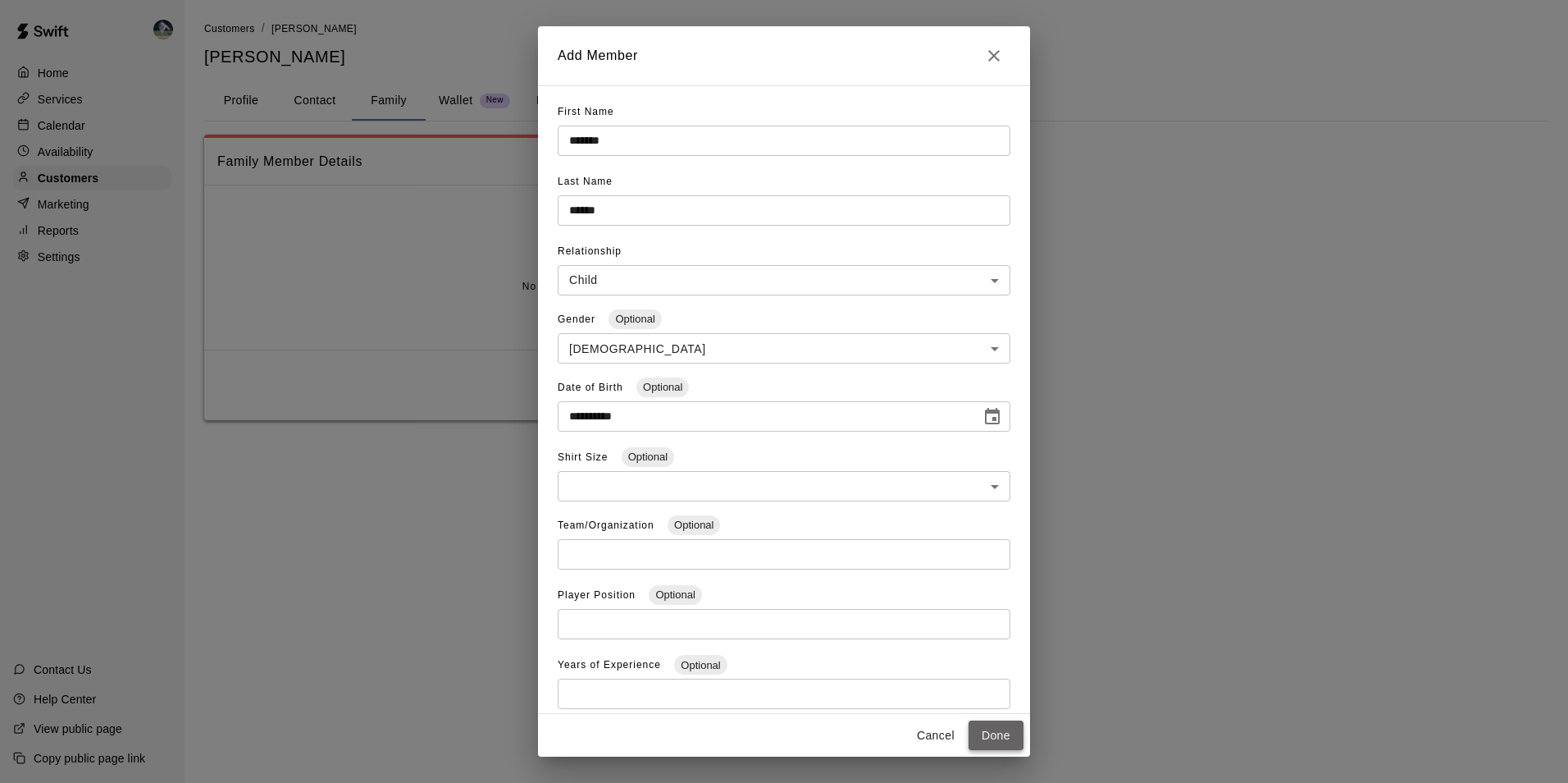
click at [1002, 732] on button "Done" at bounding box center [996, 735] width 55 height 30
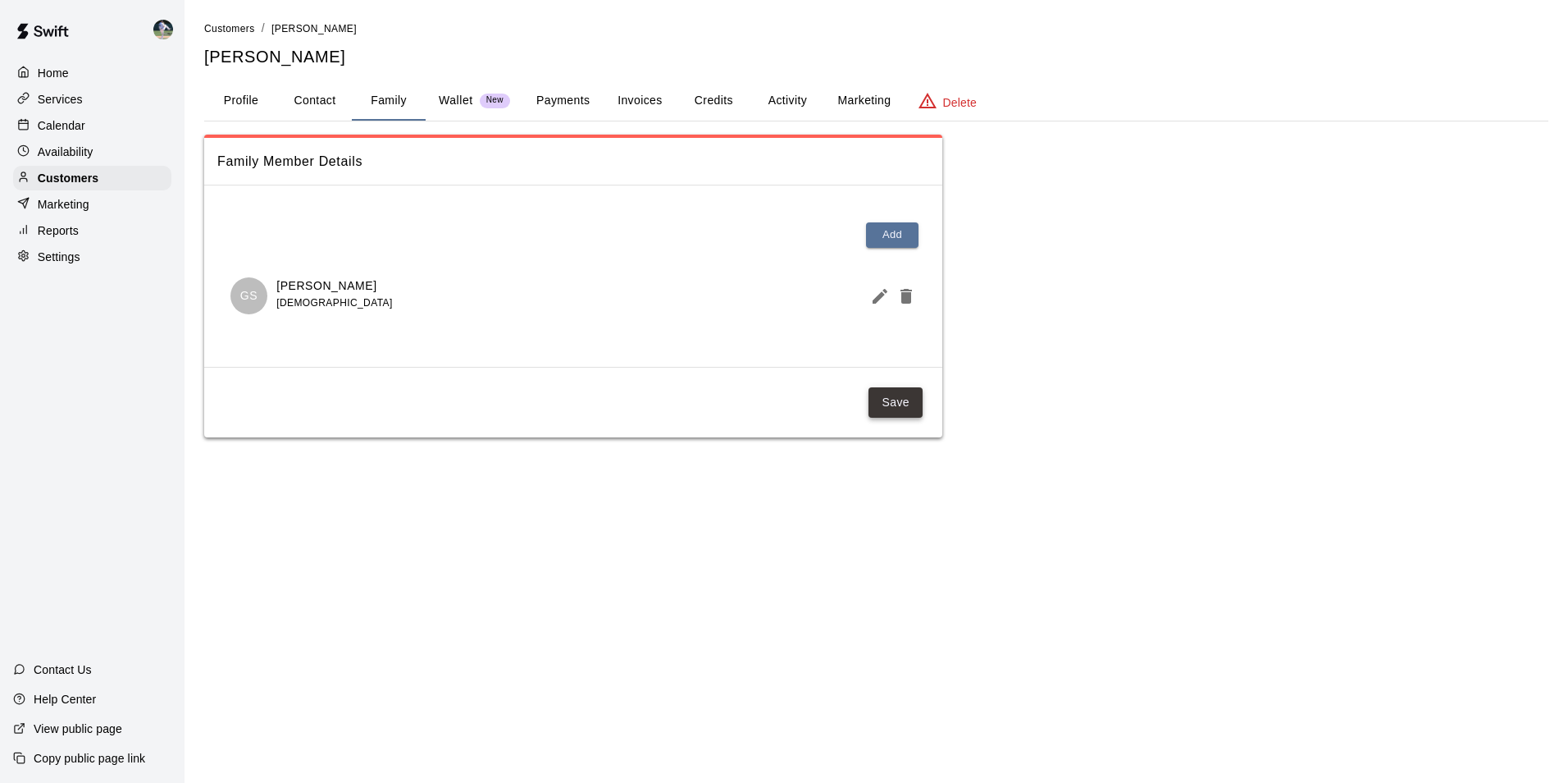
click at [890, 405] on button "Save" at bounding box center [895, 402] width 54 height 30
click at [241, 96] on button "Profile" at bounding box center [241, 101] width 74 height 39
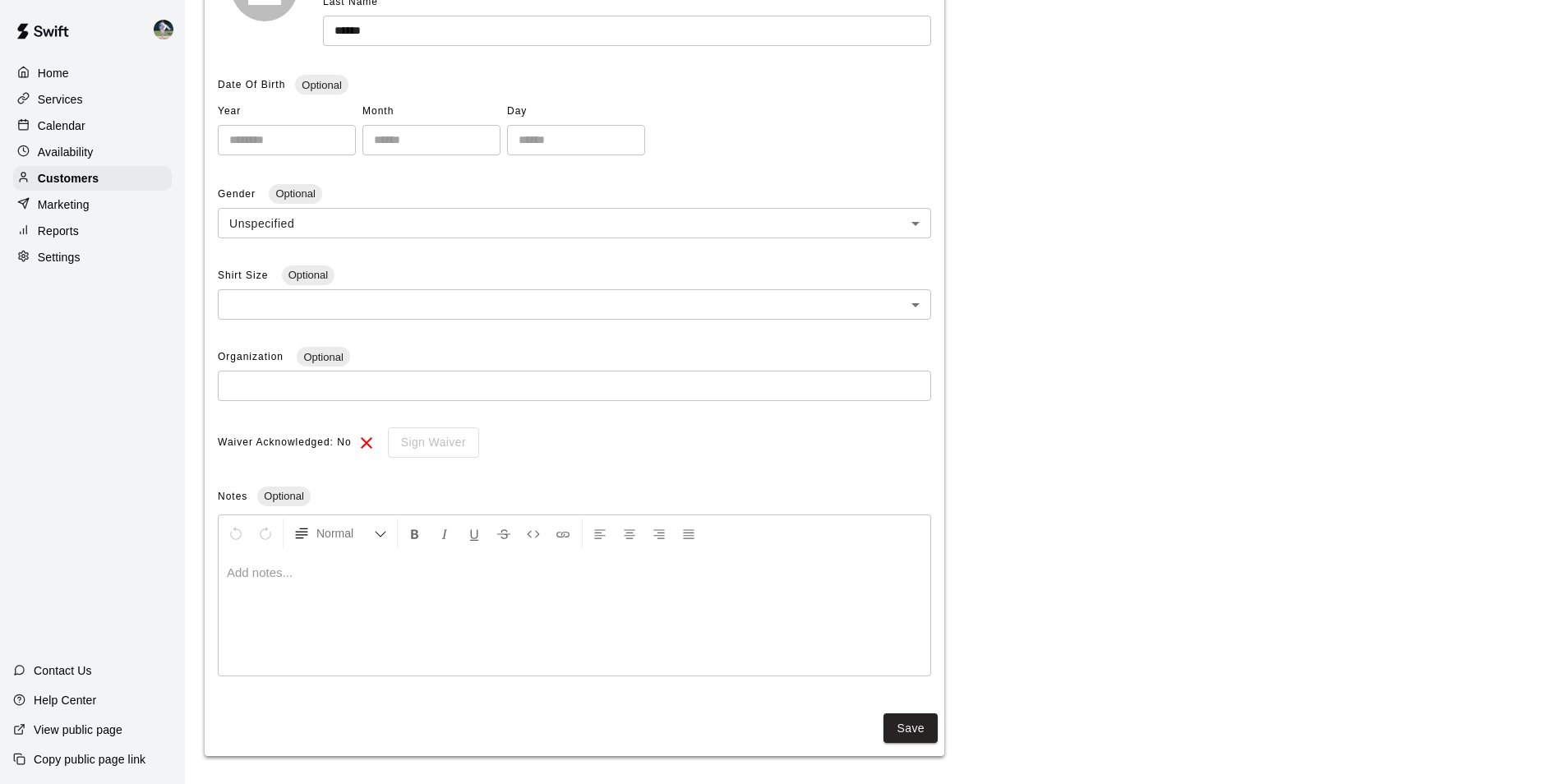
scroll to position [314, 0]
click at [265, 568] on p at bounding box center [574, 568] width 695 height 17
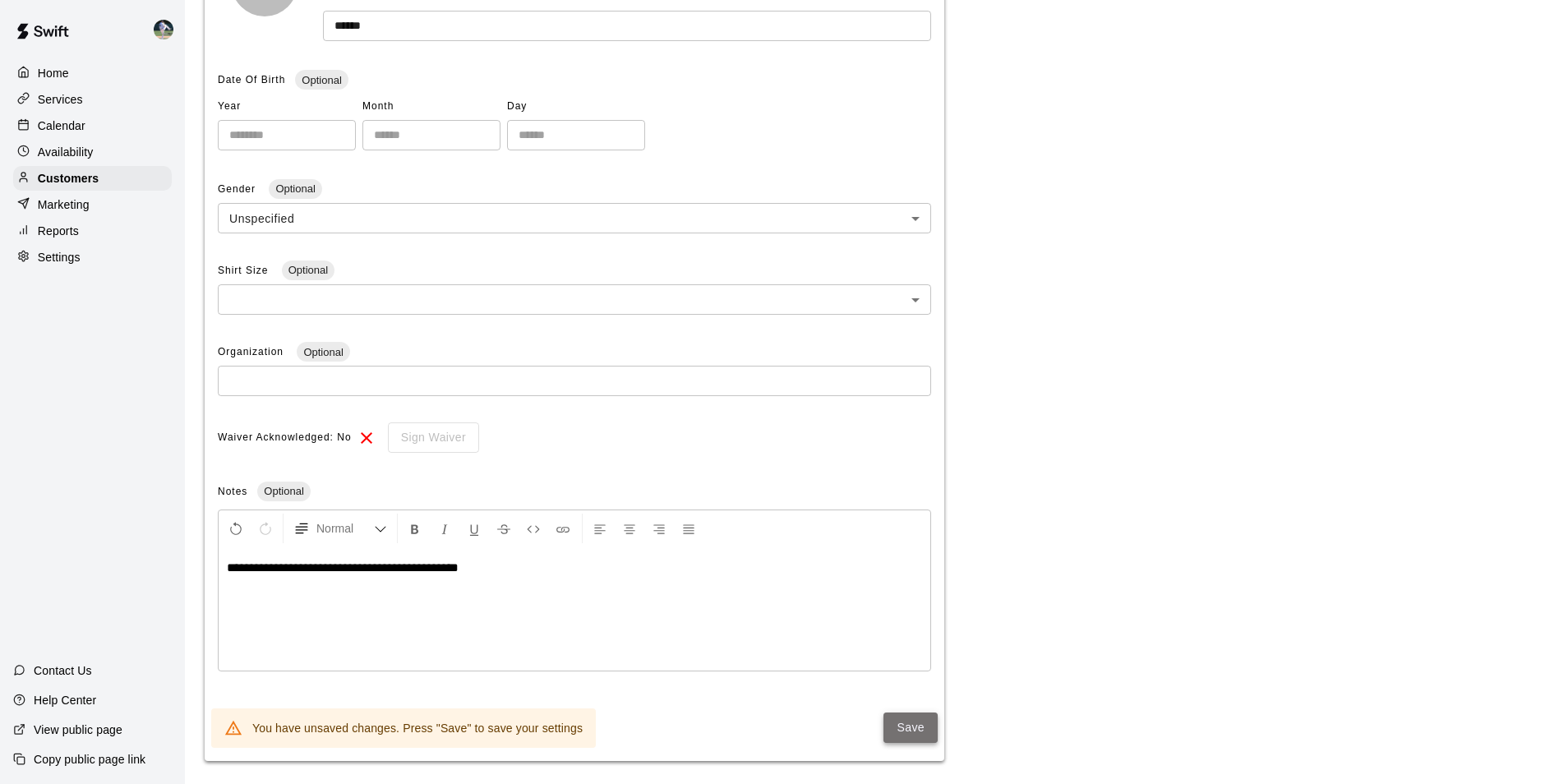
click at [903, 726] on button "Save" at bounding box center [910, 727] width 54 height 30
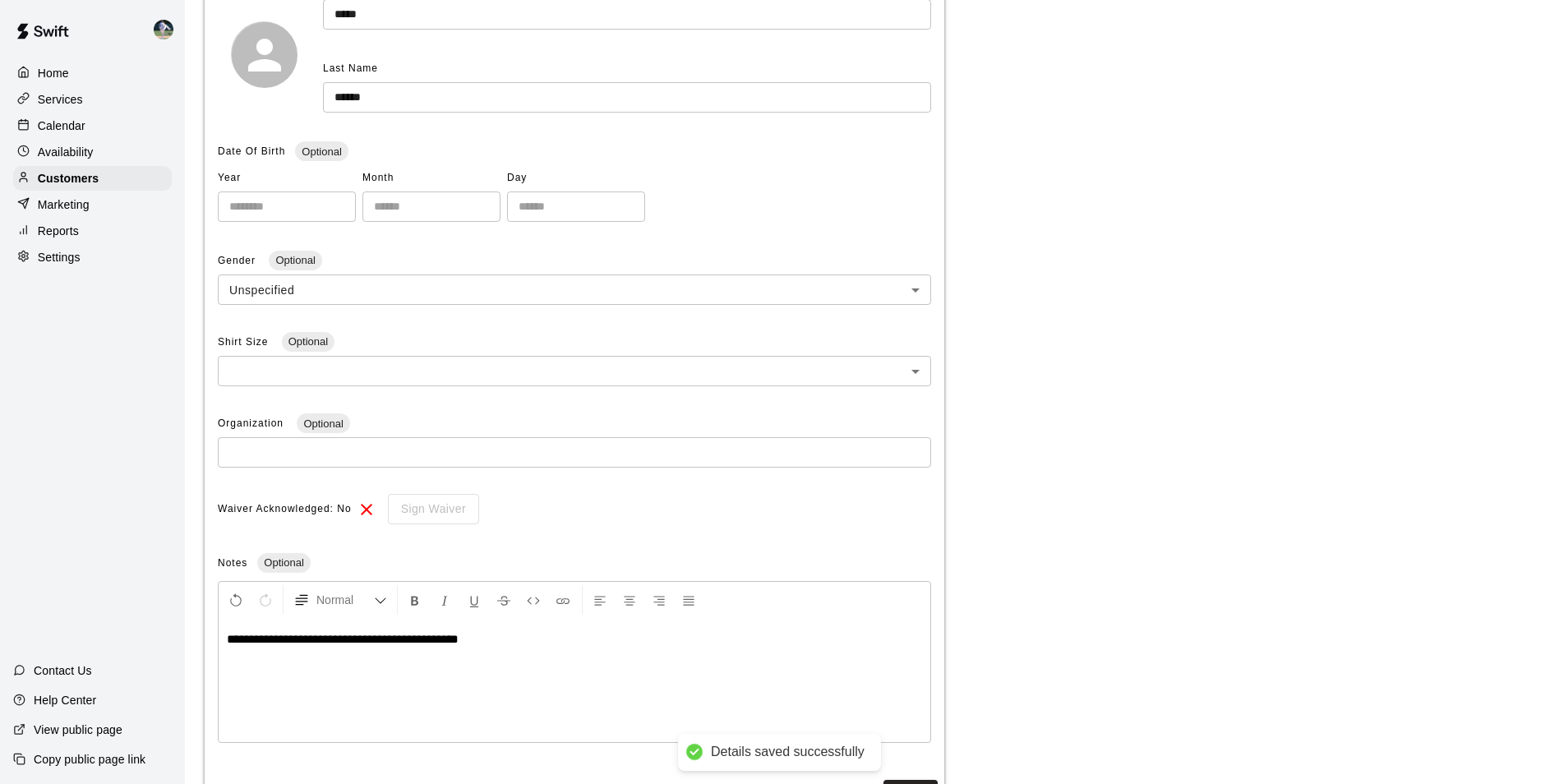
scroll to position [0, 0]
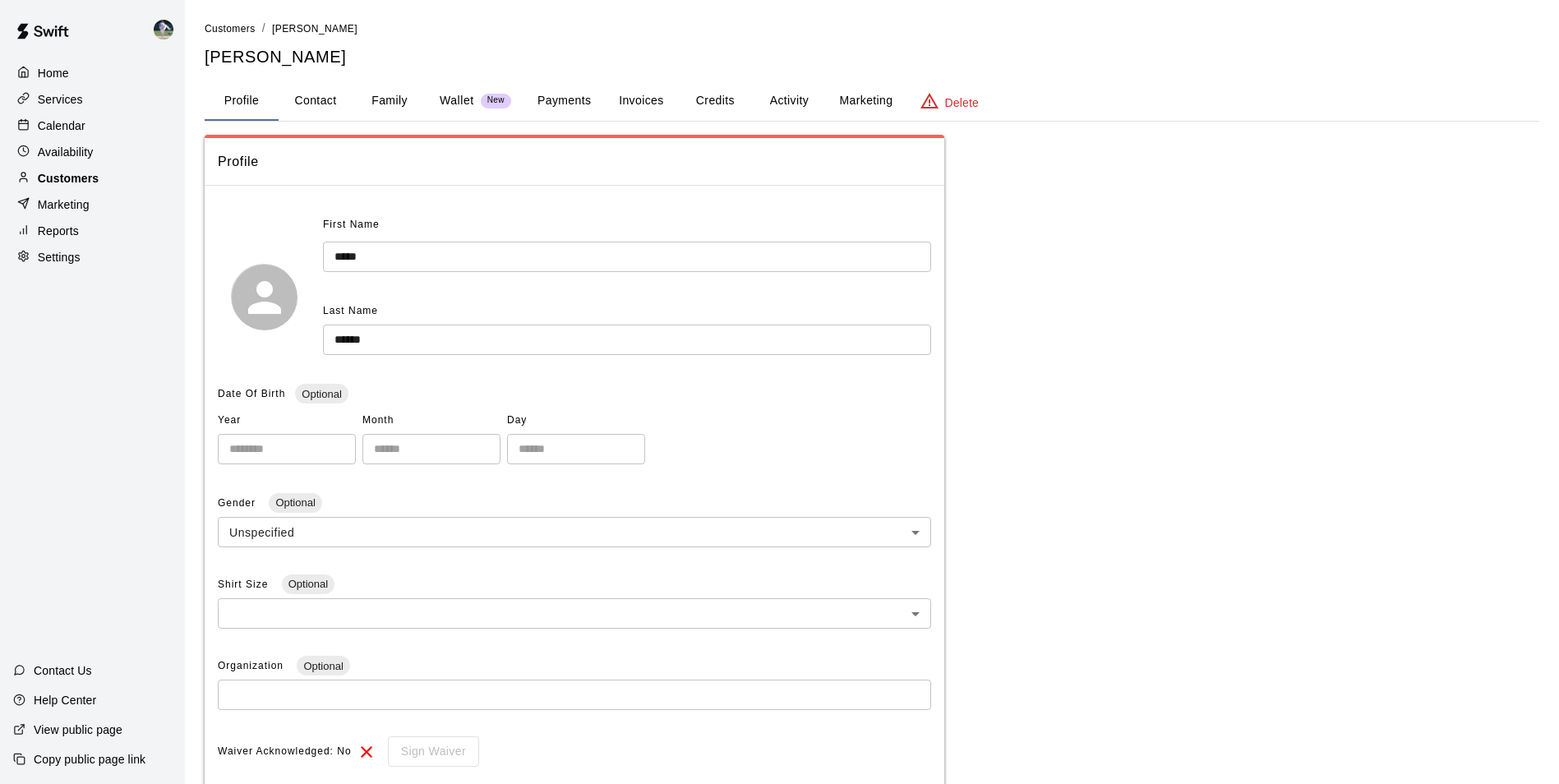
click at [136, 182] on div "Customers" at bounding box center [92, 178] width 159 height 25
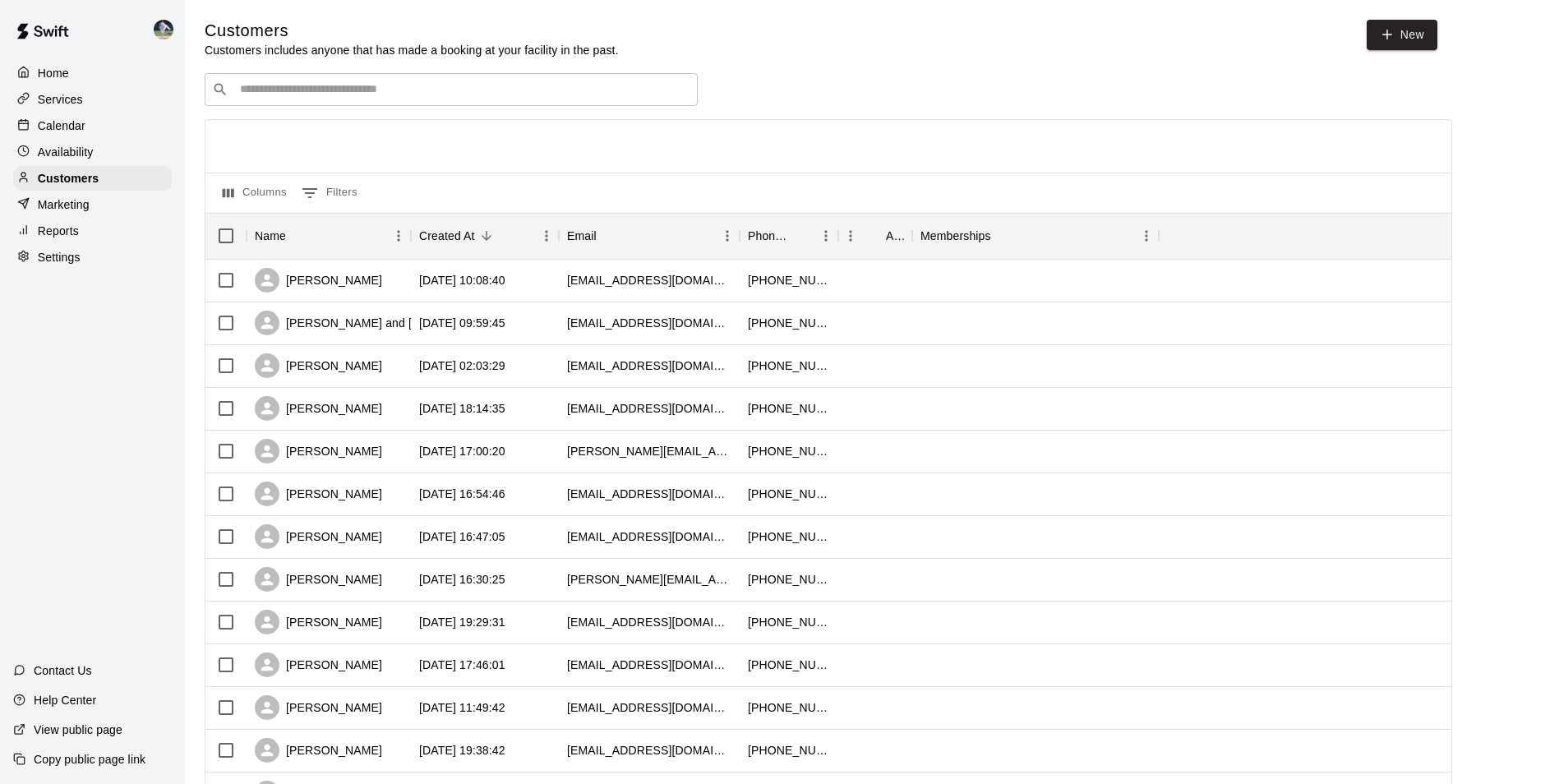
click at [105, 127] on div "Calendar" at bounding box center [92, 126] width 159 height 25
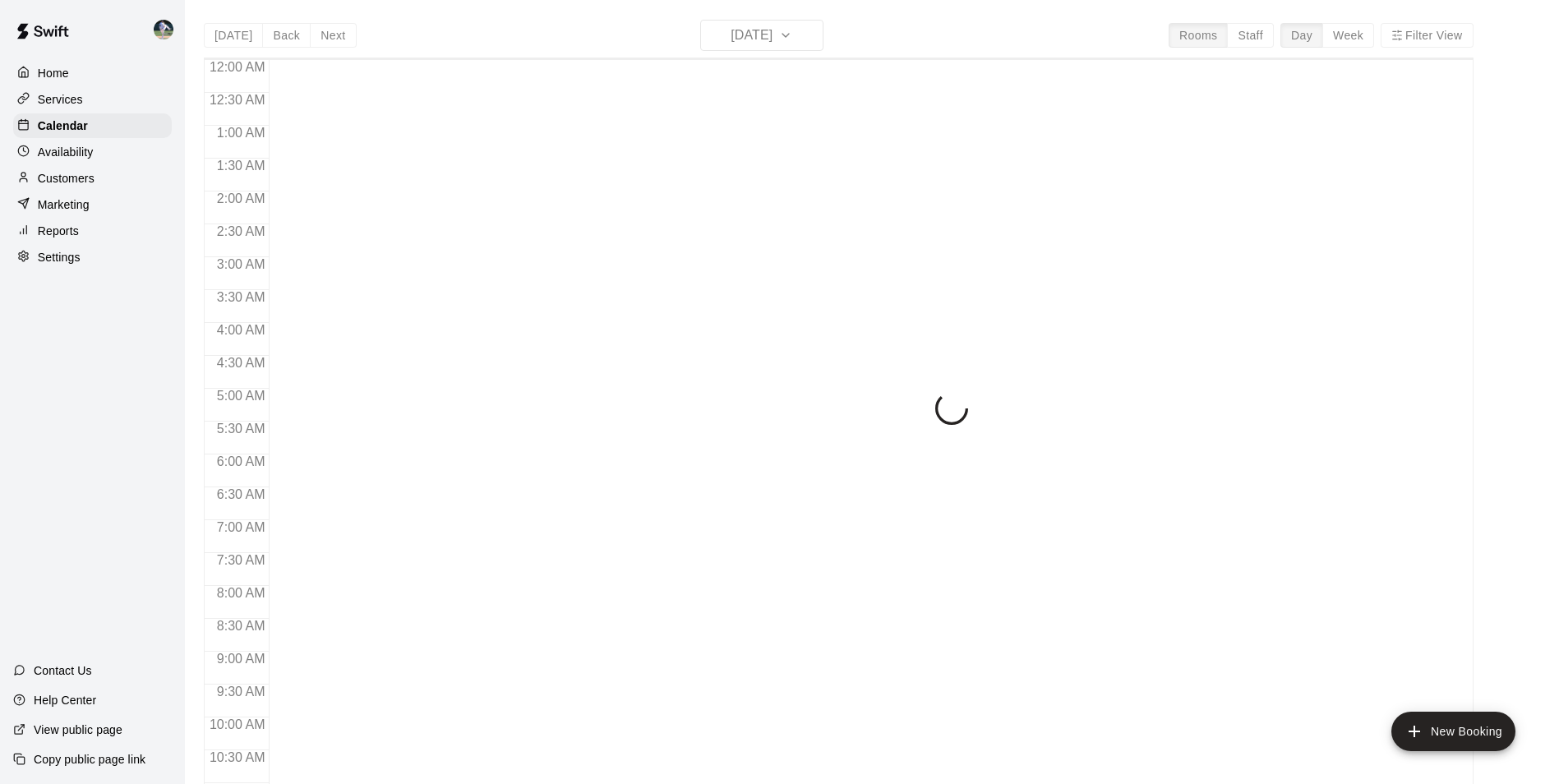
scroll to position [673, 0]
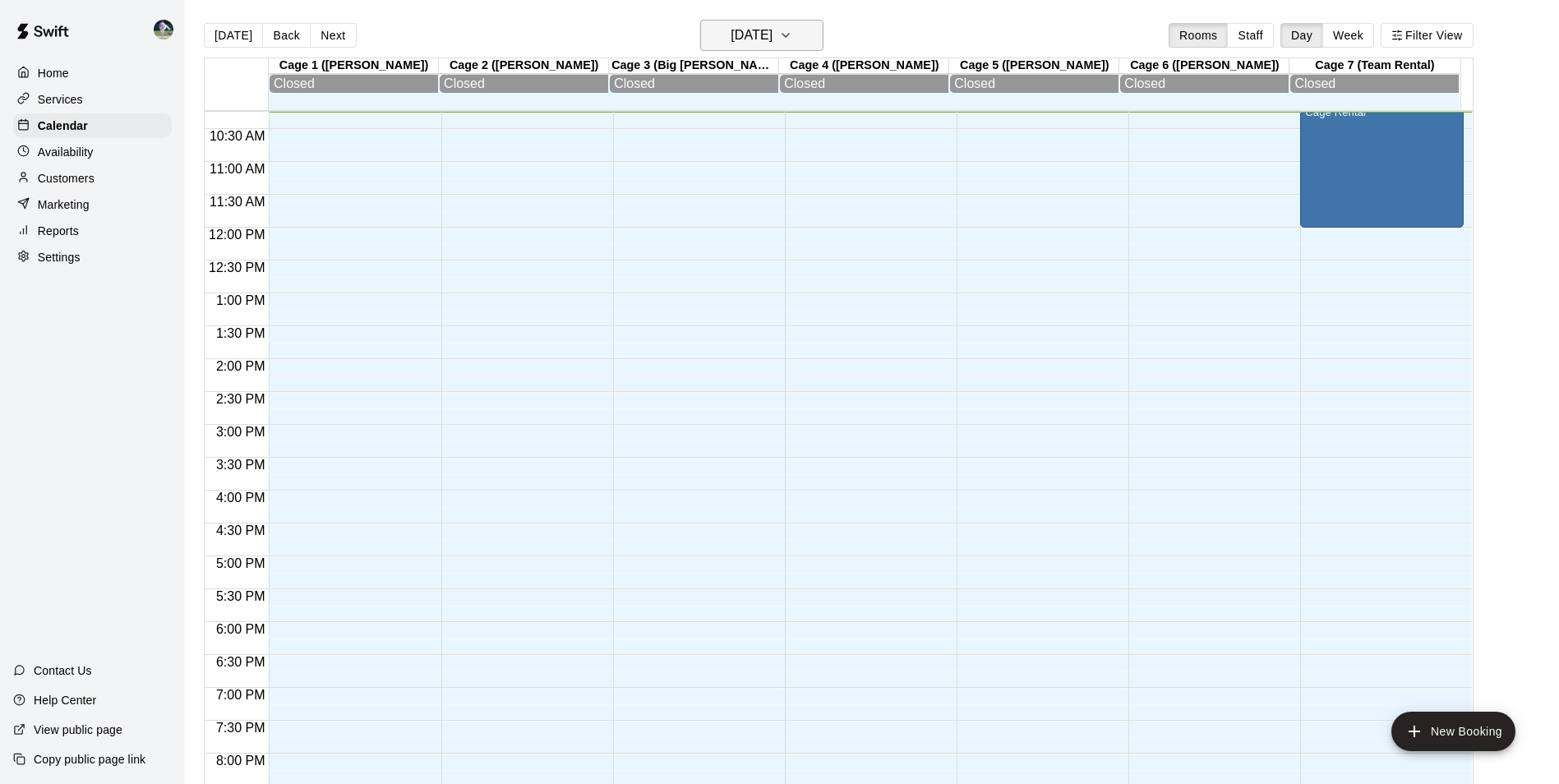
click at [731, 34] on h6 "[DATE]" at bounding box center [752, 35] width 42 height 23
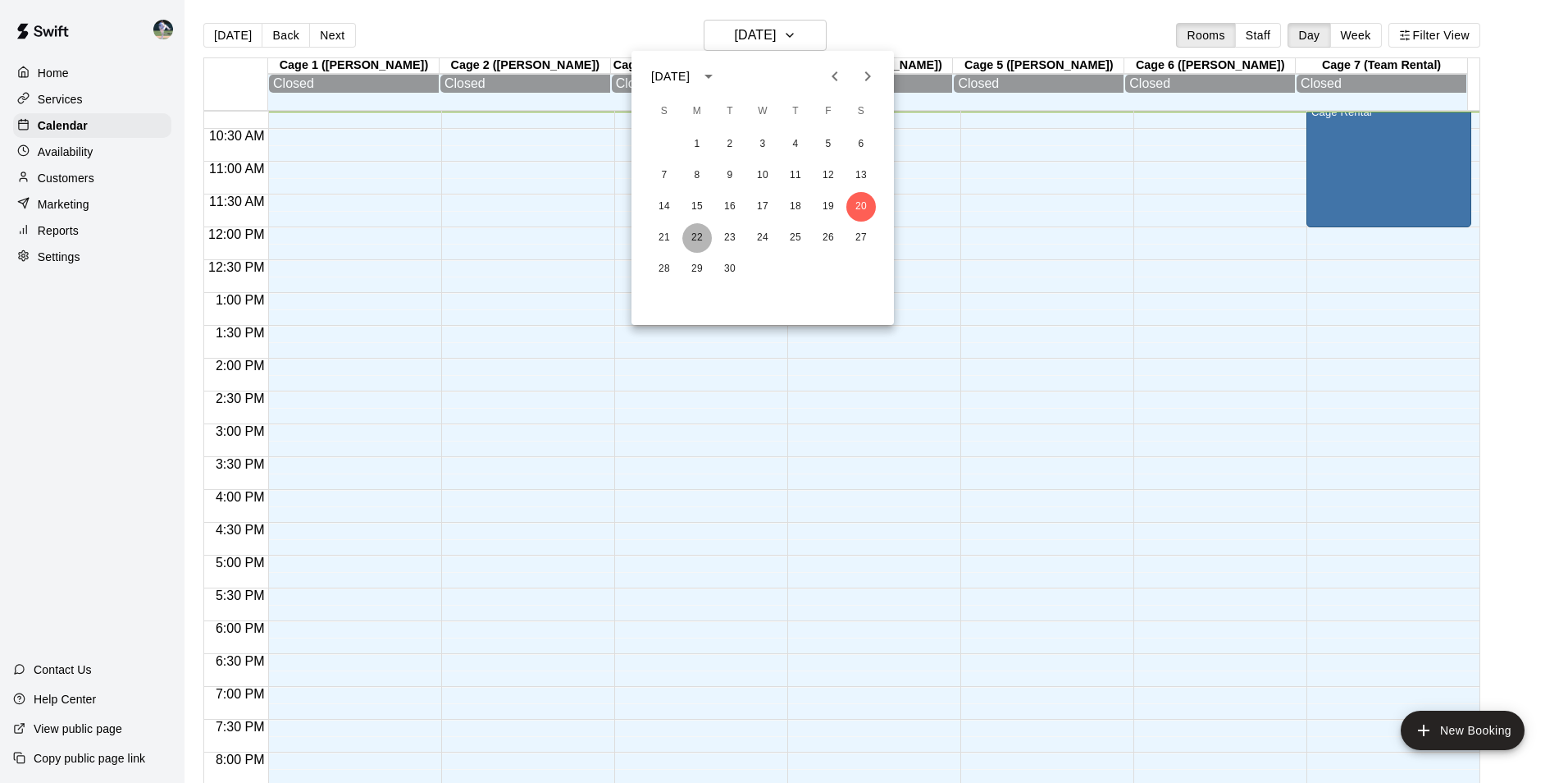
click at [699, 233] on button "22" at bounding box center [697, 238] width 29 height 29
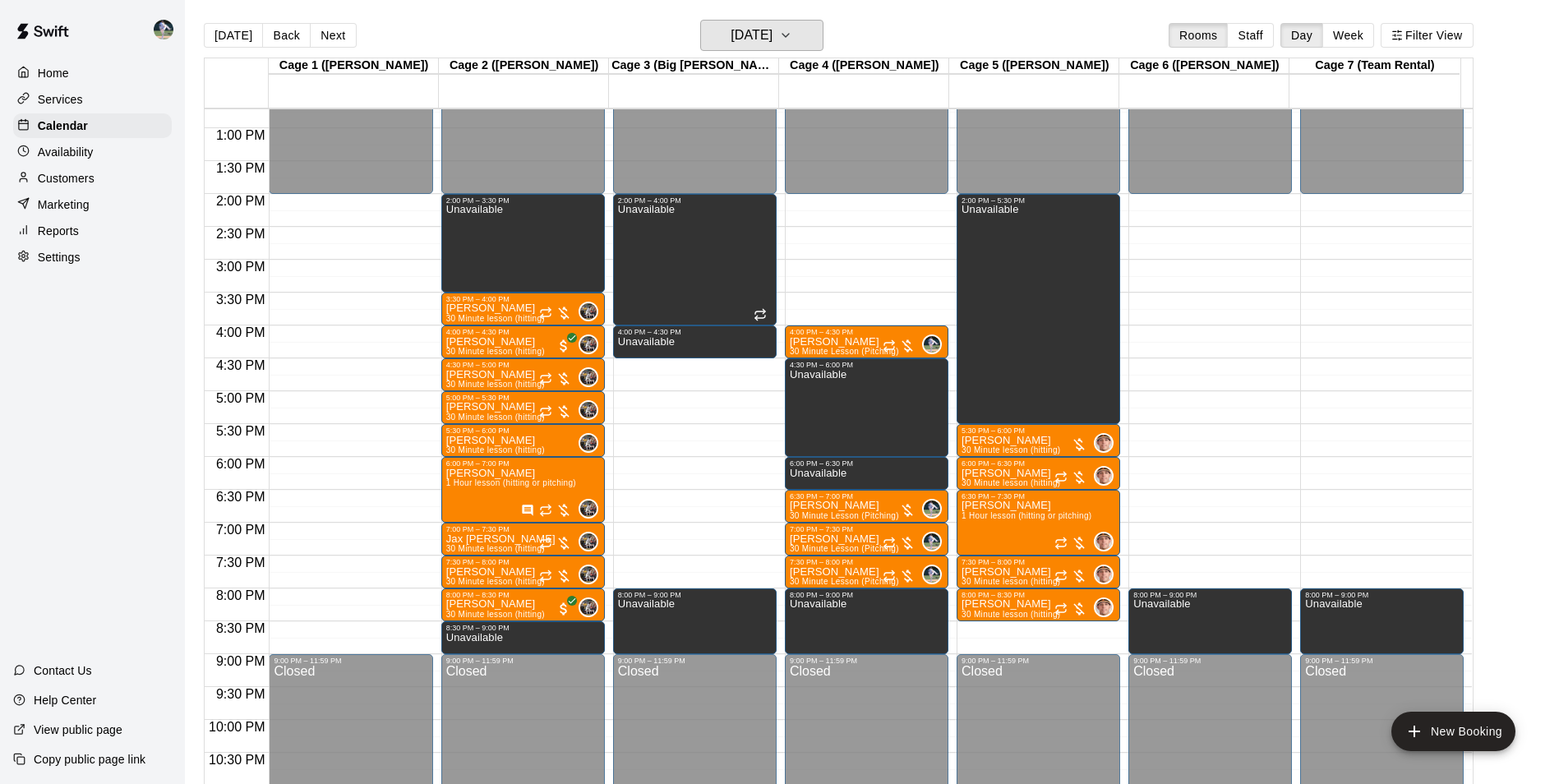
scroll to position [837, 0]
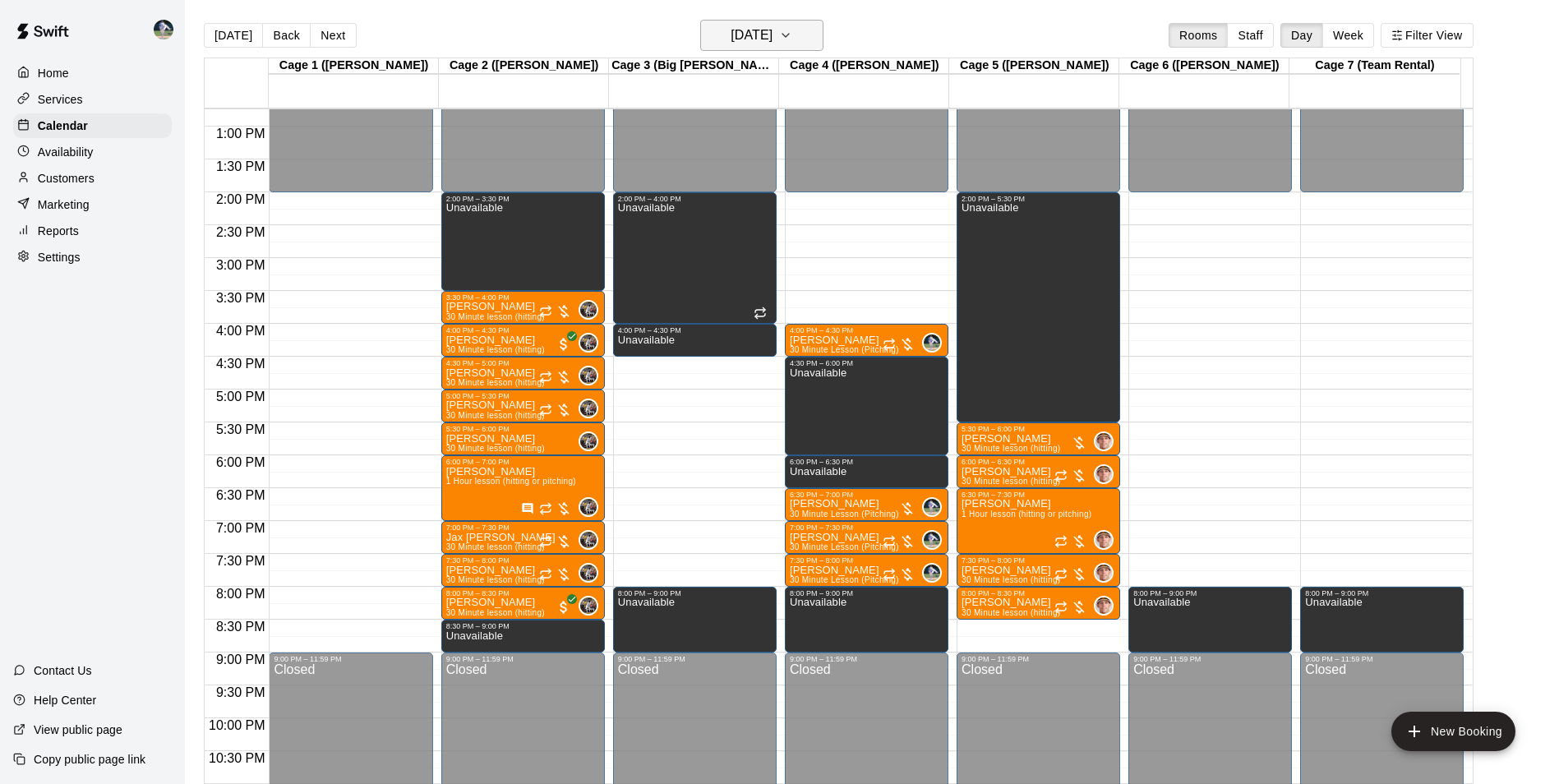
click at [756, 36] on h6 "[DATE]" at bounding box center [752, 35] width 42 height 23
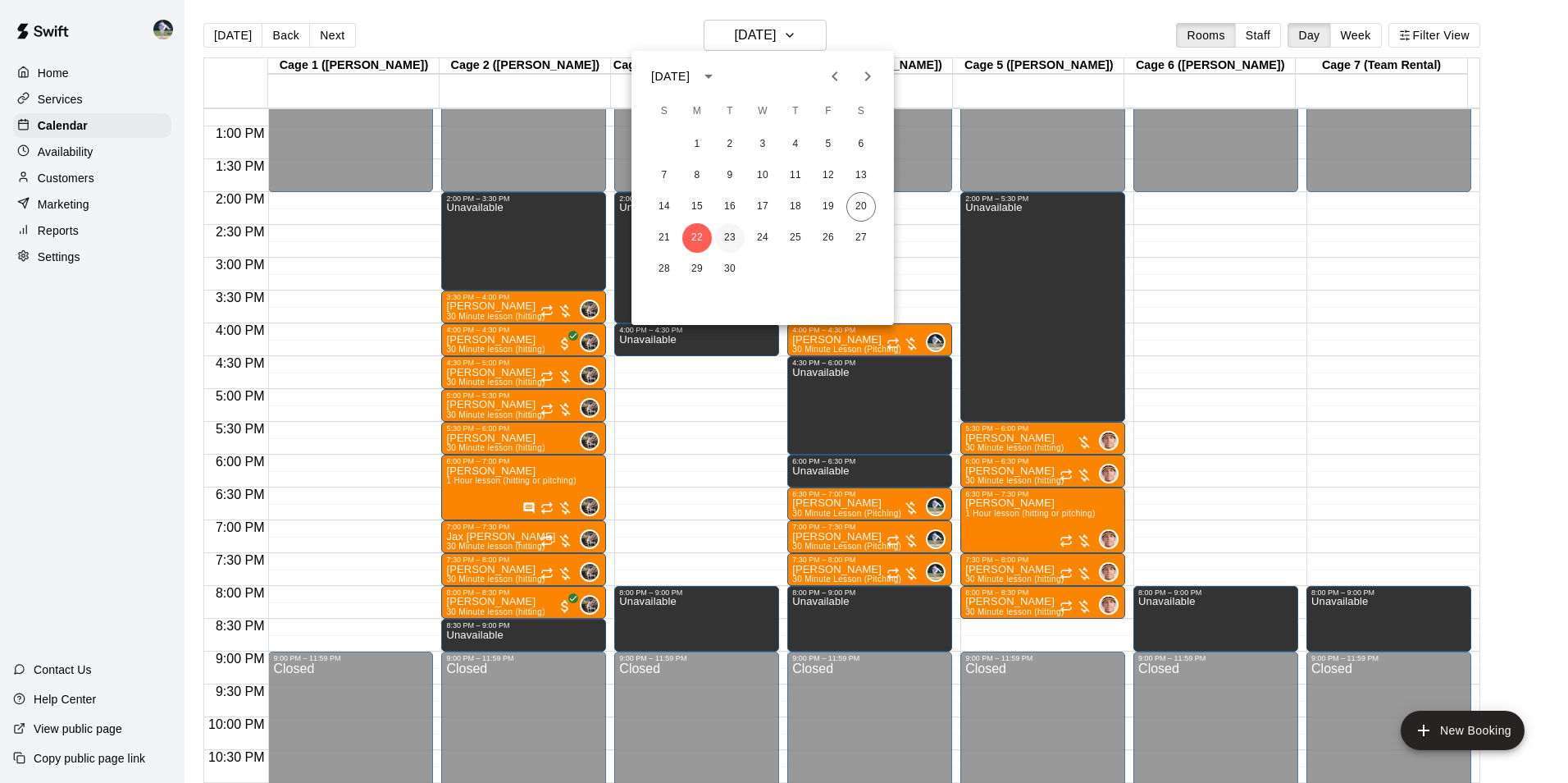
click at [730, 234] on button "23" at bounding box center [730, 238] width 29 height 29
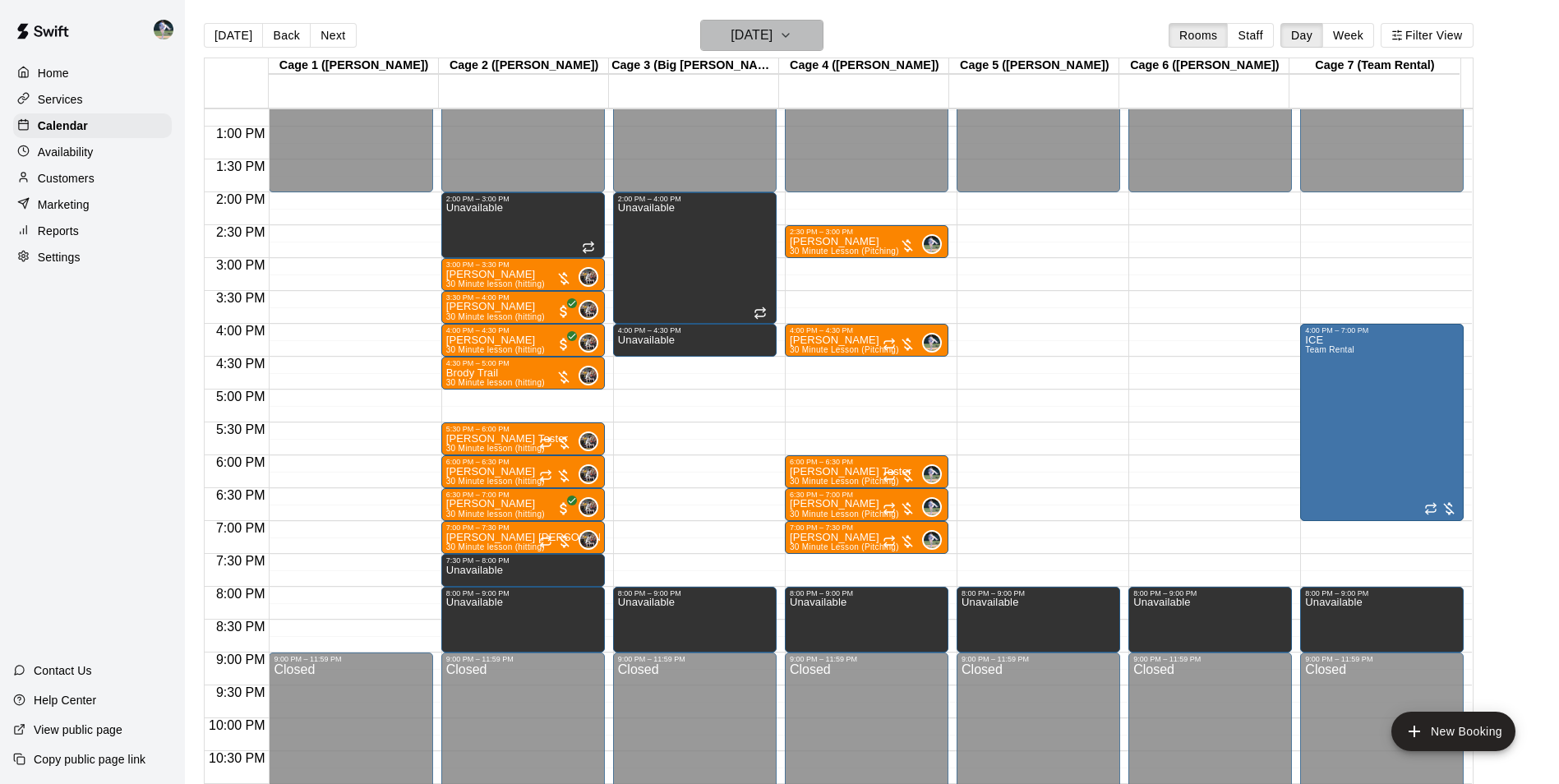
click at [731, 34] on h6 "[DATE]" at bounding box center [752, 35] width 42 height 23
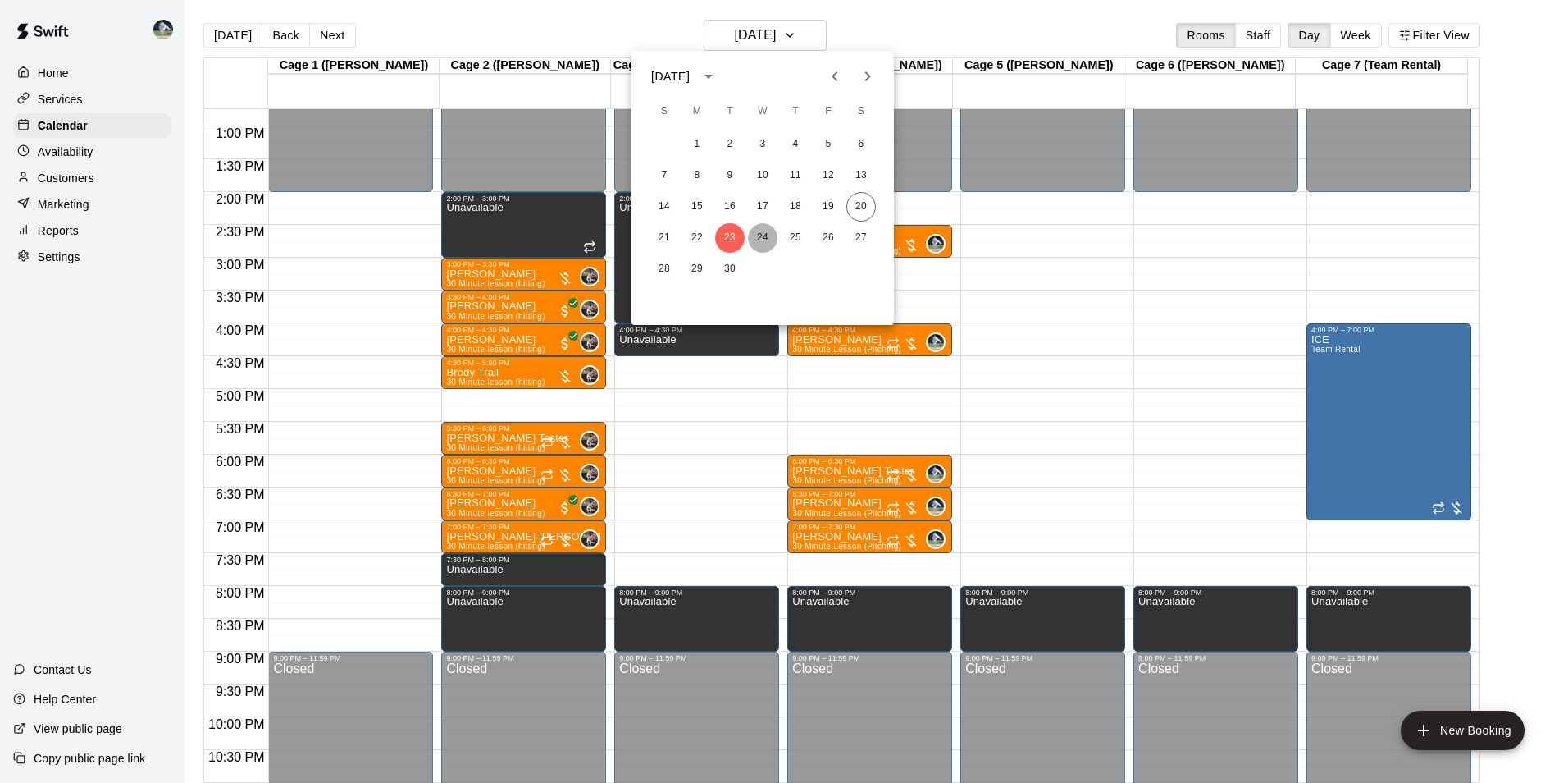
click at [762, 230] on button "24" at bounding box center [762, 238] width 29 height 29
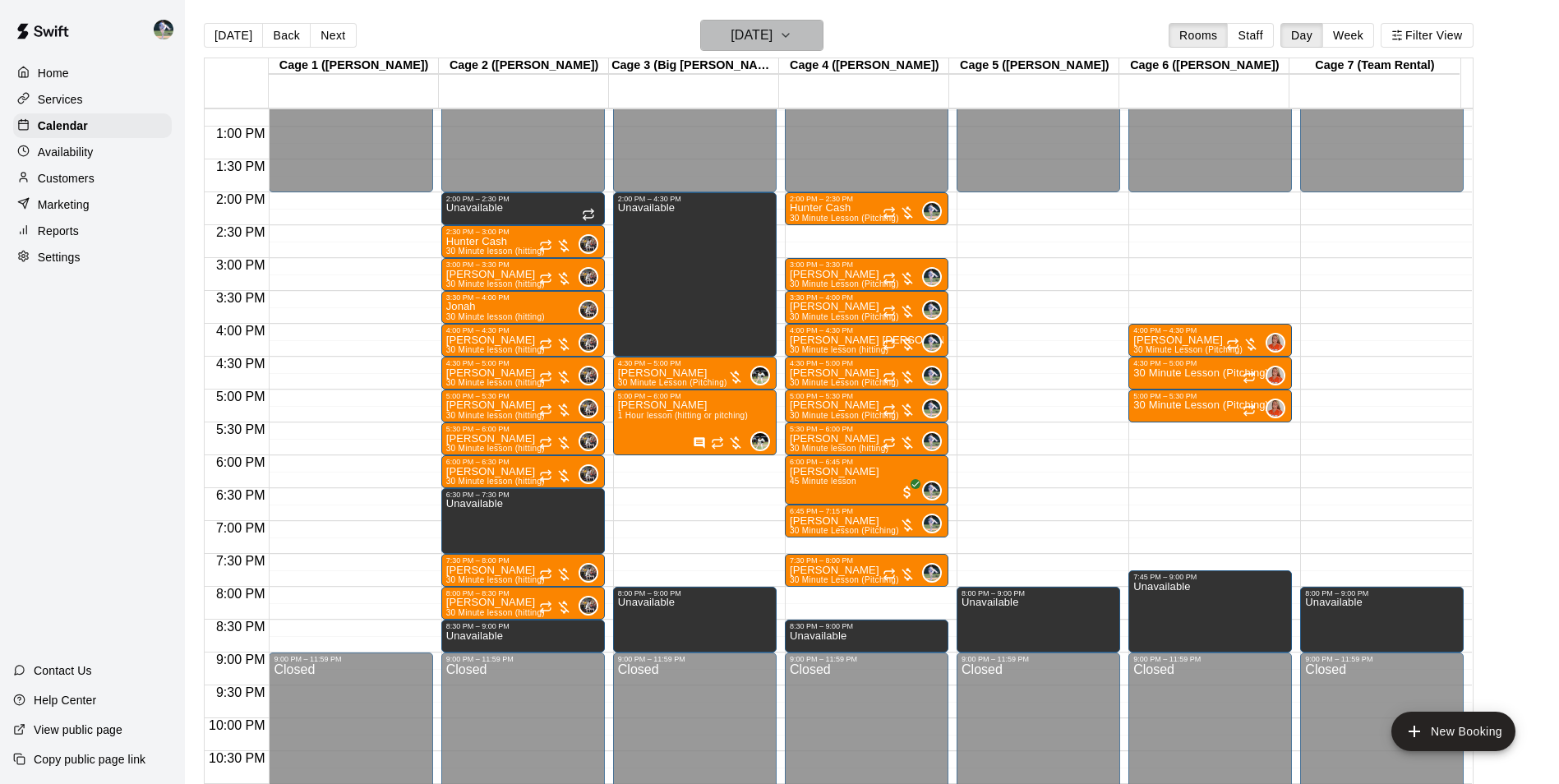
click at [737, 35] on h6 "[DATE]" at bounding box center [752, 35] width 42 height 23
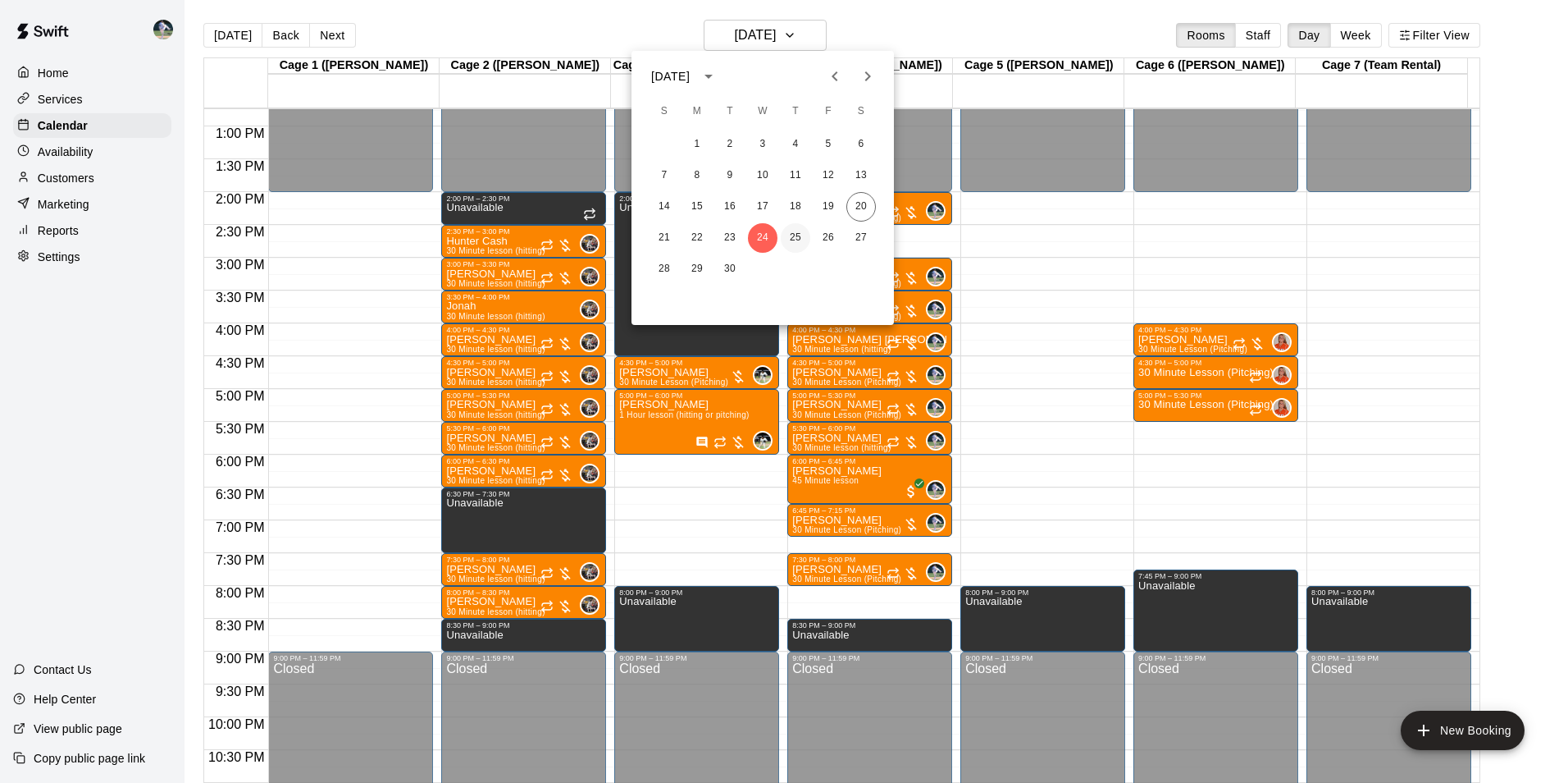
click at [794, 237] on button "25" at bounding box center [795, 238] width 29 height 29
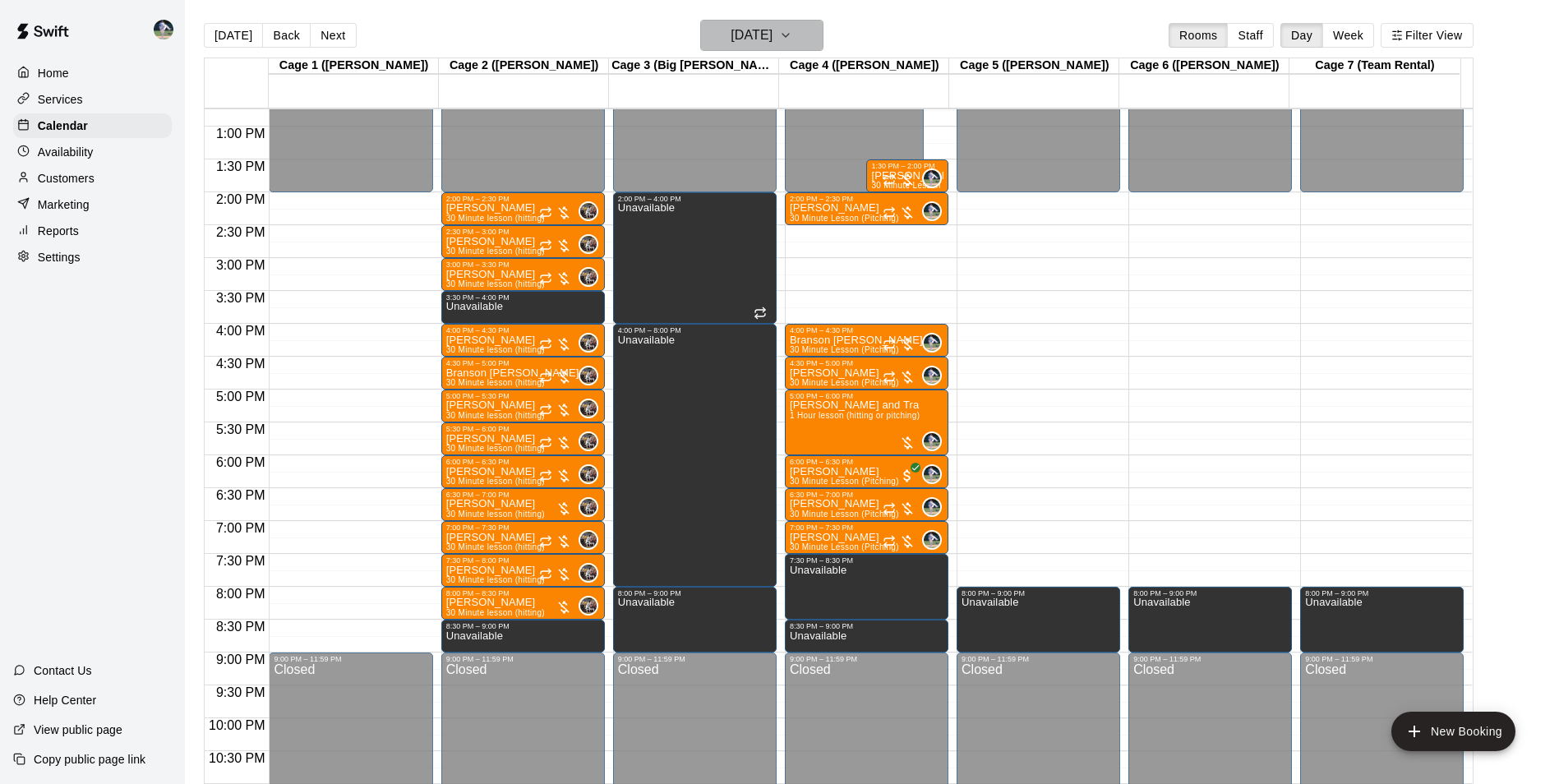
click at [748, 33] on h6 "[DATE]" at bounding box center [752, 35] width 42 height 23
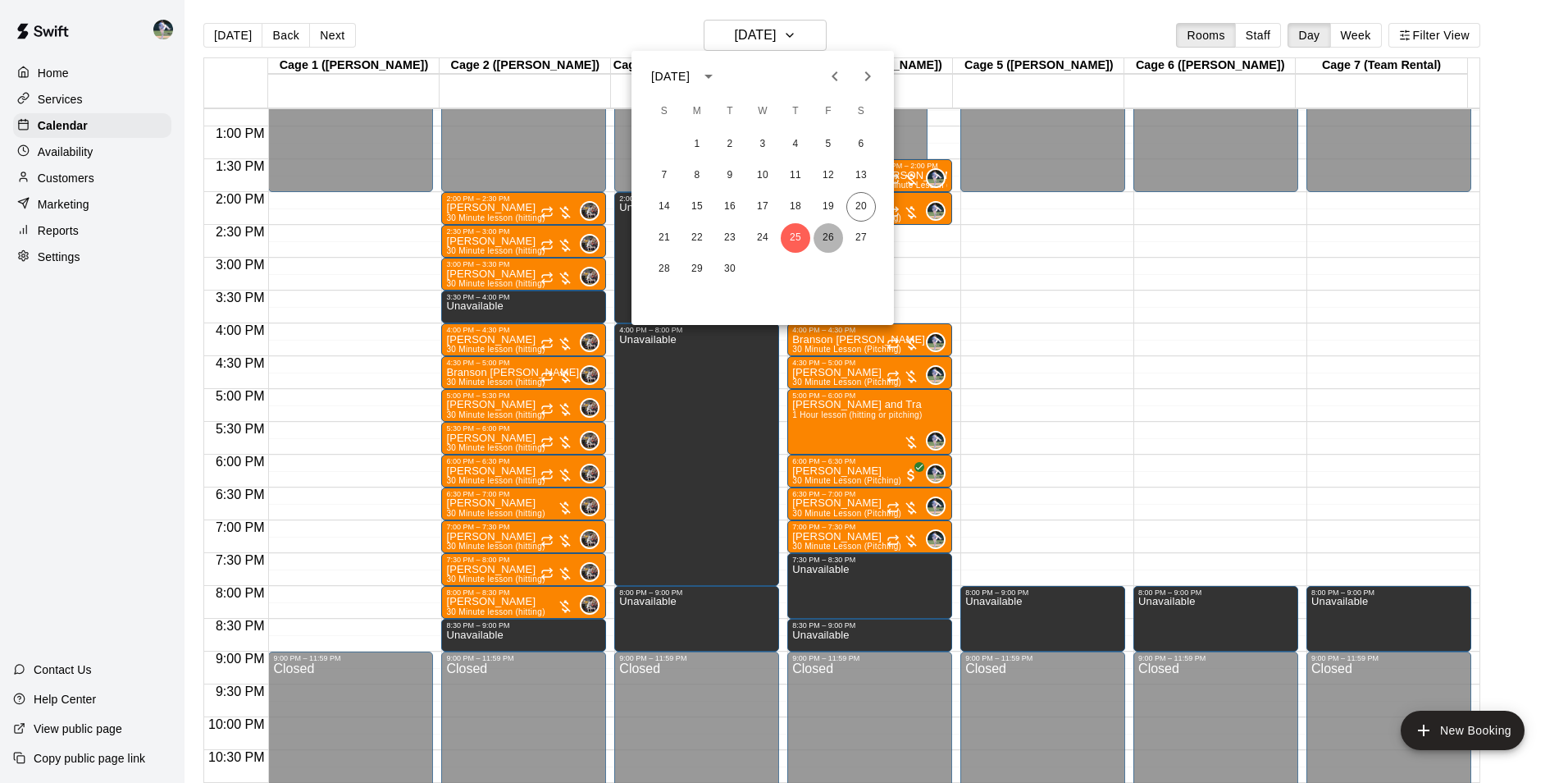
click at [826, 235] on button "26" at bounding box center [828, 238] width 29 height 29
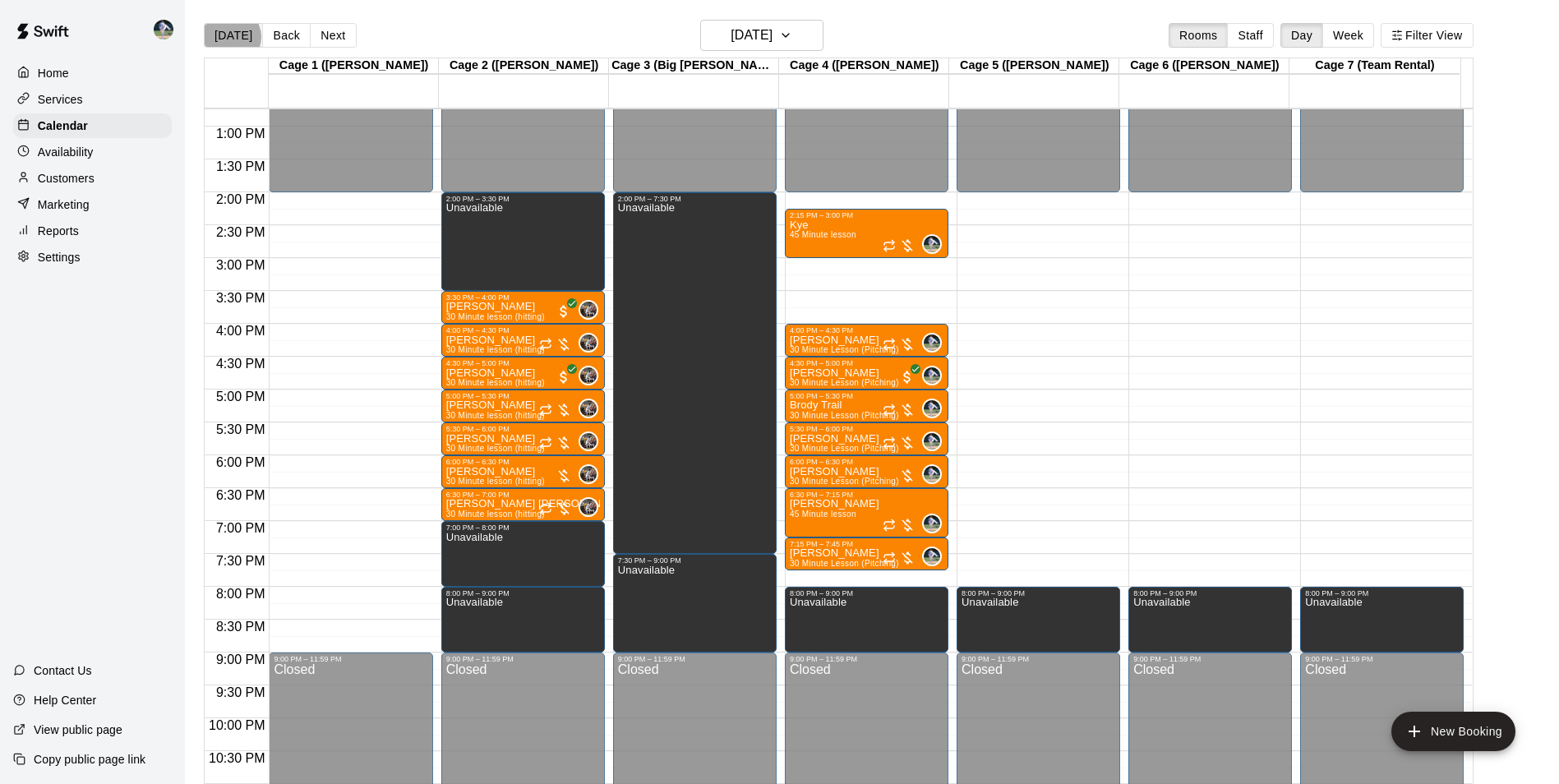
click at [230, 36] on button "[DATE]" at bounding box center [233, 35] width 60 height 25
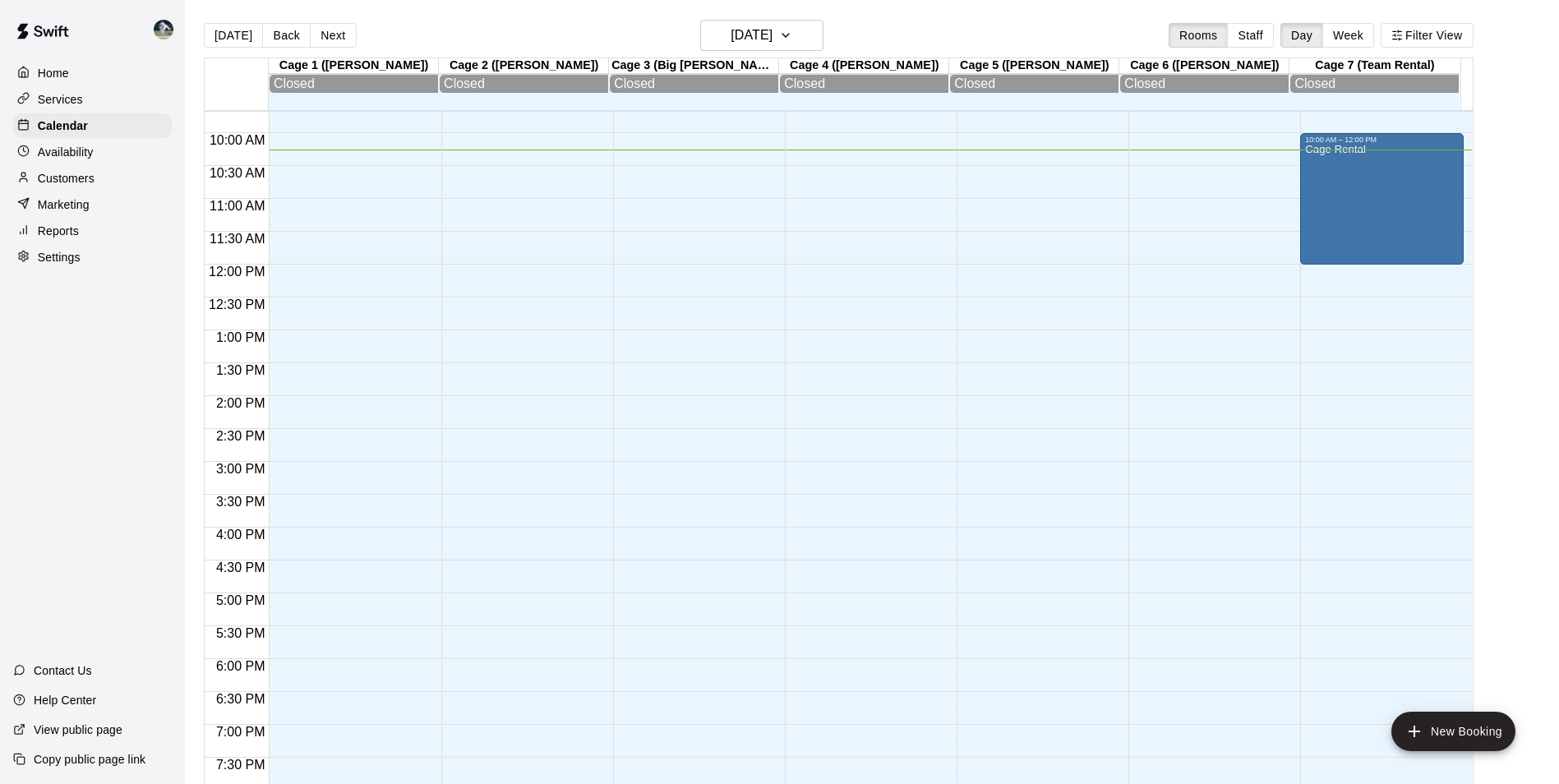
scroll to position [591, 0]
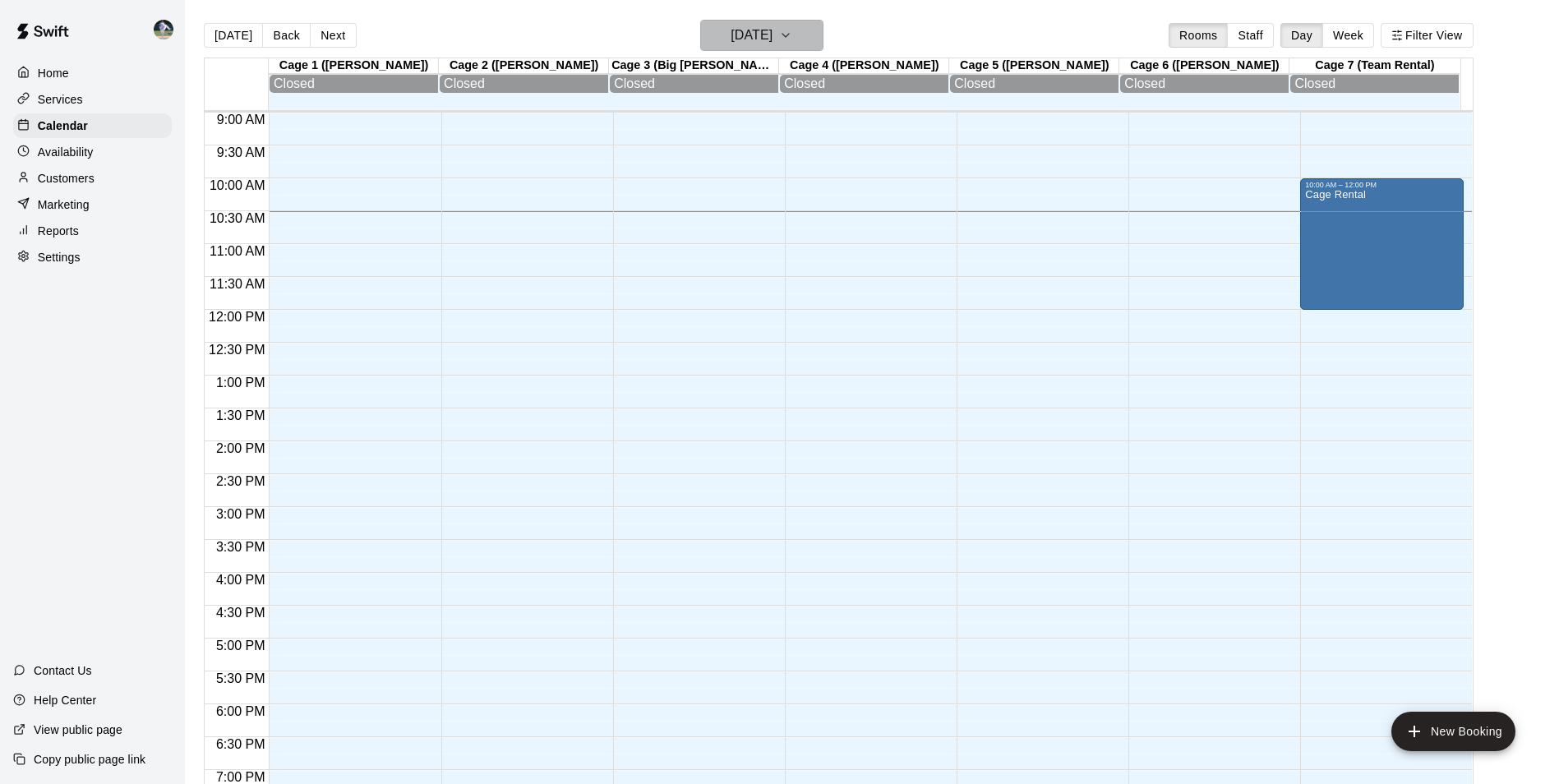
click at [757, 30] on h6 "[DATE]" at bounding box center [752, 35] width 42 height 23
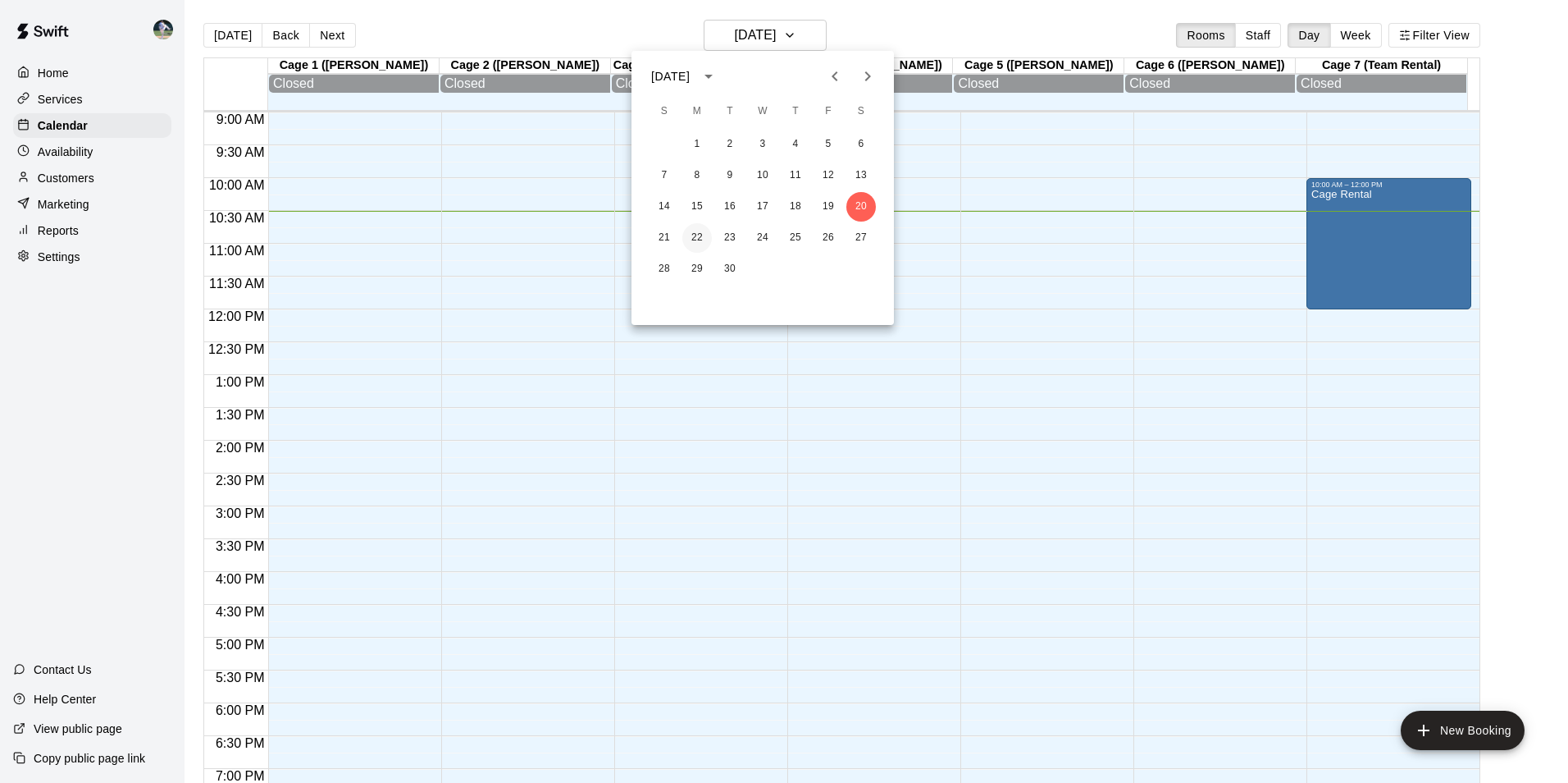
click at [691, 236] on button "22" at bounding box center [697, 238] width 29 height 29
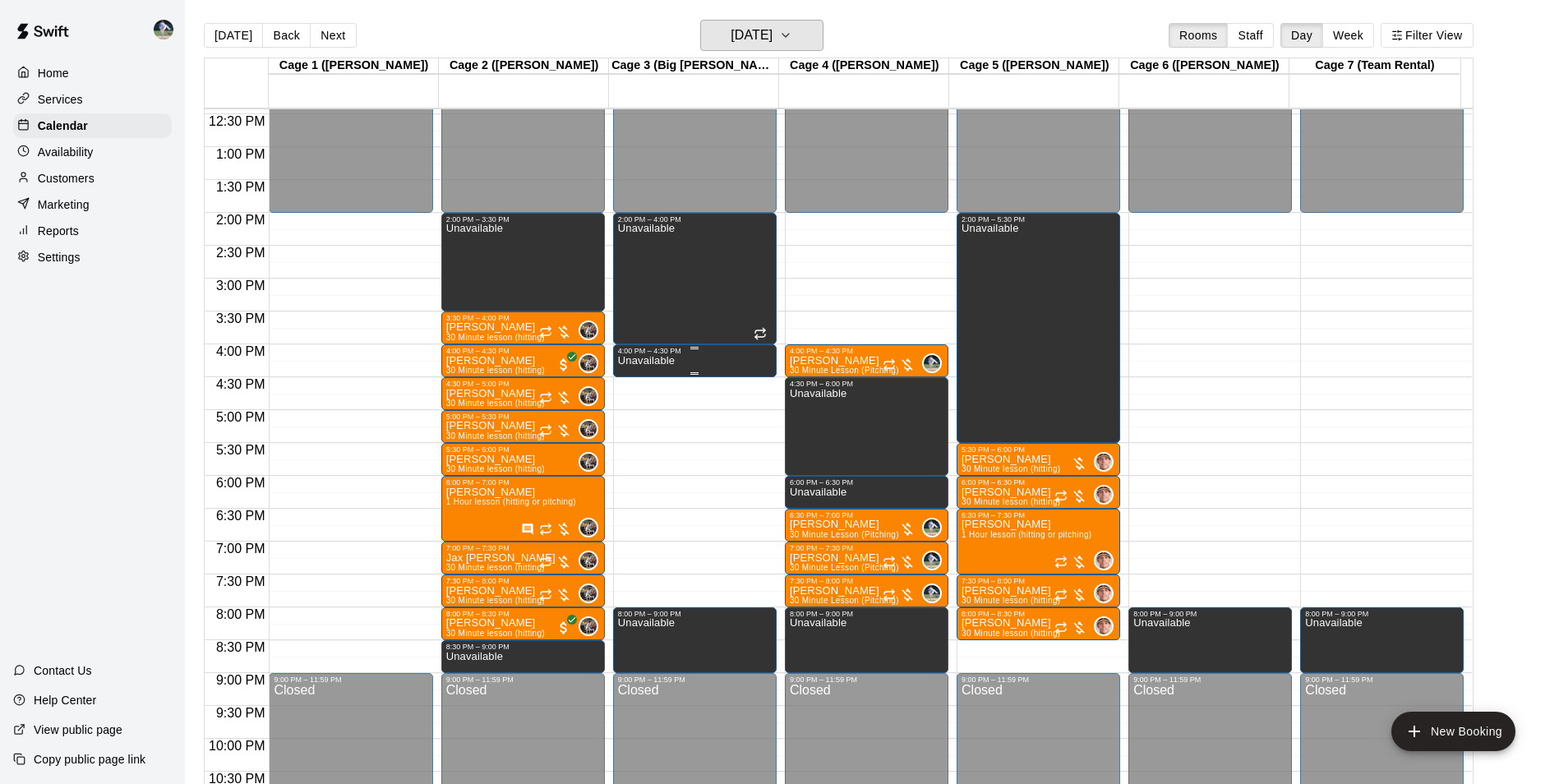
scroll to position [837, 0]
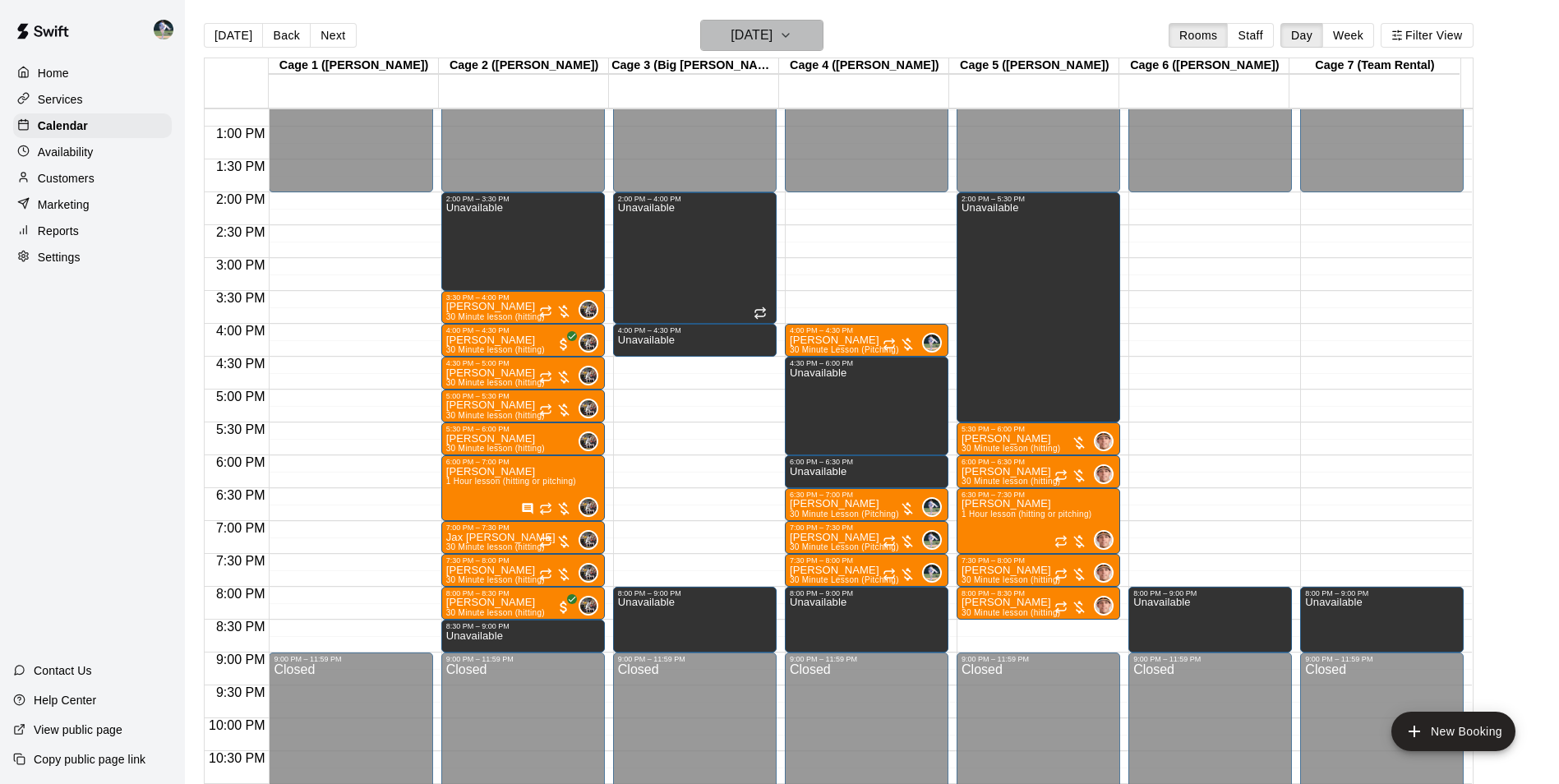
click at [731, 36] on h6 "[DATE]" at bounding box center [752, 35] width 42 height 23
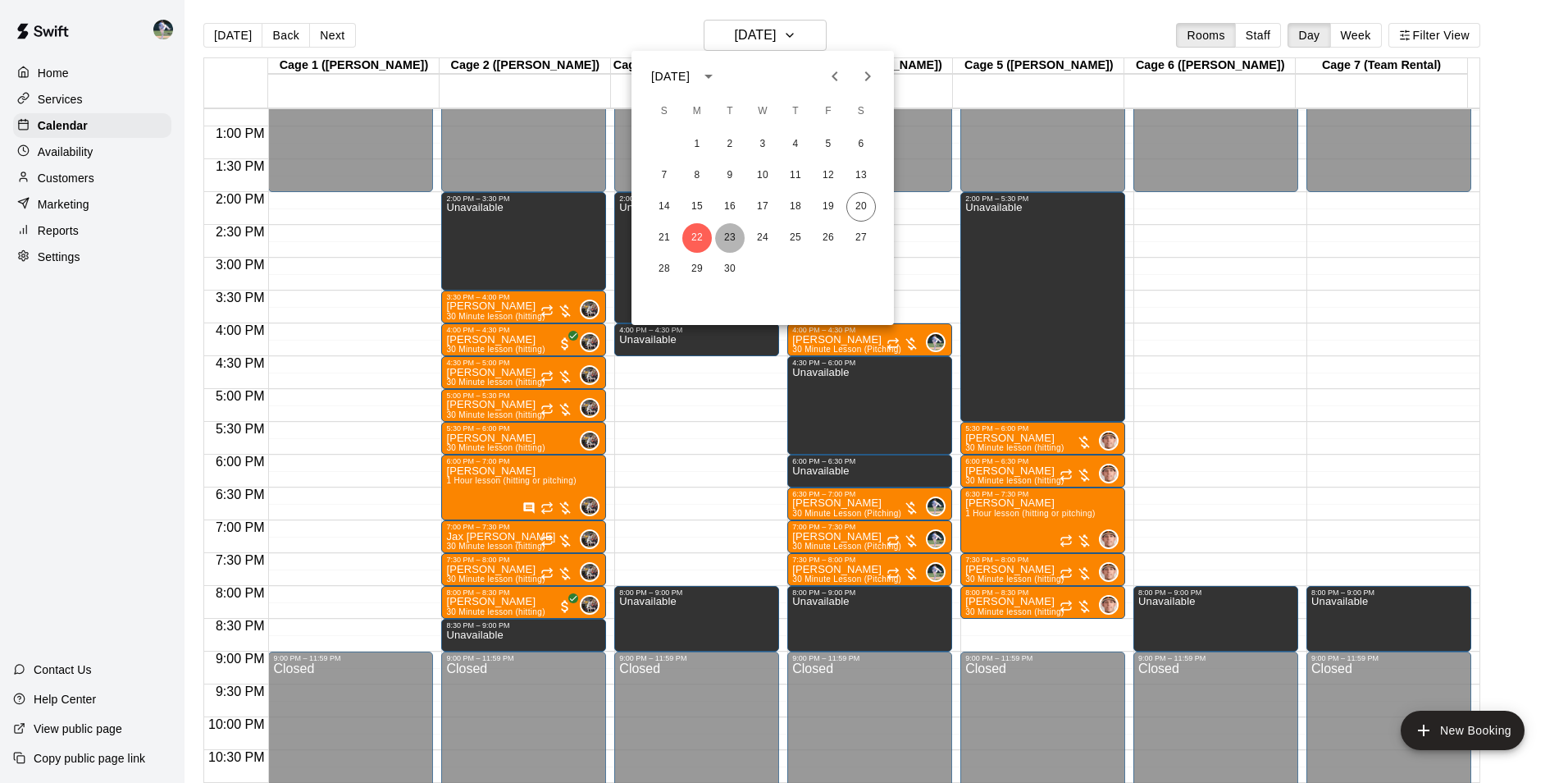
click at [733, 235] on button "23" at bounding box center [730, 238] width 29 height 29
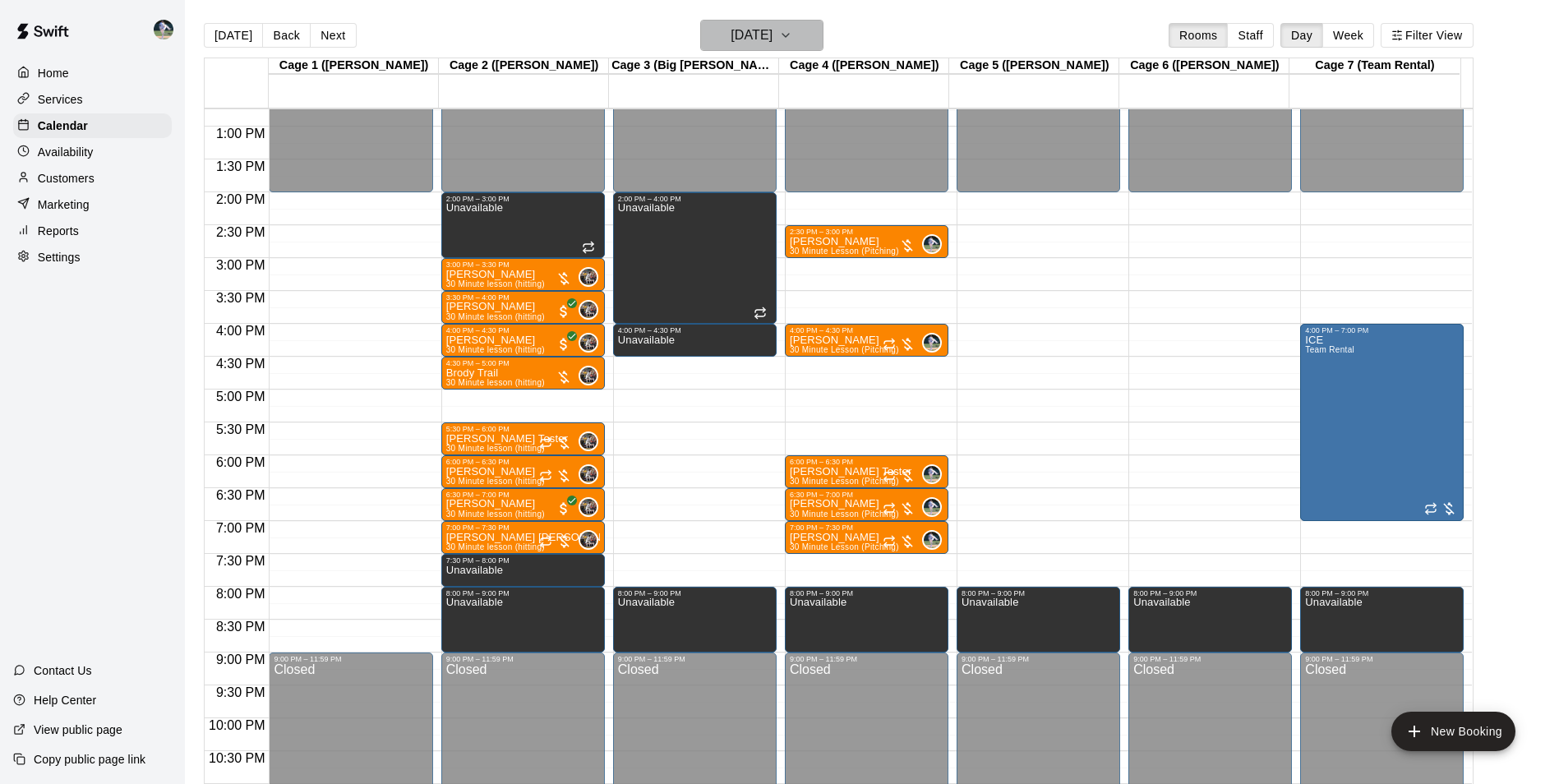
click at [732, 33] on h6 "[DATE]" at bounding box center [752, 35] width 42 height 23
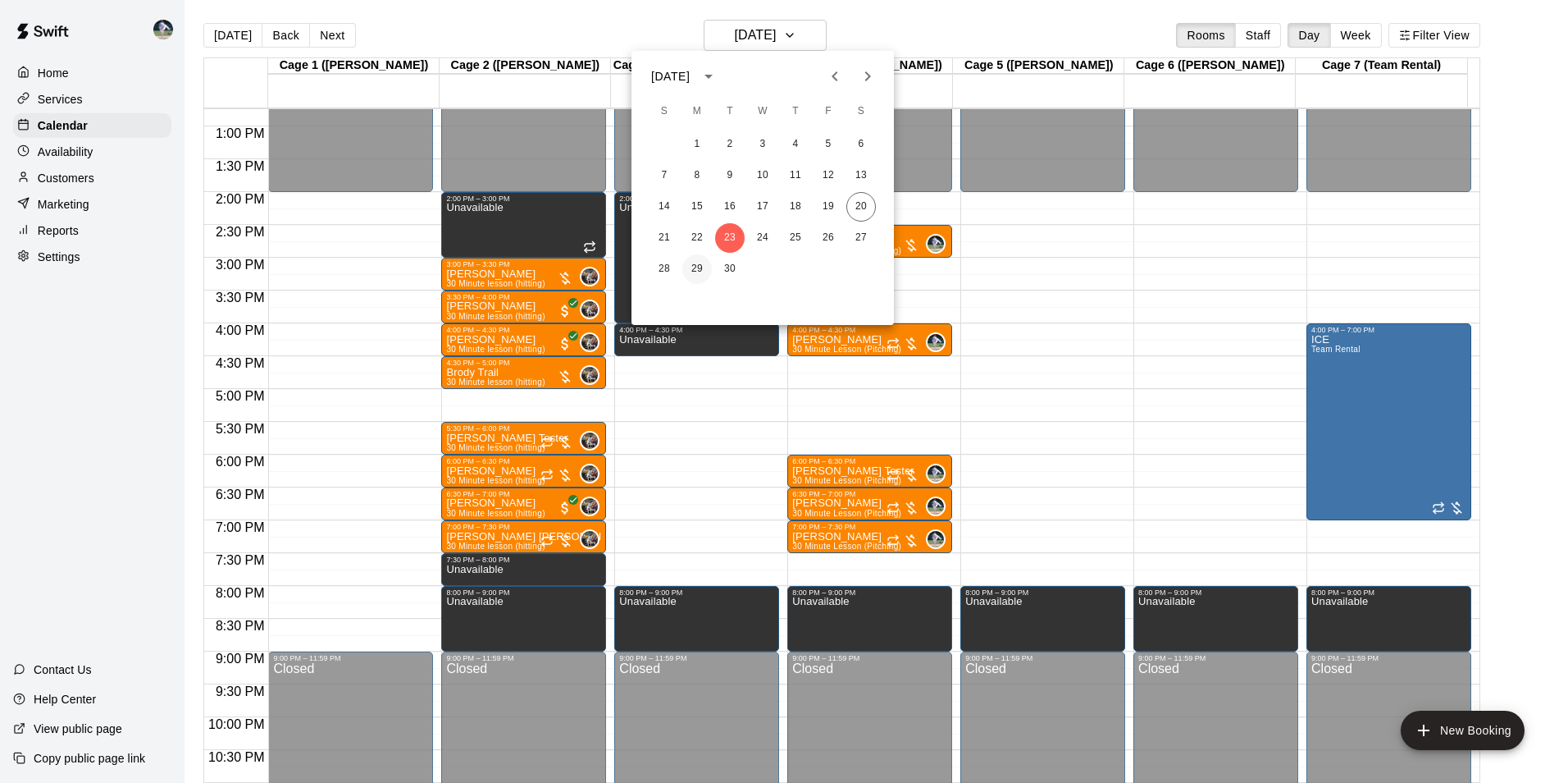
click at [699, 265] on button "29" at bounding box center [697, 269] width 29 height 29
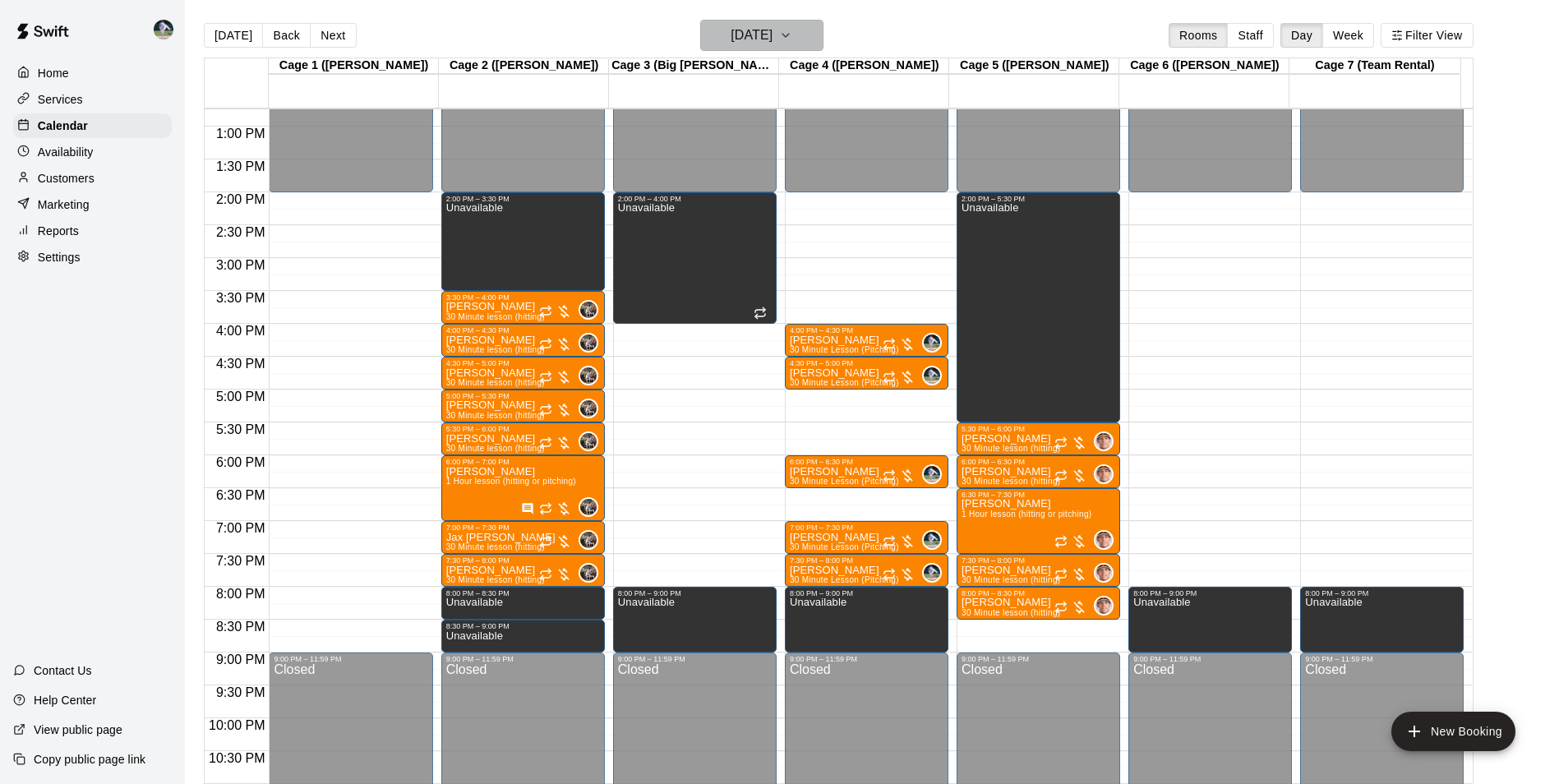
click at [731, 39] on h6 "[DATE]" at bounding box center [752, 35] width 42 height 23
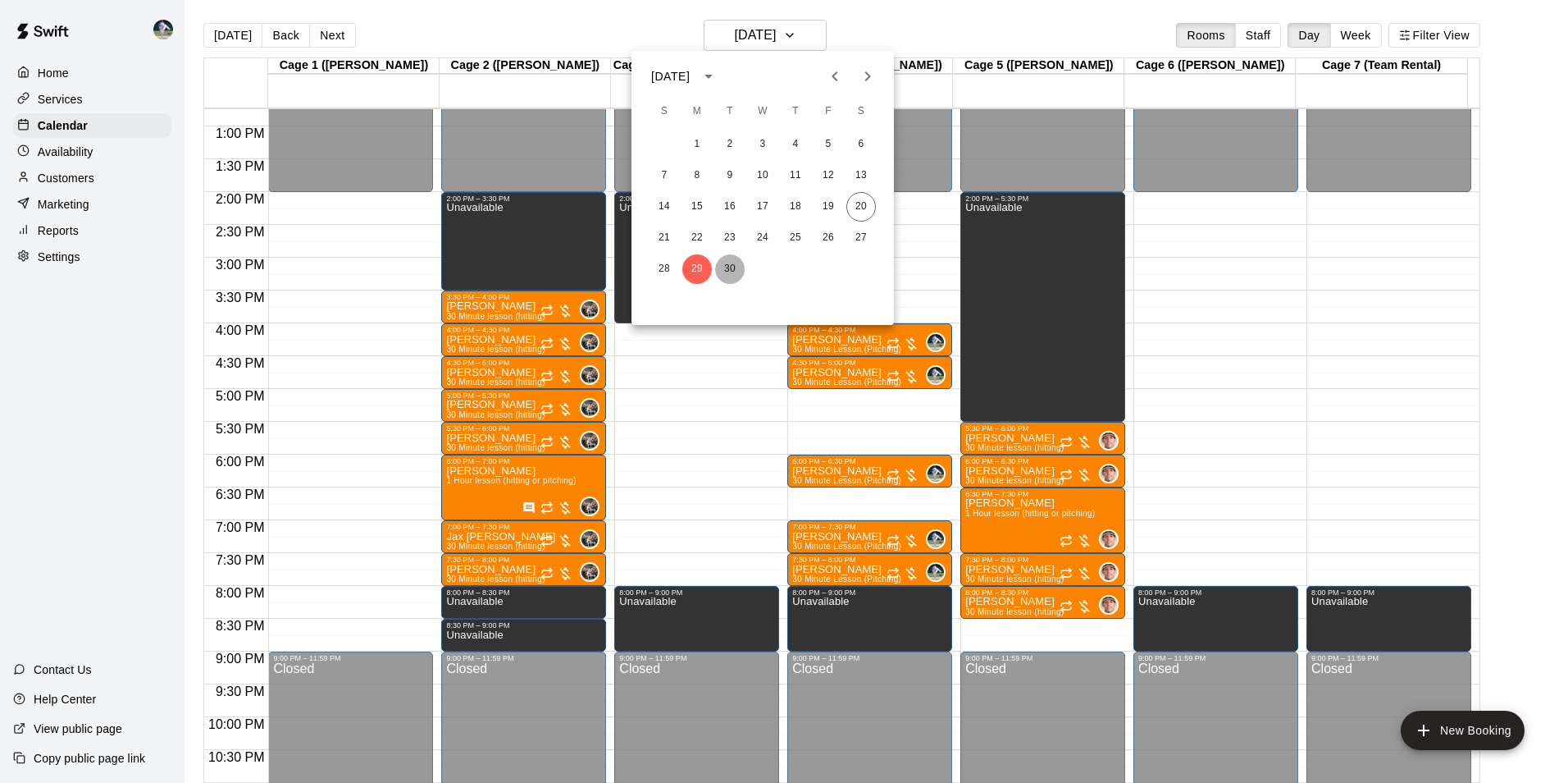
click at [730, 260] on button "30" at bounding box center [730, 269] width 29 height 29
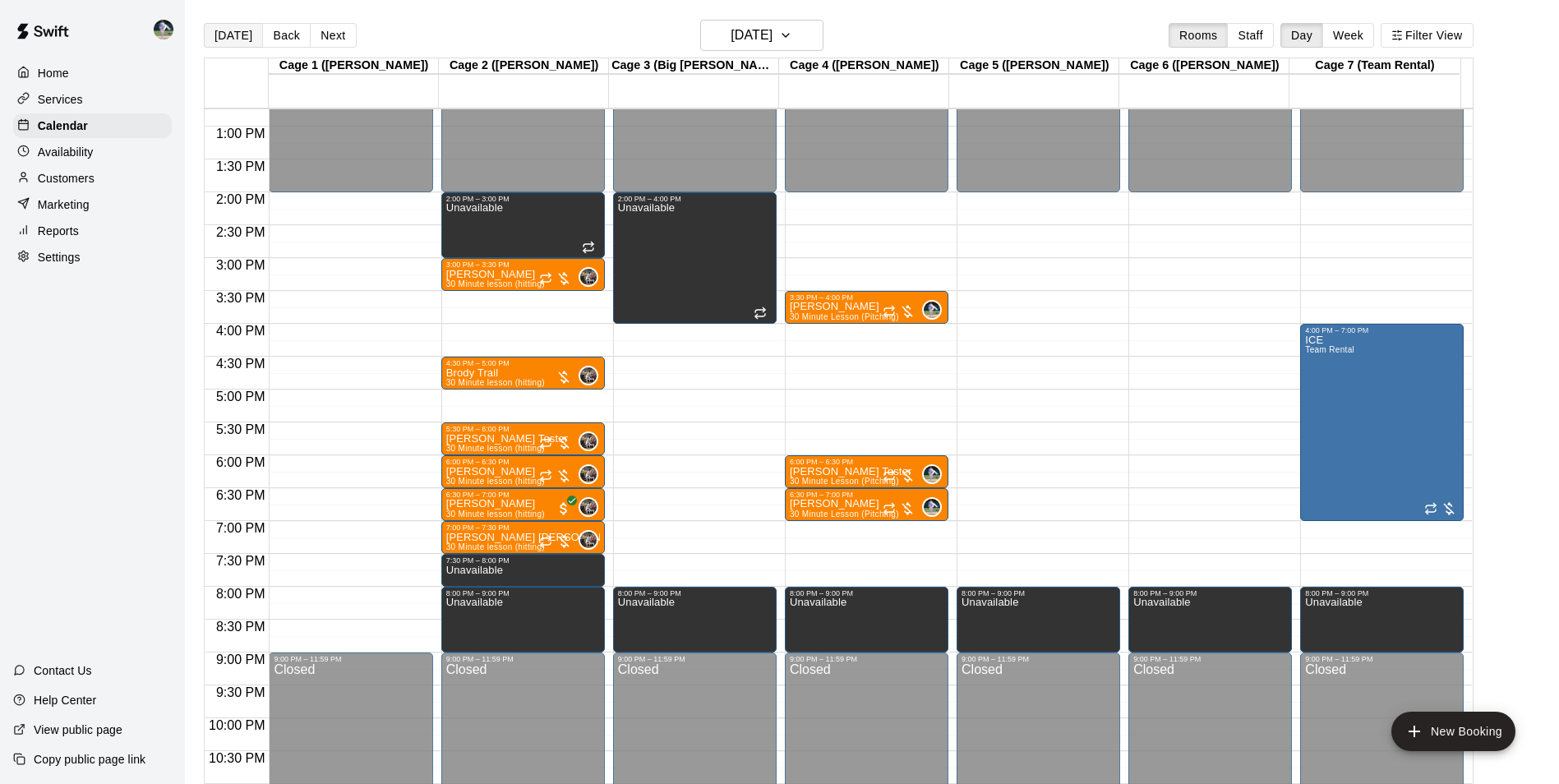
click at [238, 33] on button "[DATE]" at bounding box center [233, 35] width 60 height 25
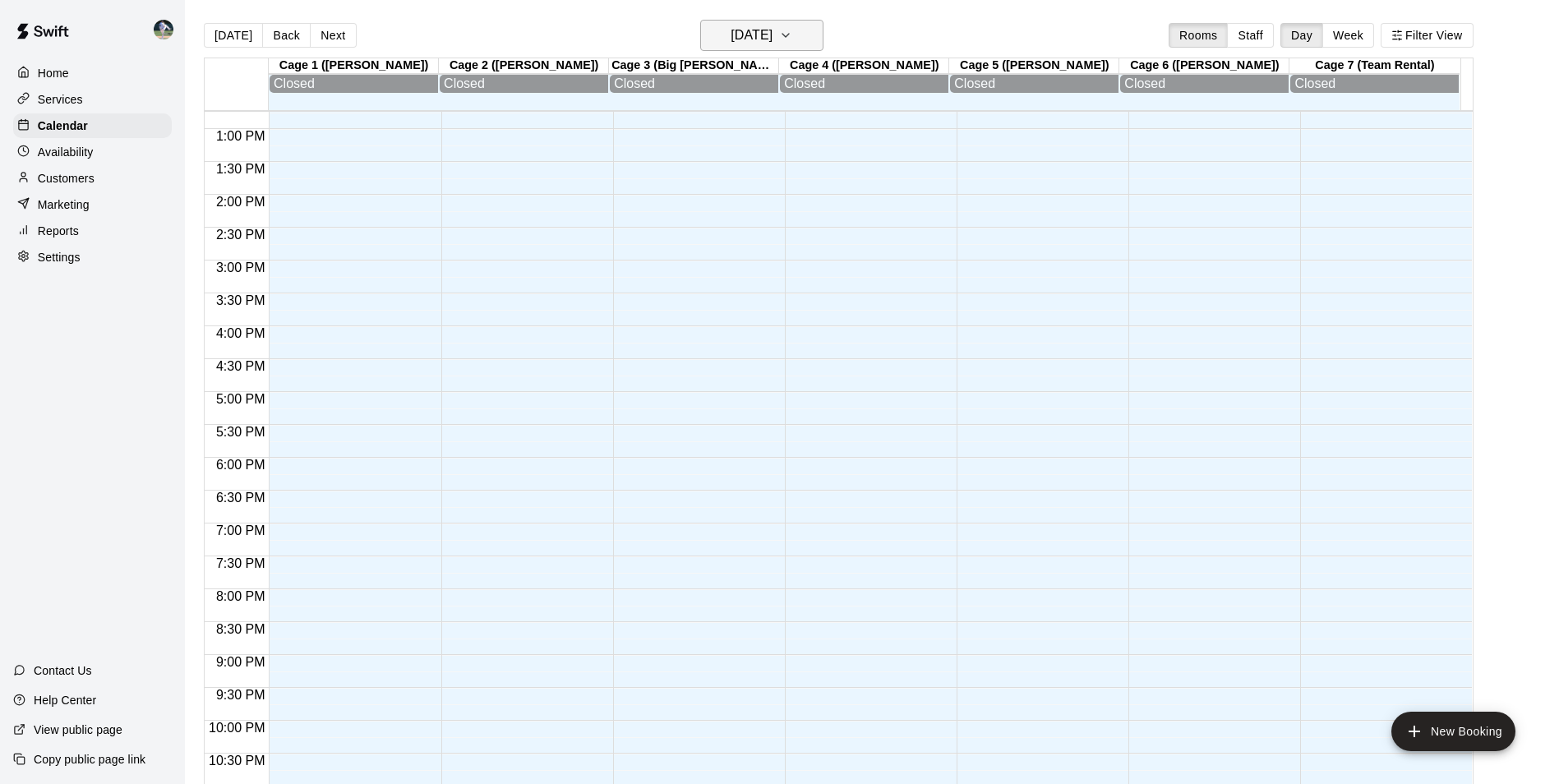
click at [731, 36] on h6 "[DATE]" at bounding box center [752, 35] width 42 height 23
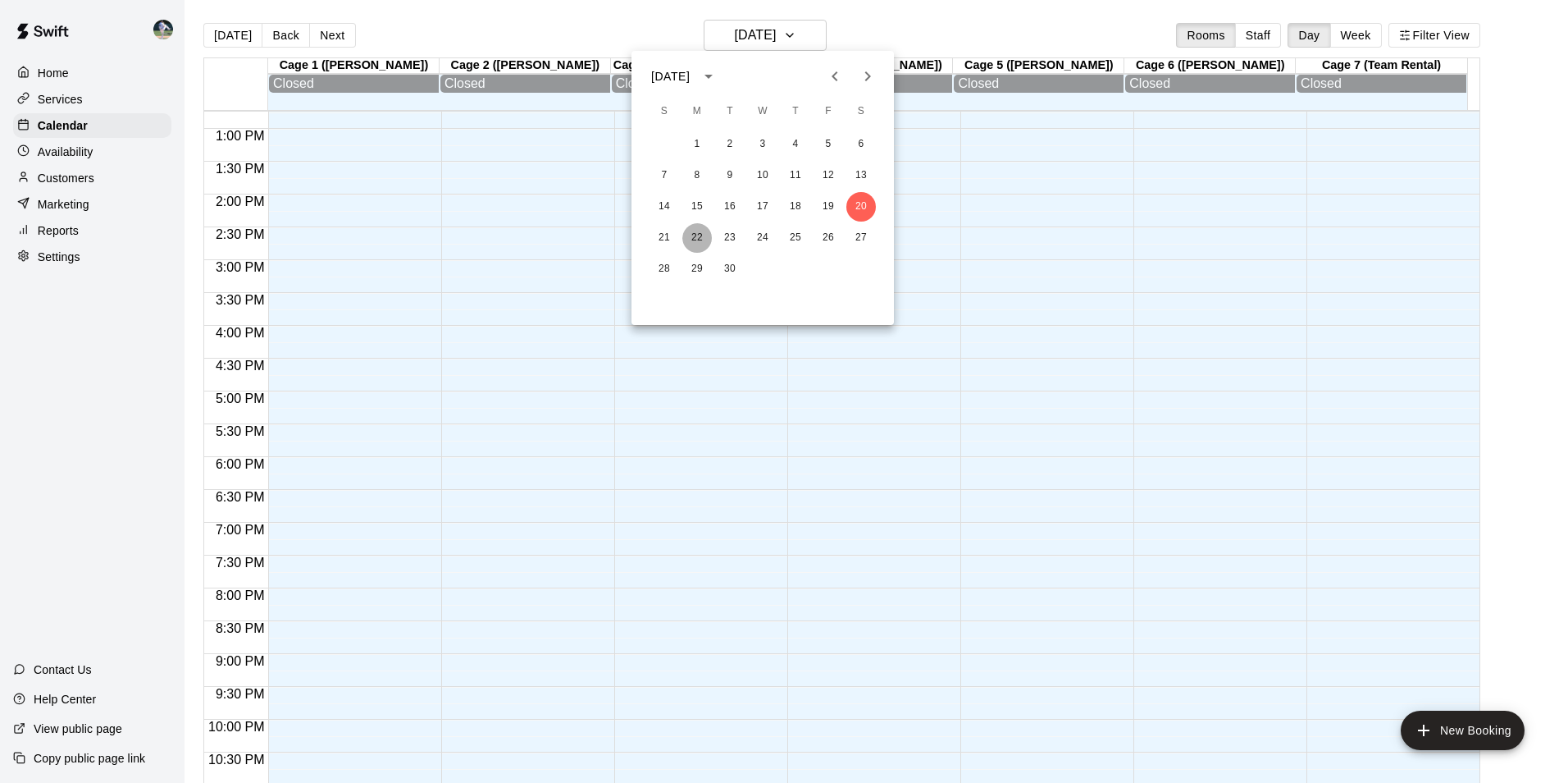
click at [697, 239] on button "22" at bounding box center [697, 238] width 29 height 29
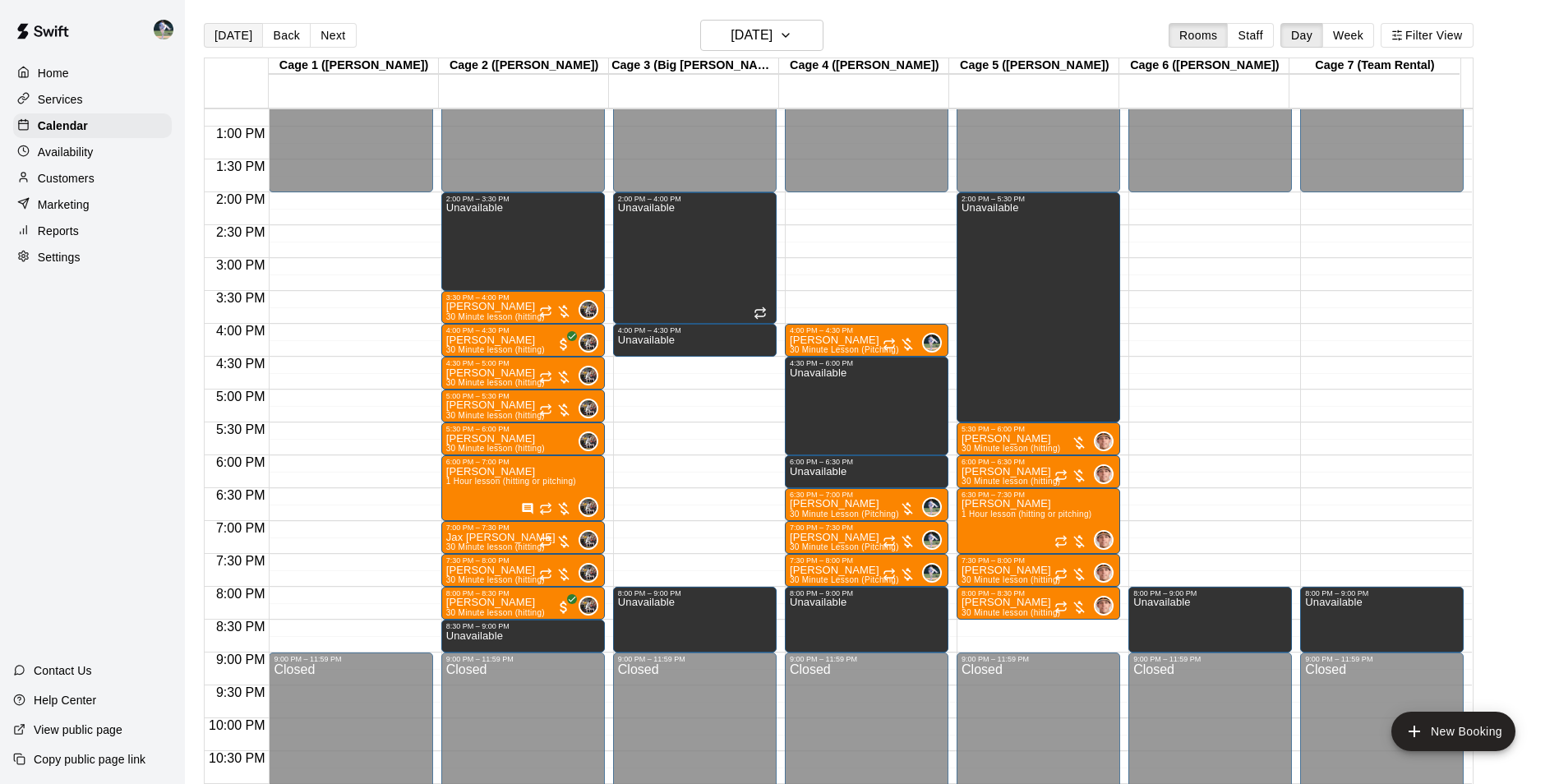
click at [235, 30] on button "[DATE]" at bounding box center [233, 35] width 60 height 25
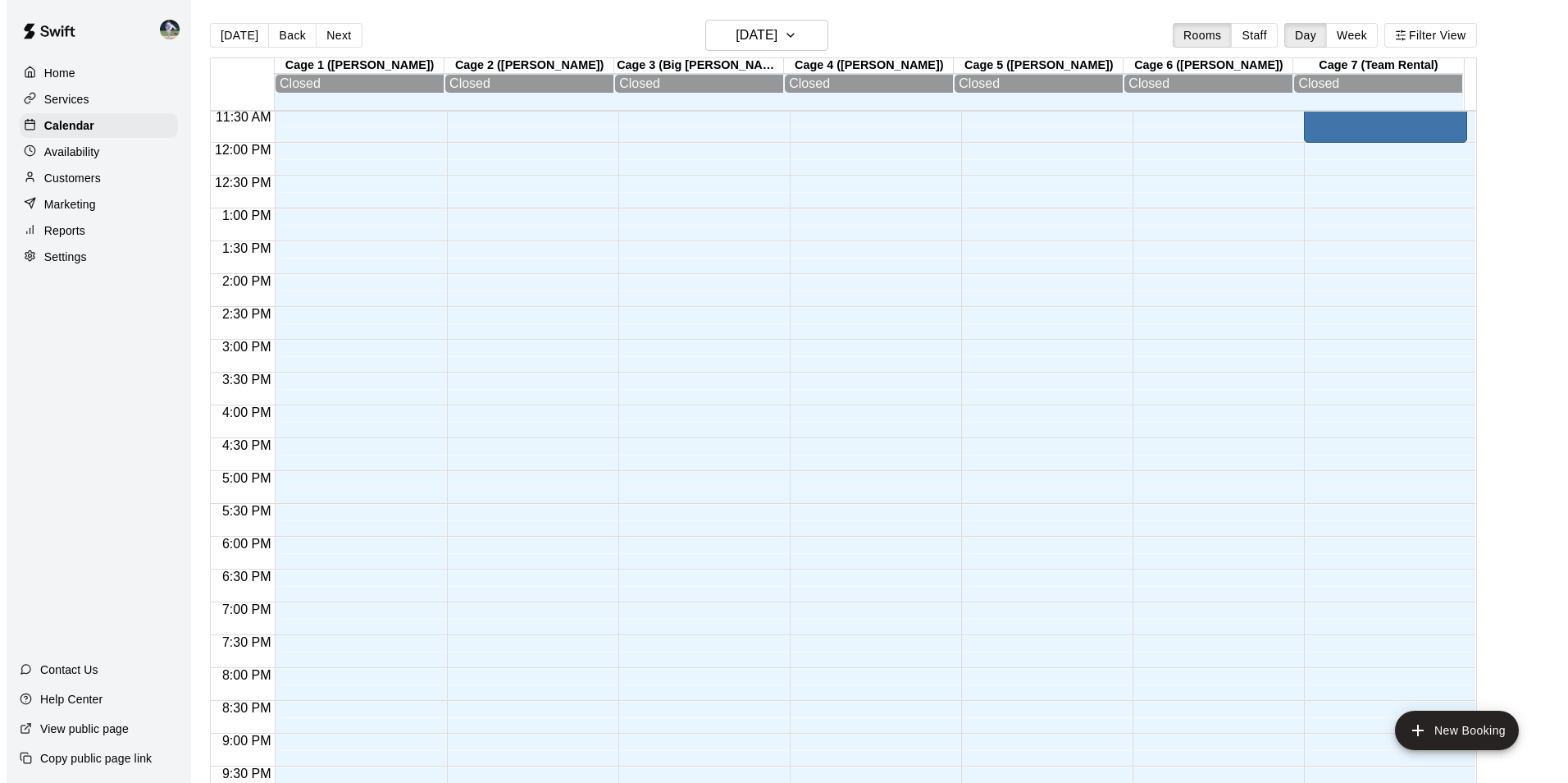
scroll to position [508, 0]
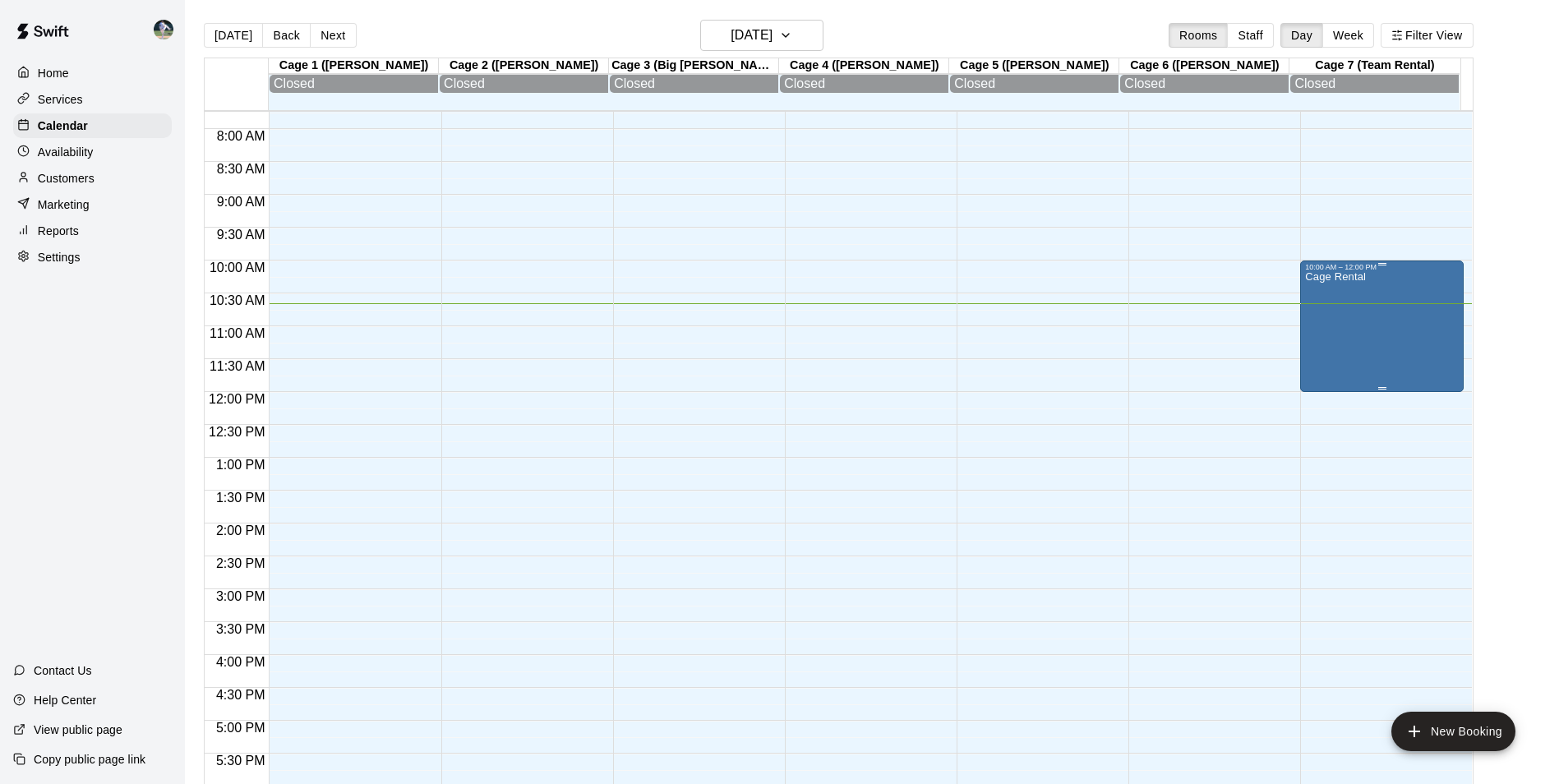
click at [1362, 312] on div "Cage Rental" at bounding box center [1382, 663] width 154 height 784
click at [1545, 222] on div at bounding box center [785, 392] width 1571 height 784
click at [1366, 328] on div "Cage Rental" at bounding box center [1382, 663] width 154 height 784
click at [1318, 293] on icon "edit" at bounding box center [1320, 293] width 15 height 15
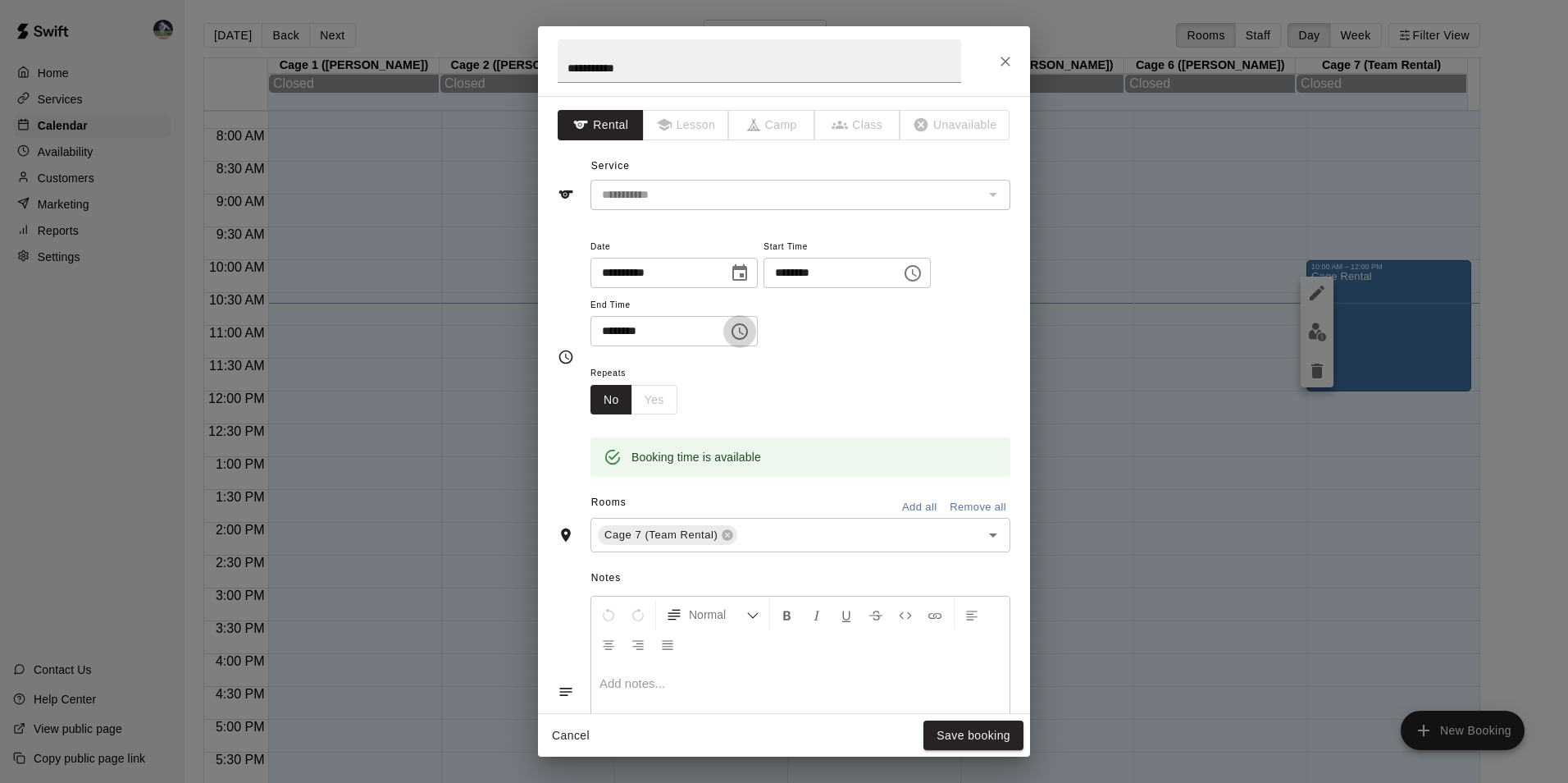
click at [744, 332] on icon "Choose time, selected time is 12:00 PM" at bounding box center [741, 332] width 5 height 7
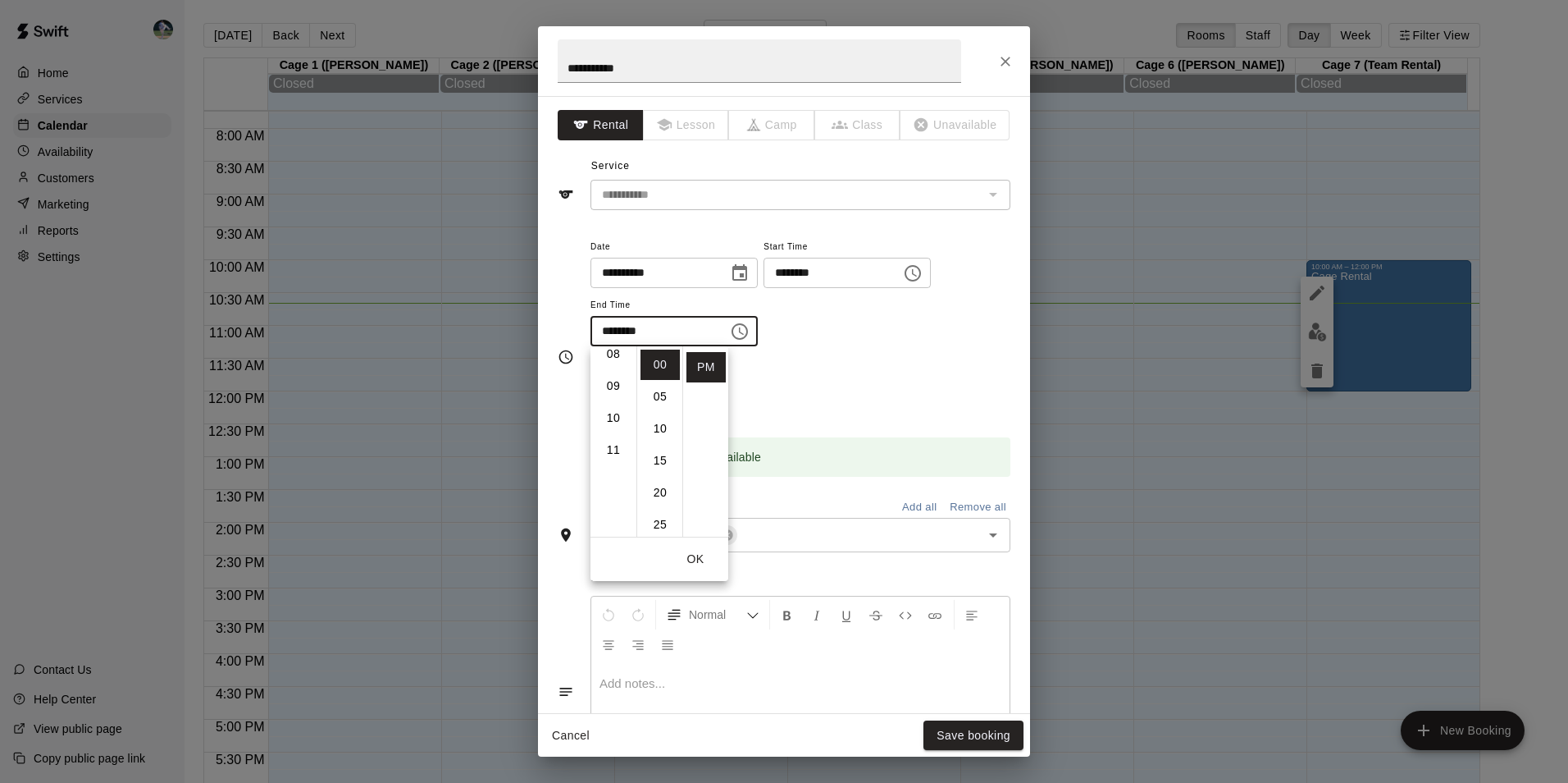
scroll to position [258, 0]
click at [613, 453] on li "11" at bounding box center [613, 458] width 39 height 30
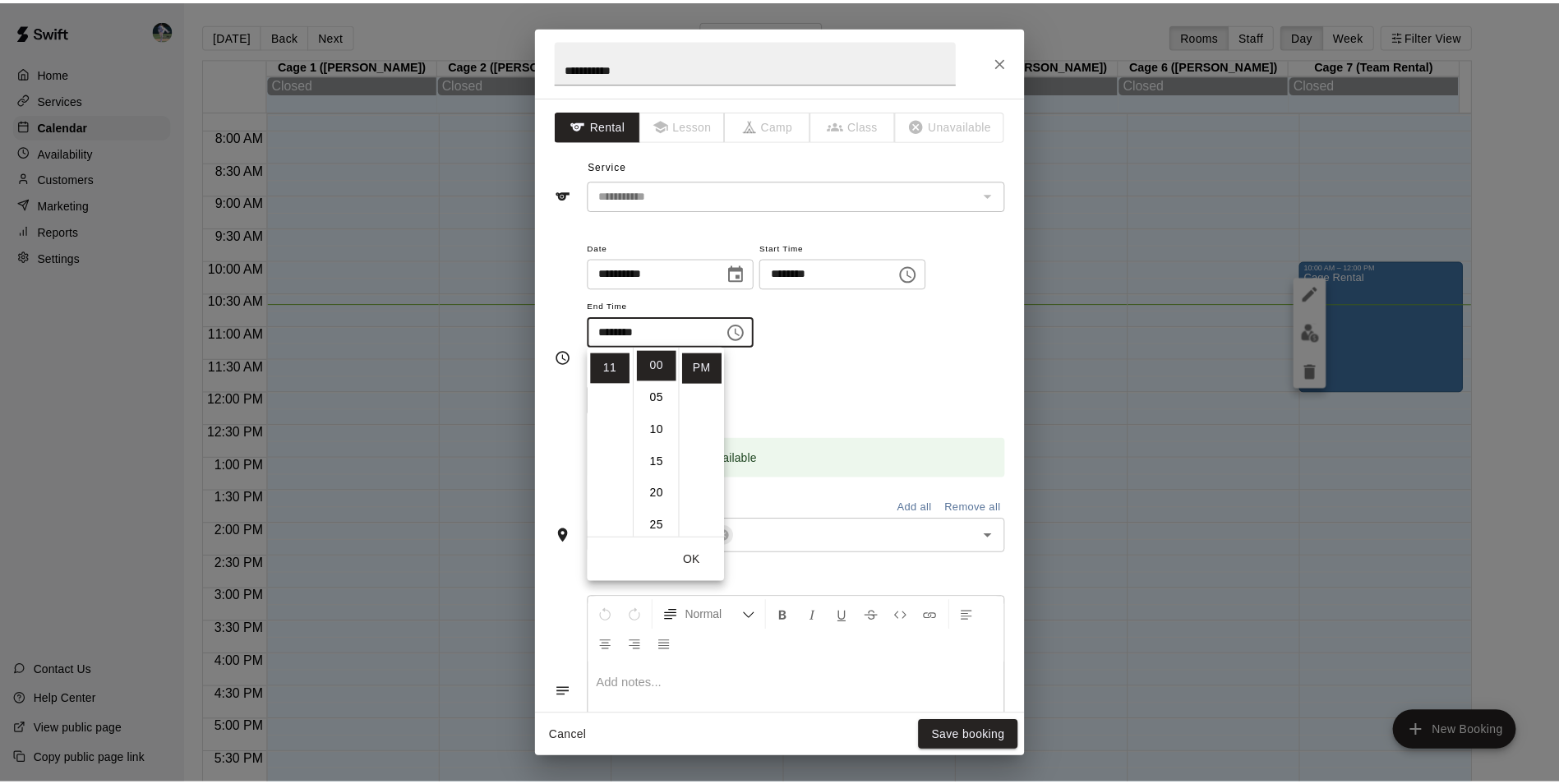
scroll to position [0, 0]
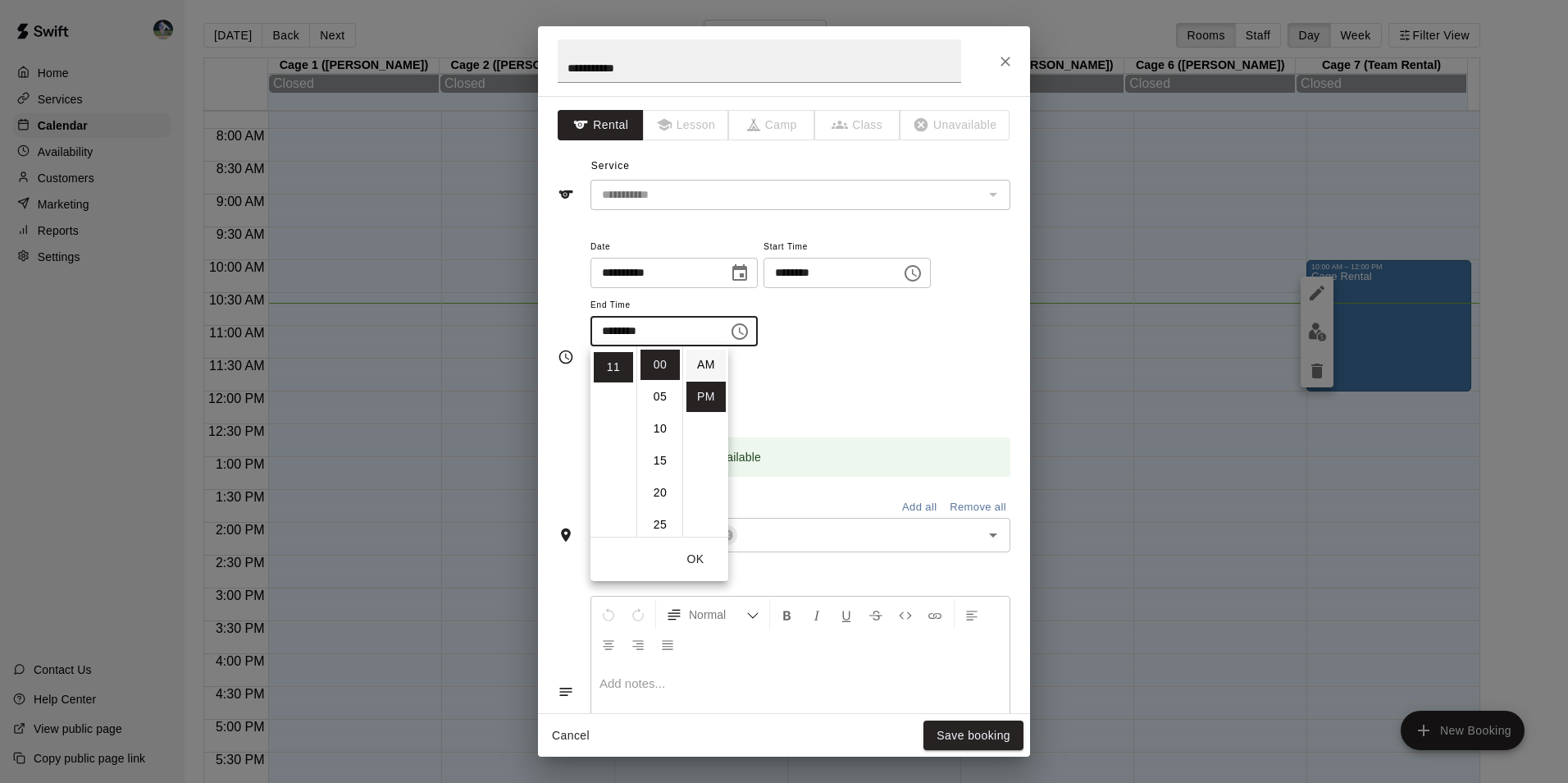
click at [710, 364] on li "AM" at bounding box center [706, 364] width 39 height 30
type input "********"
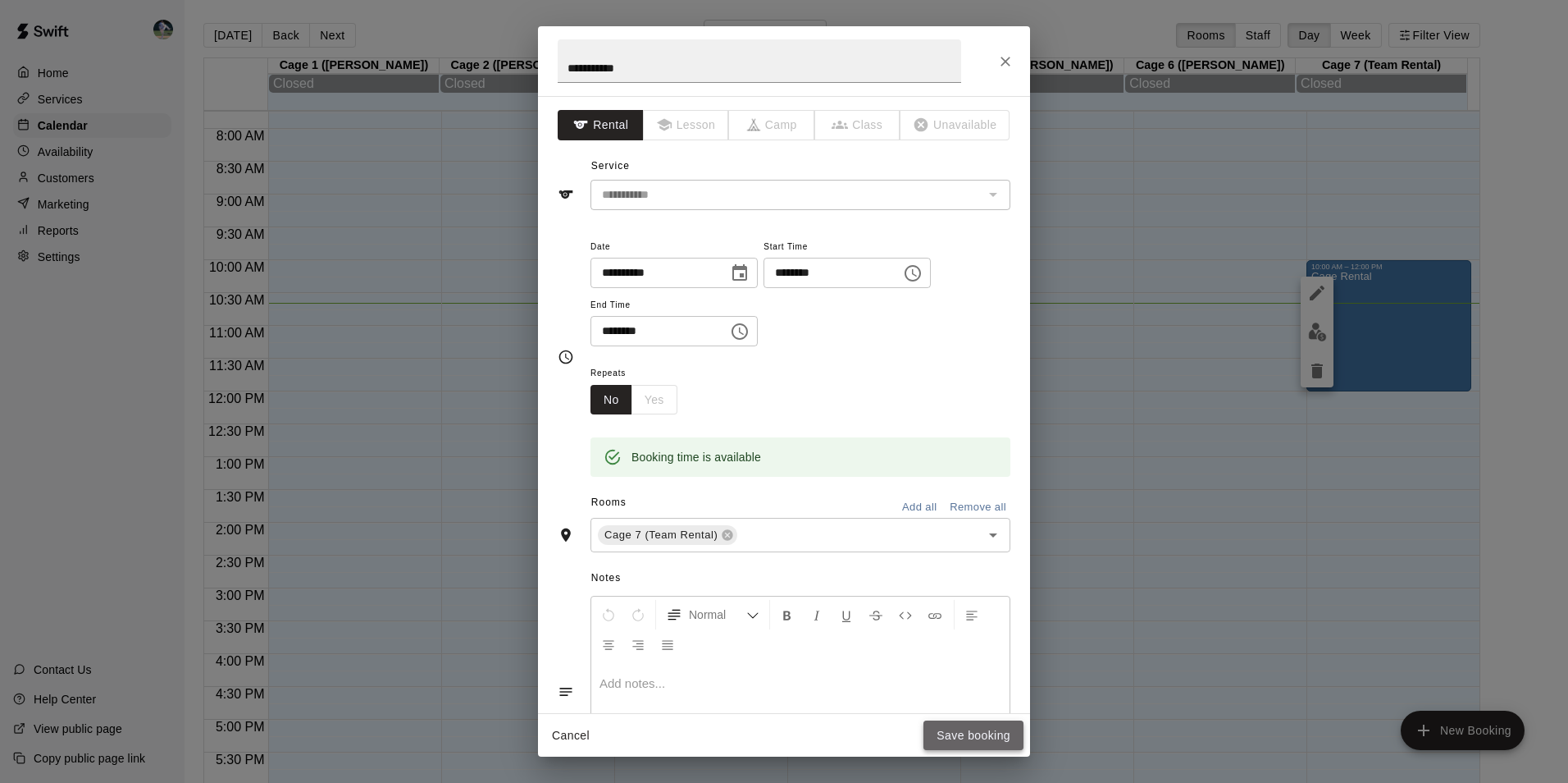
click at [972, 731] on button "Save booking" at bounding box center [973, 735] width 100 height 30
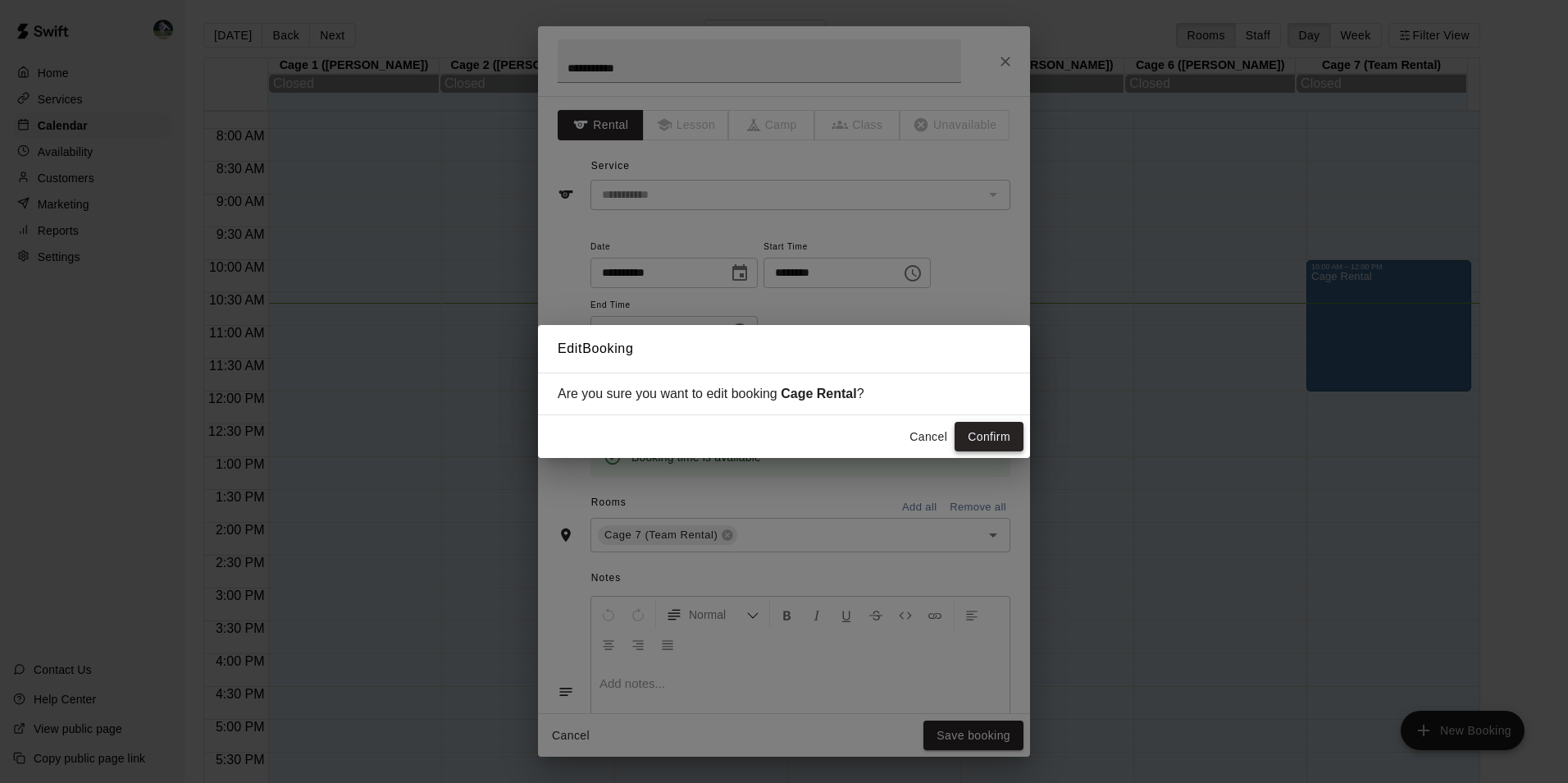
click at [989, 438] on button "Confirm" at bounding box center [989, 437] width 69 height 30
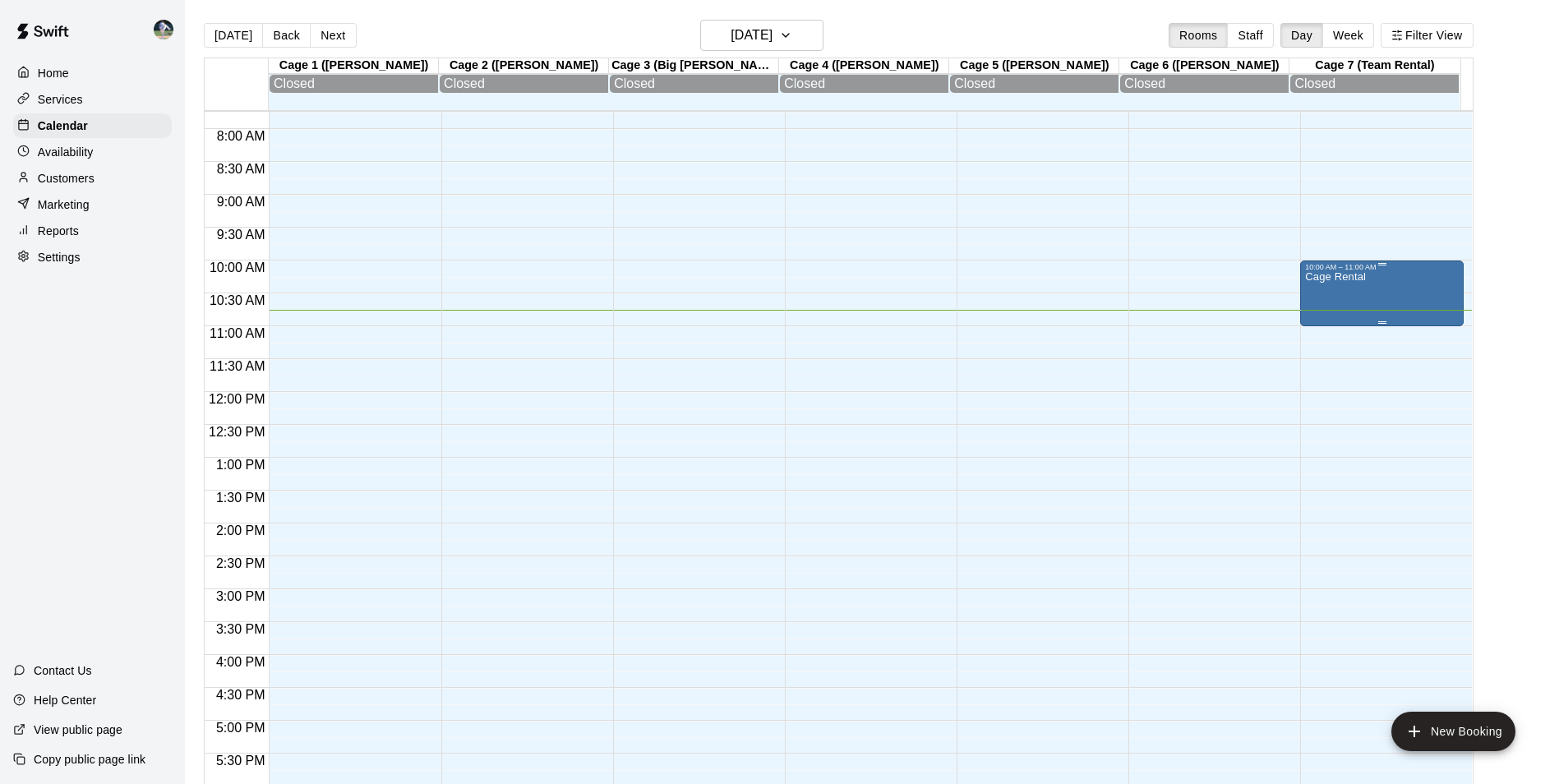
click at [1369, 294] on div "Cage Rental" at bounding box center [1382, 663] width 154 height 784
click at [1321, 329] on img "edit" at bounding box center [1320, 332] width 19 height 19
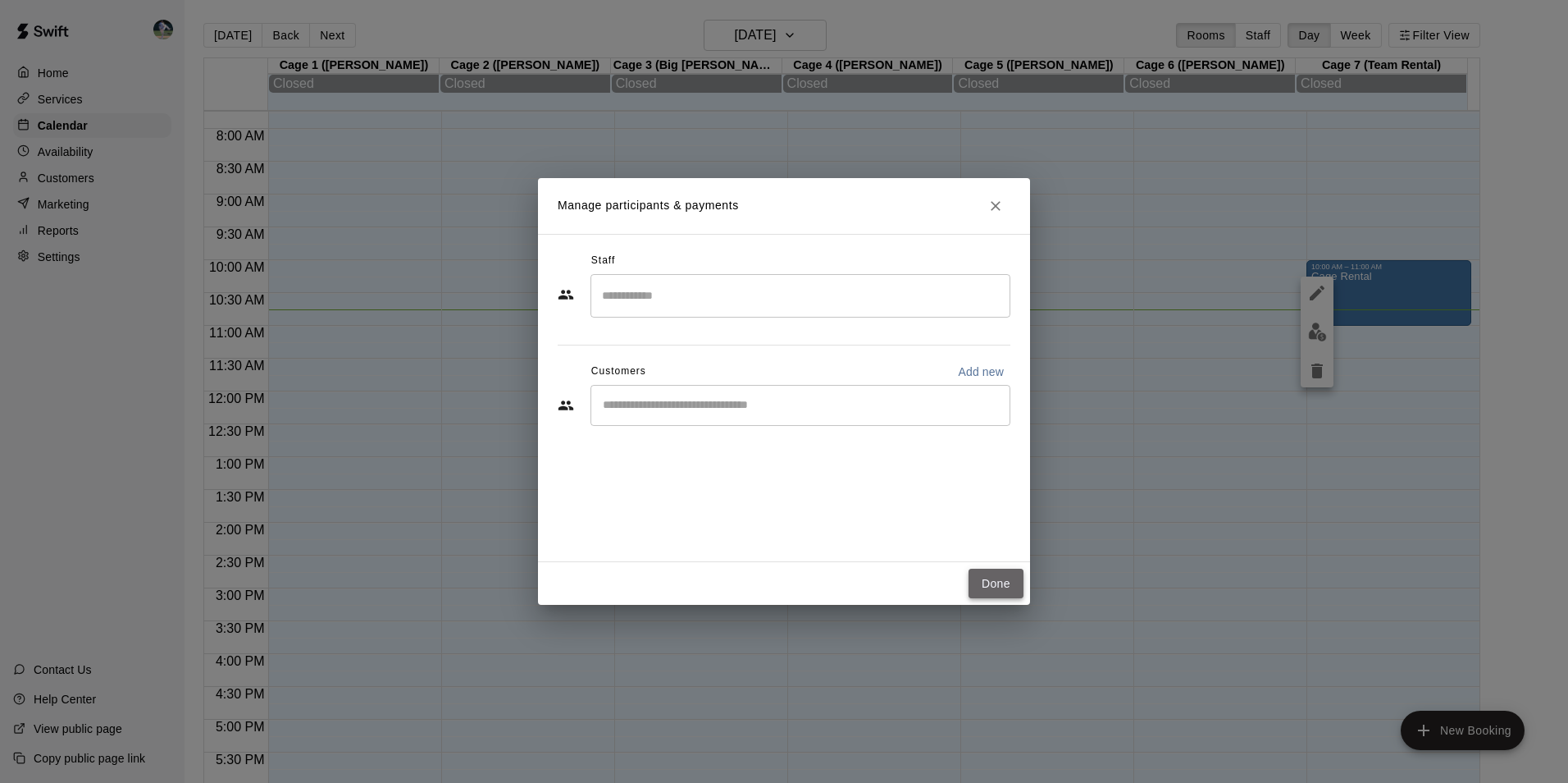
click at [980, 582] on button "Done" at bounding box center [996, 583] width 55 height 30
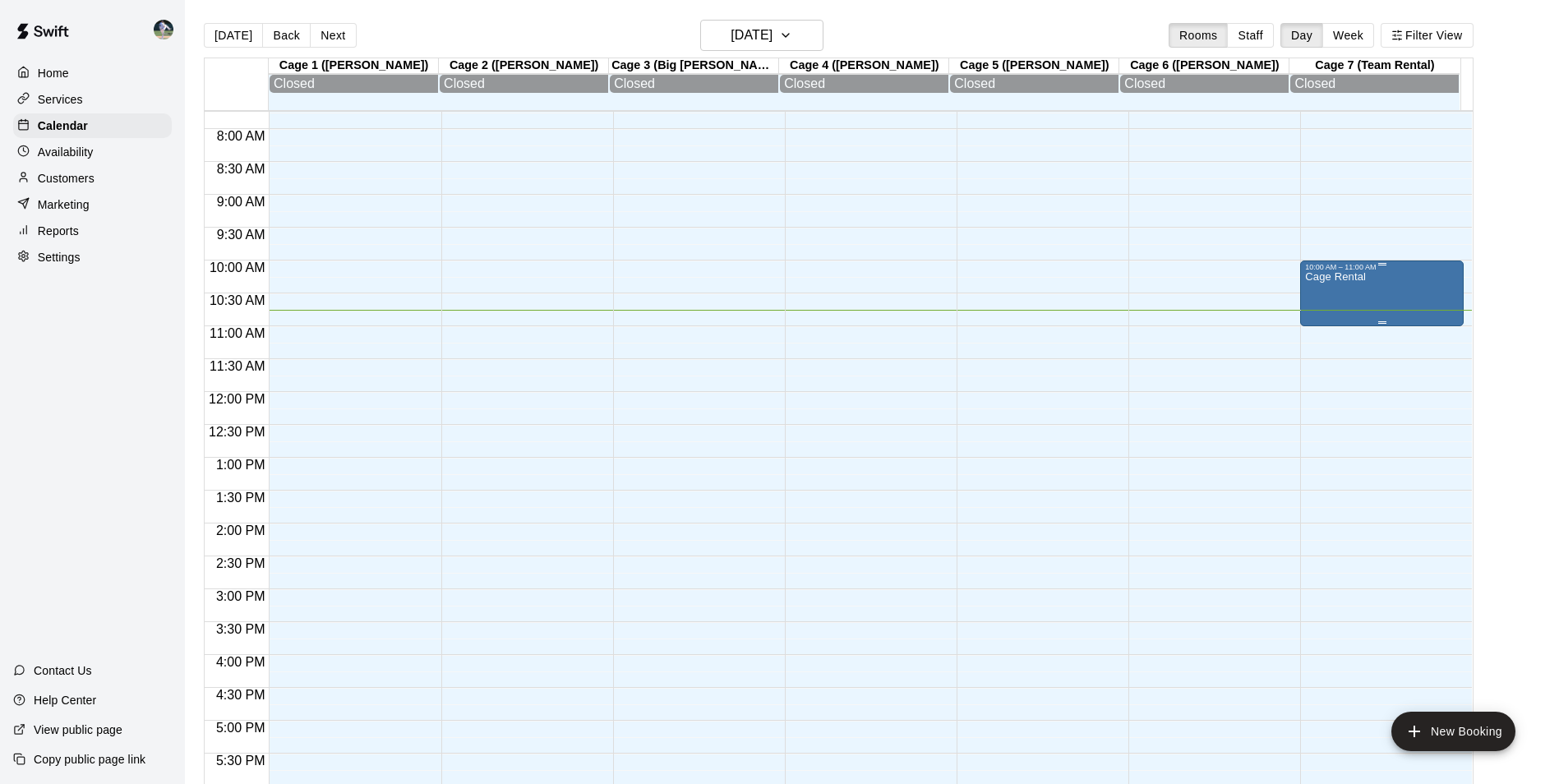
click at [1377, 290] on div "Cage Rental" at bounding box center [1382, 663] width 154 height 784
click at [1321, 335] on img "edit" at bounding box center [1320, 332] width 19 height 19
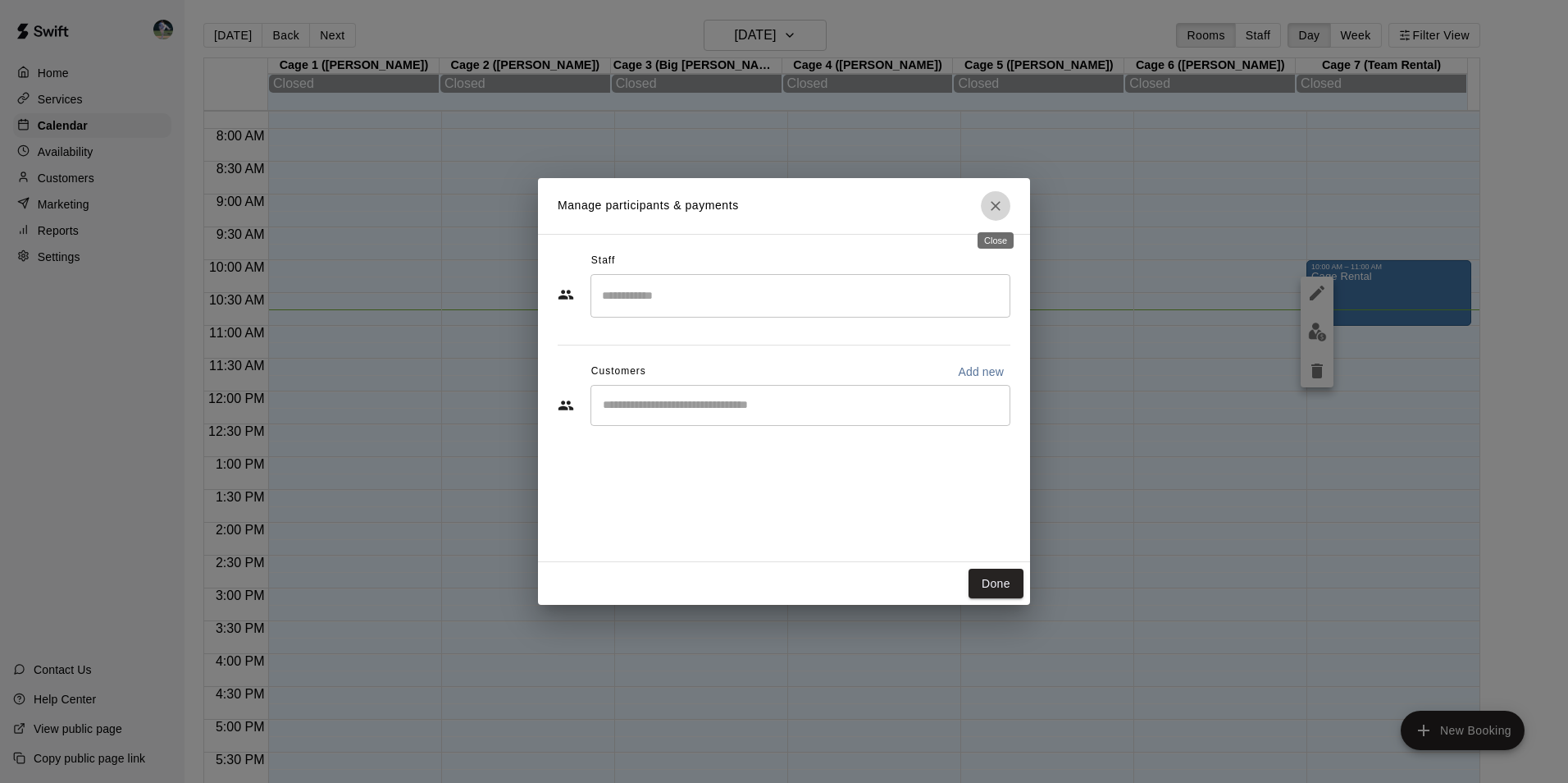
click at [999, 203] on icon "Close" at bounding box center [996, 206] width 10 height 10
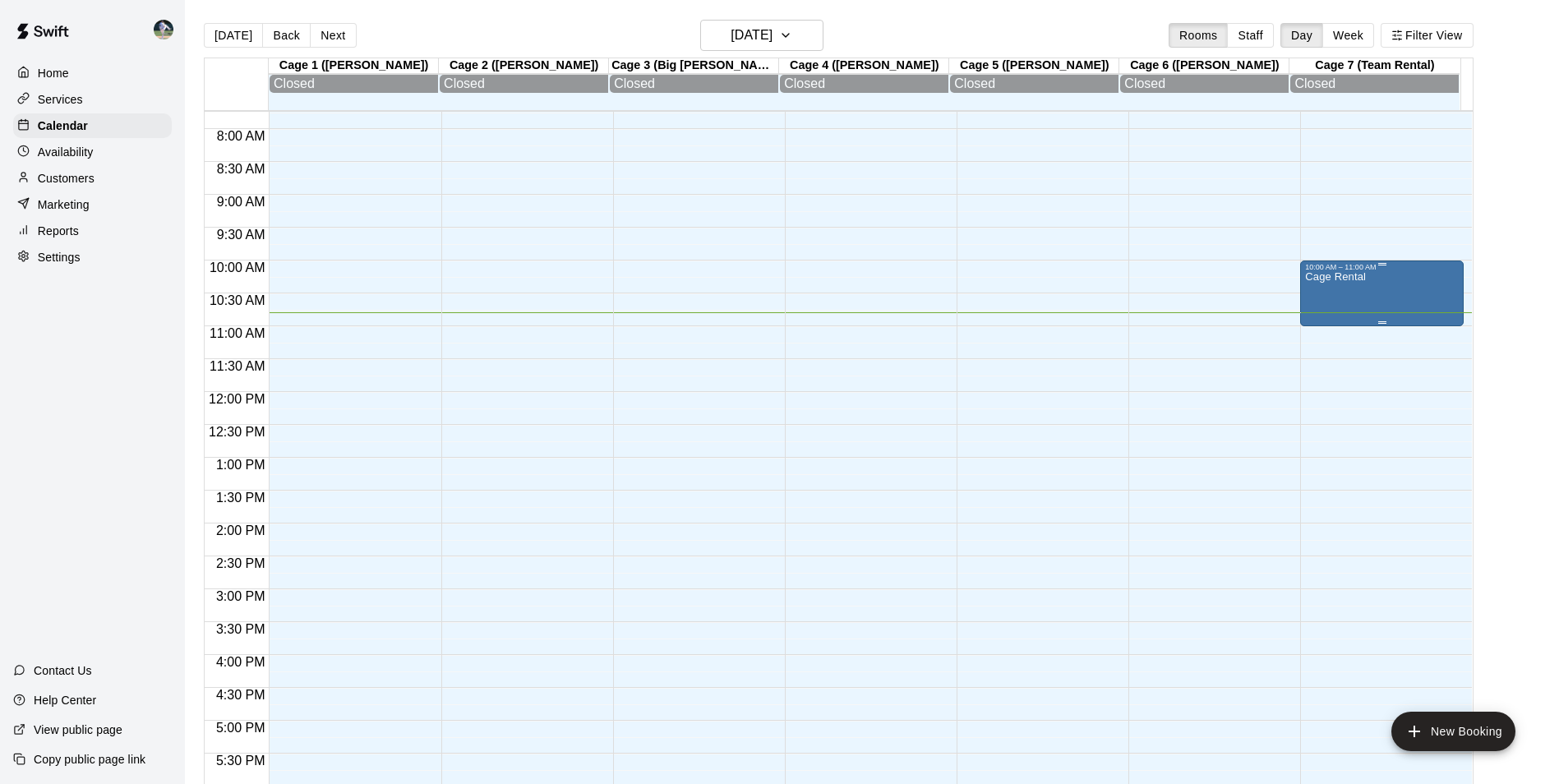
click at [1366, 287] on div "Cage Rental" at bounding box center [1382, 663] width 154 height 784
click at [1319, 371] on icon "delete" at bounding box center [1320, 371] width 12 height 15
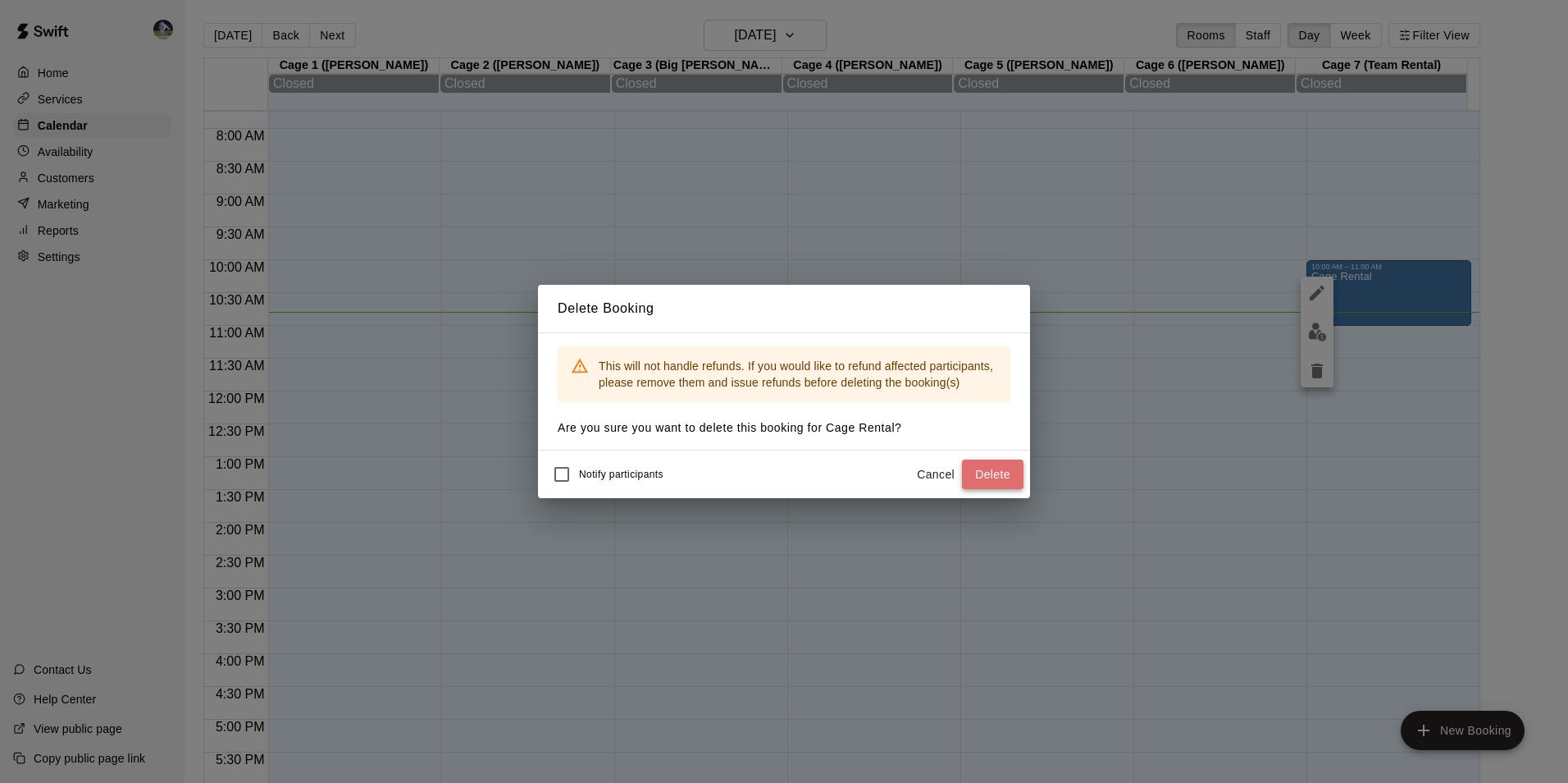
click at [982, 475] on button "Delete" at bounding box center [992, 474] width 61 height 30
